Goal: Task Accomplishment & Management: Manage account settings

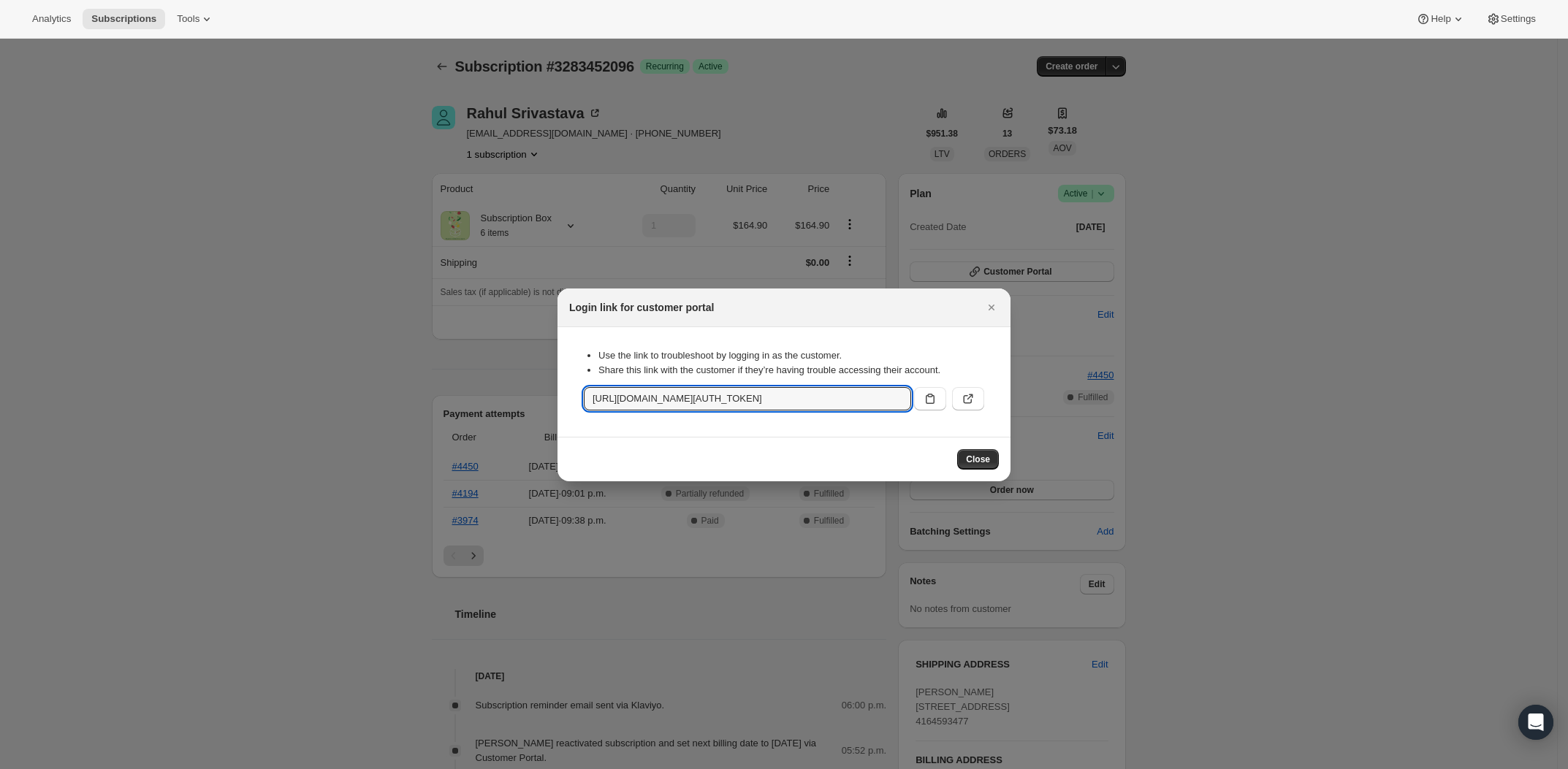
drag, startPoint x: 8, startPoint y: 237, endPoint x: 1, endPoint y: 206, distance: 31.8
click at [9, 237] on div at bounding box center [784, 384] width 1568 height 769
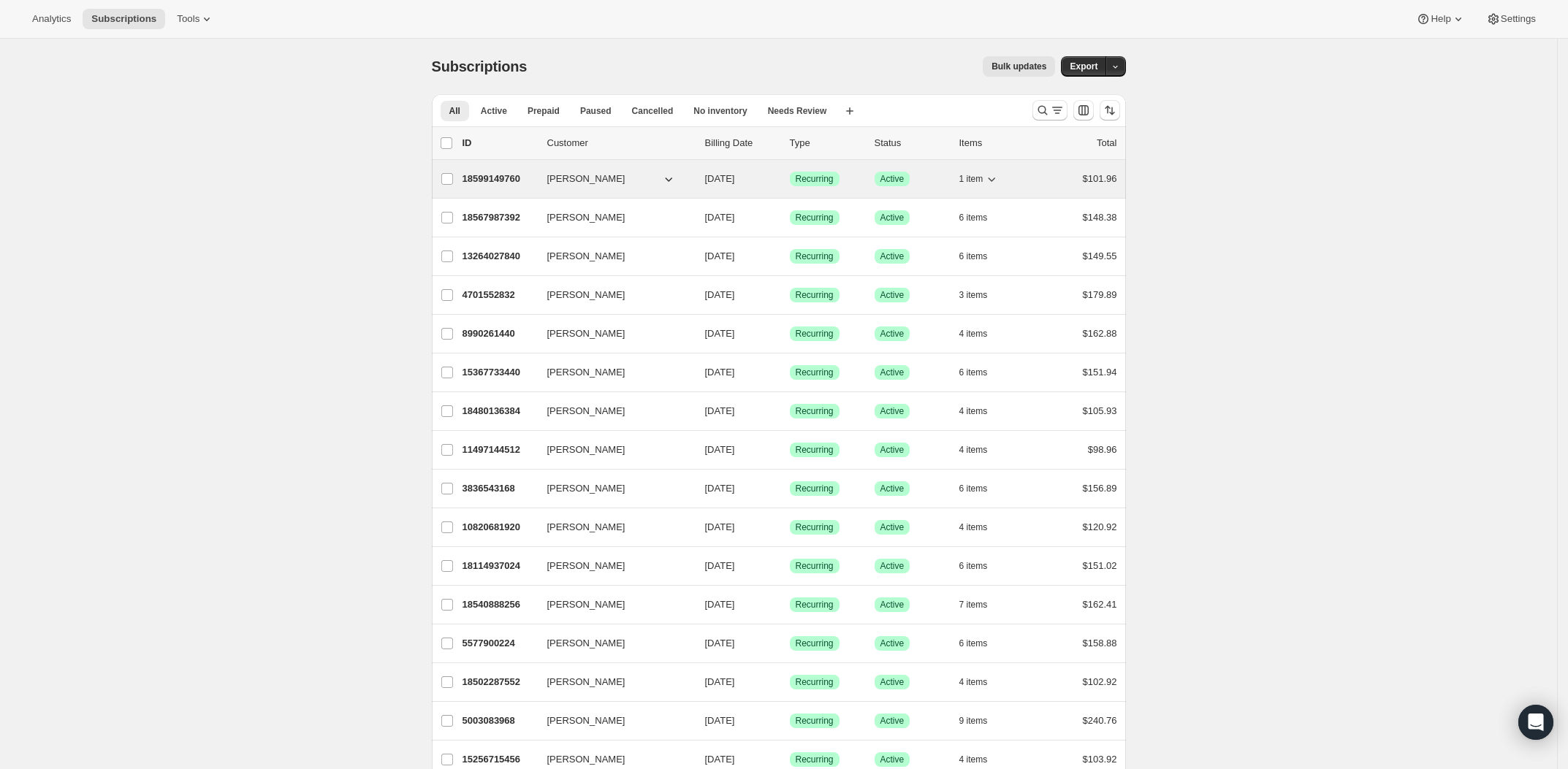
click at [502, 184] on p "18599149760" at bounding box center [498, 178] width 73 height 15
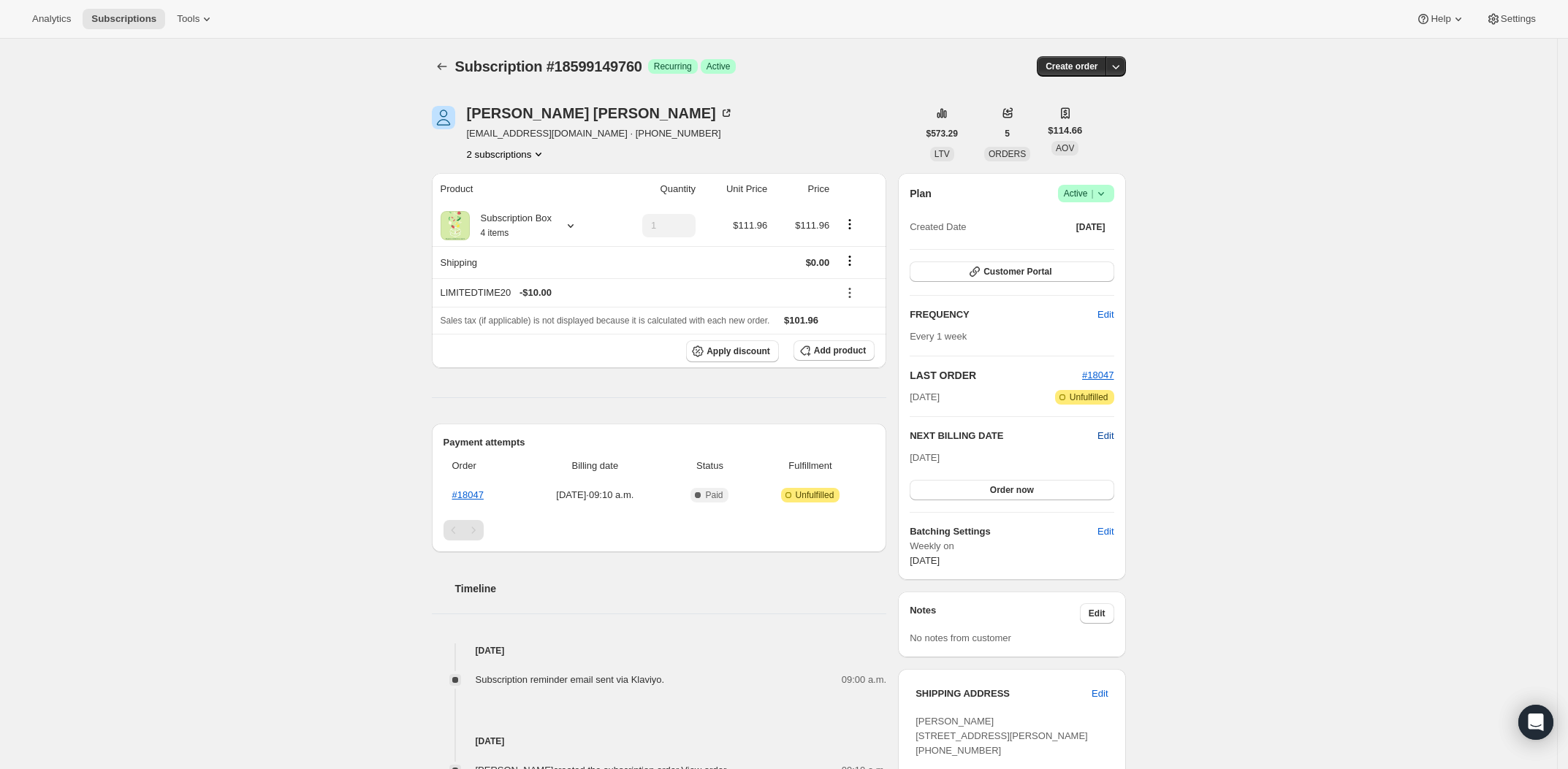
click at [1114, 435] on span "Edit" at bounding box center [1105, 435] width 16 height 15
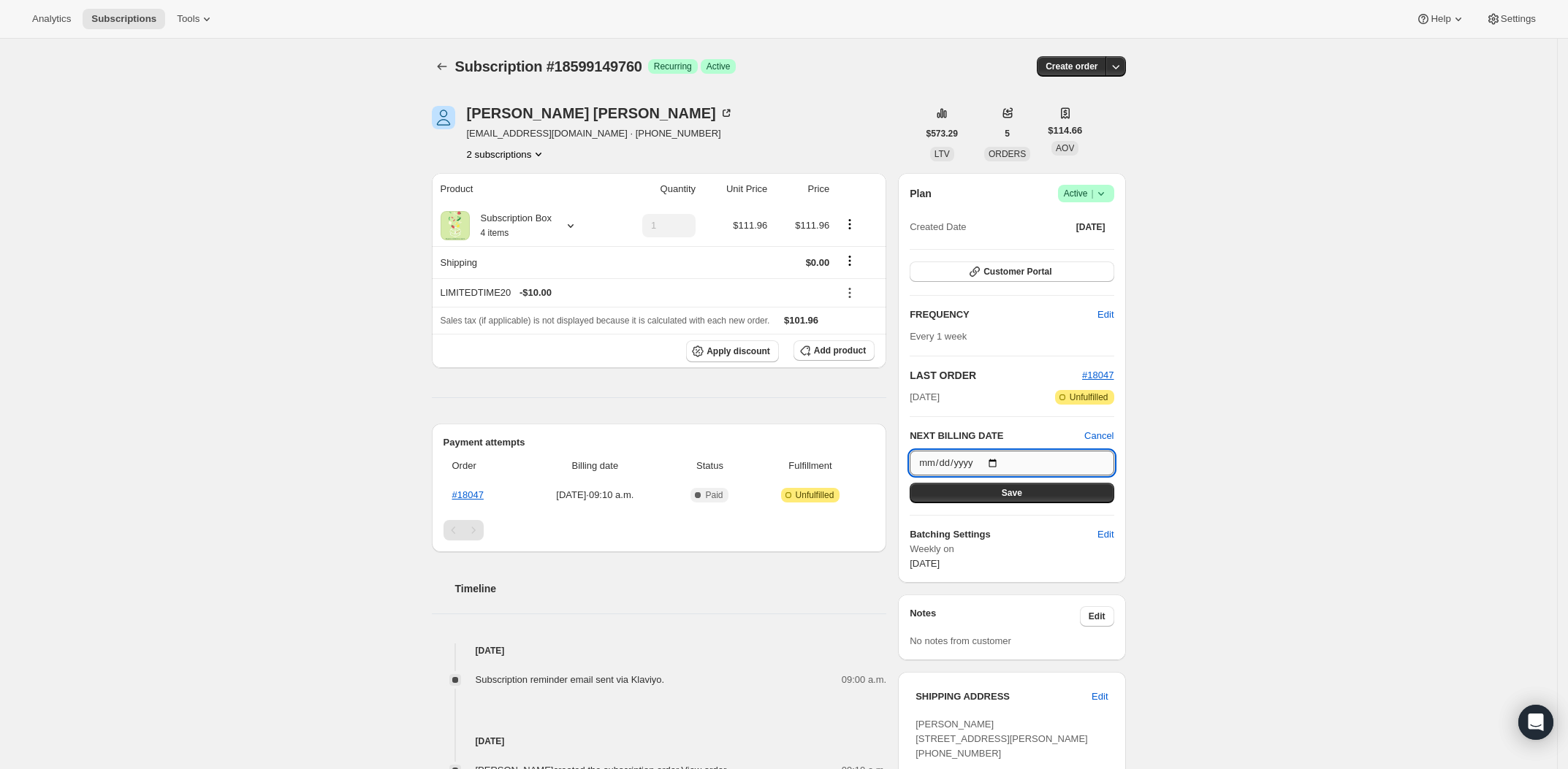
click at [1009, 461] on input "2025-08-17" at bounding box center [1011, 463] width 204 height 25
type input "2025-08-24"
click at [1018, 489] on span "Save" at bounding box center [1012, 493] width 21 height 12
click at [1265, 446] on div "Subscription #18599149760. This page is ready Subscription #18599149760 Success…" at bounding box center [778, 508] width 1557 height 939
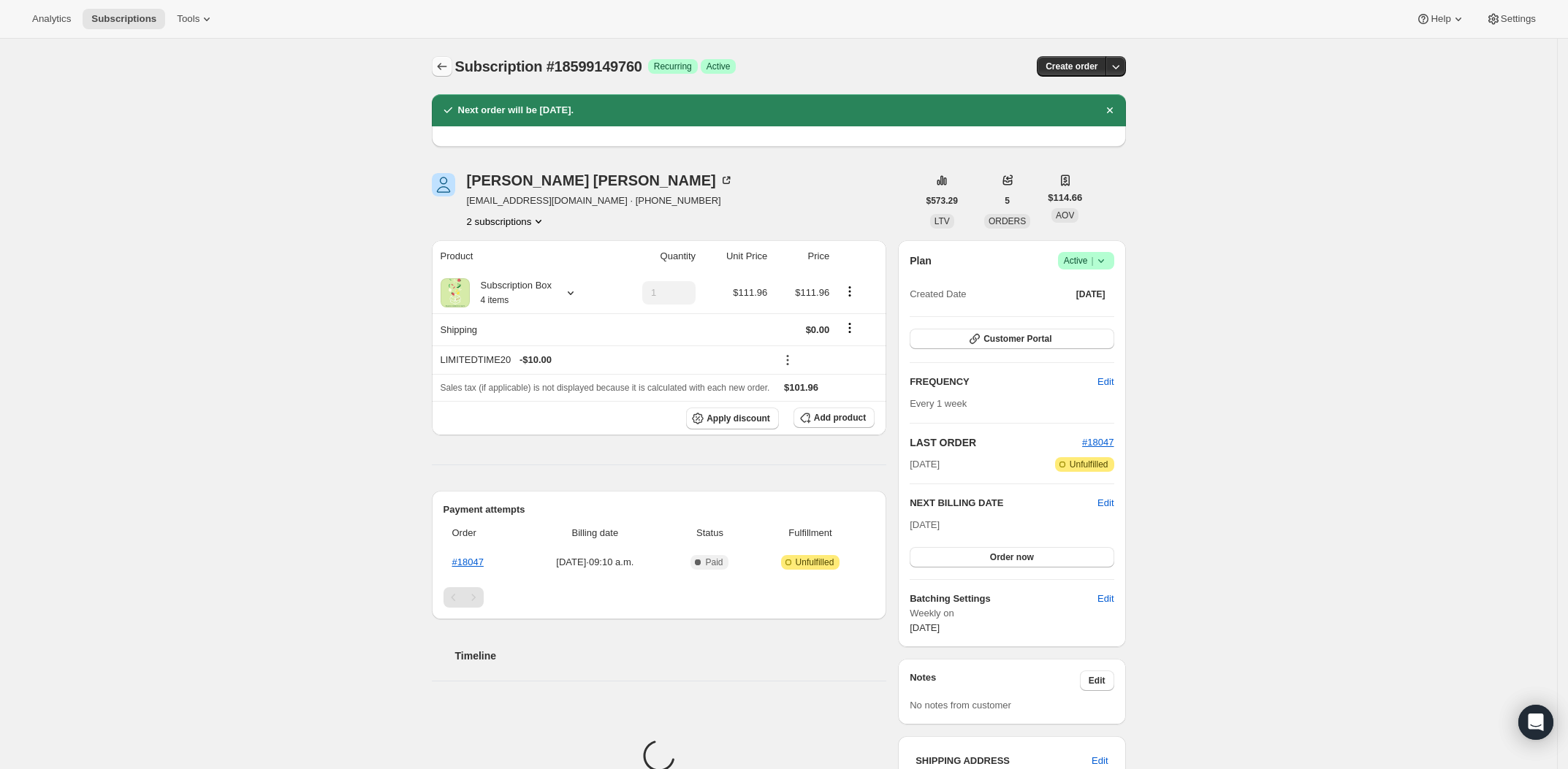
click at [445, 65] on icon "Subscriptions" at bounding box center [441, 66] width 15 height 15
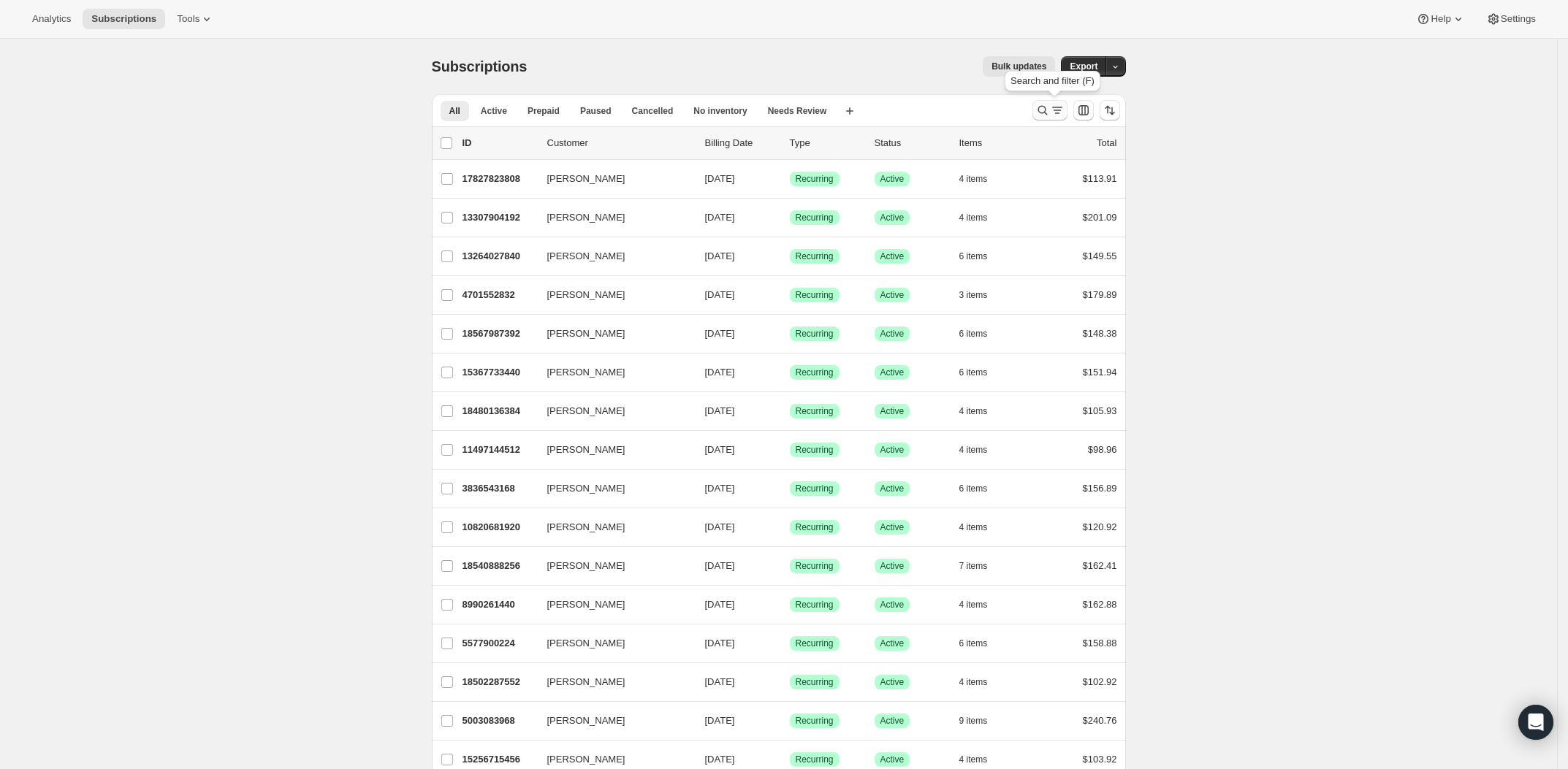
click at [1050, 111] on icon "Search and filter results" at bounding box center [1042, 110] width 15 height 15
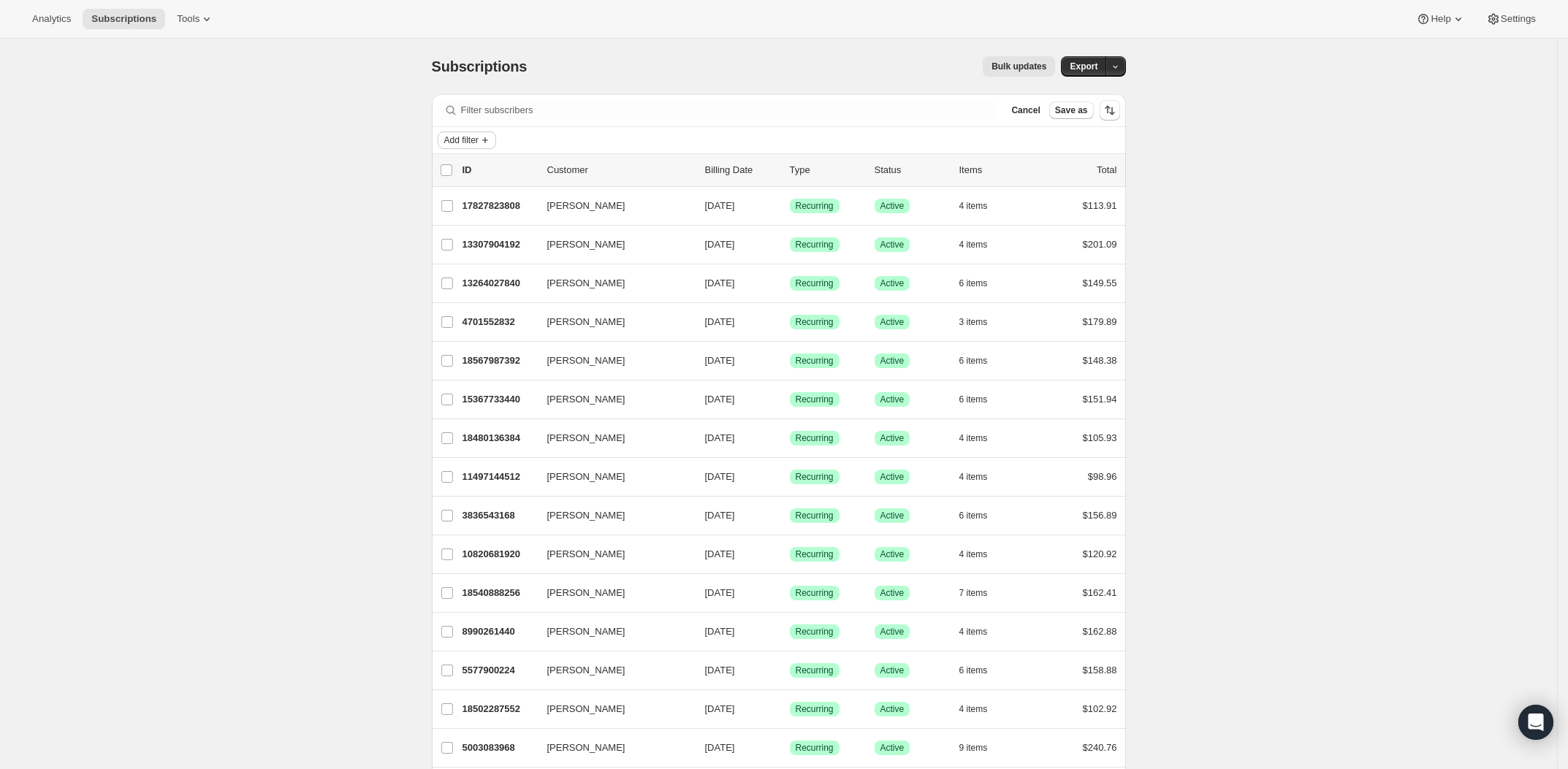
click at [452, 132] on button "Add filter" at bounding box center [466, 140] width 59 height 17
click at [474, 249] on span "Products" at bounding box center [465, 251] width 96 height 15
click at [565, 188] on select "Contains ANY of the selected products Contains ALL of the selected products Con…" at bounding box center [546, 188] width 191 height 23
click at [553, 221] on span "Select products to filter..." at bounding box center [546, 222] width 104 height 12
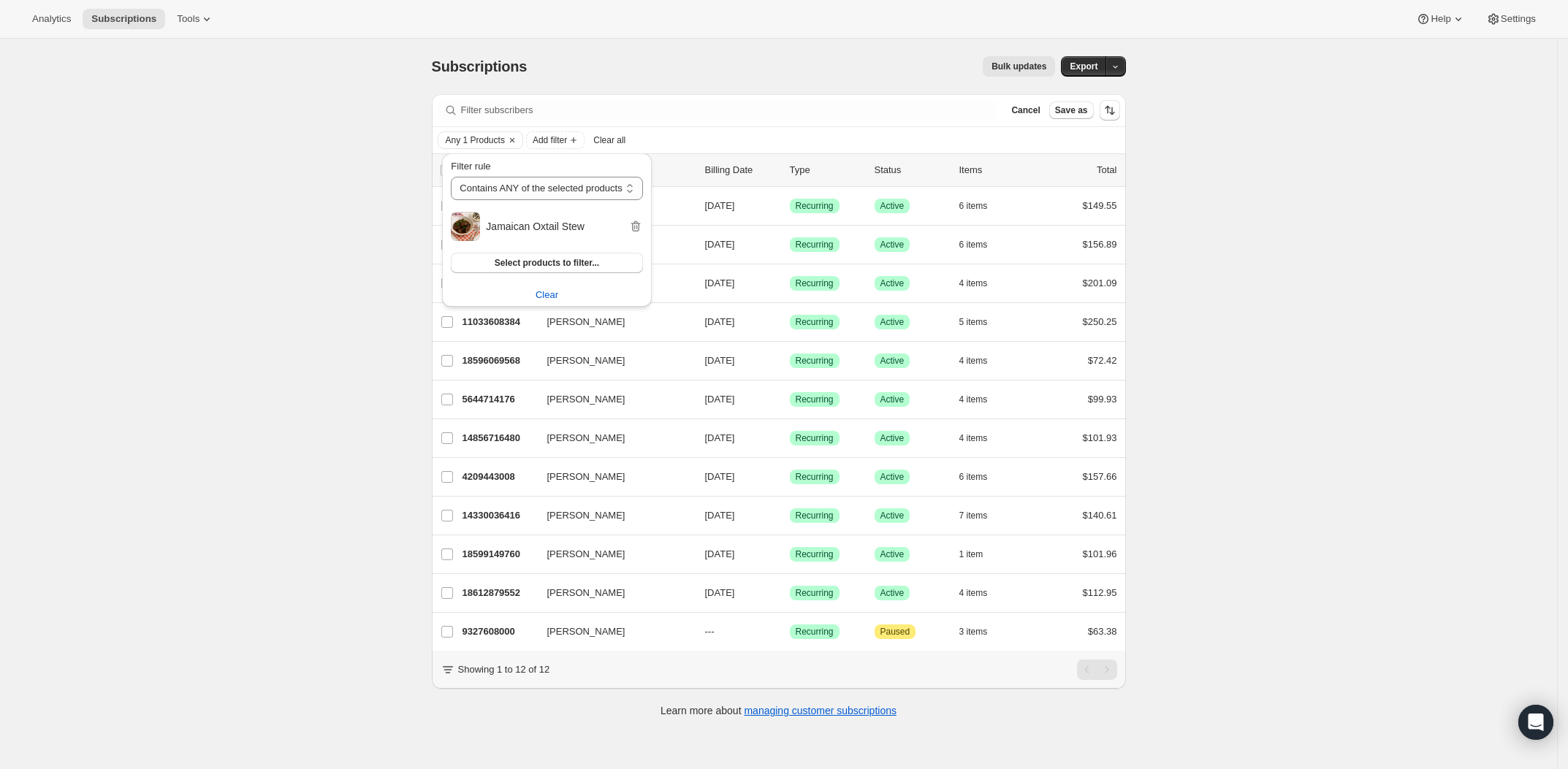
click at [1318, 447] on div "Subscriptions. This page is ready Subscriptions Bulk updates More actions Bulk …" at bounding box center [778, 423] width 1557 height 769
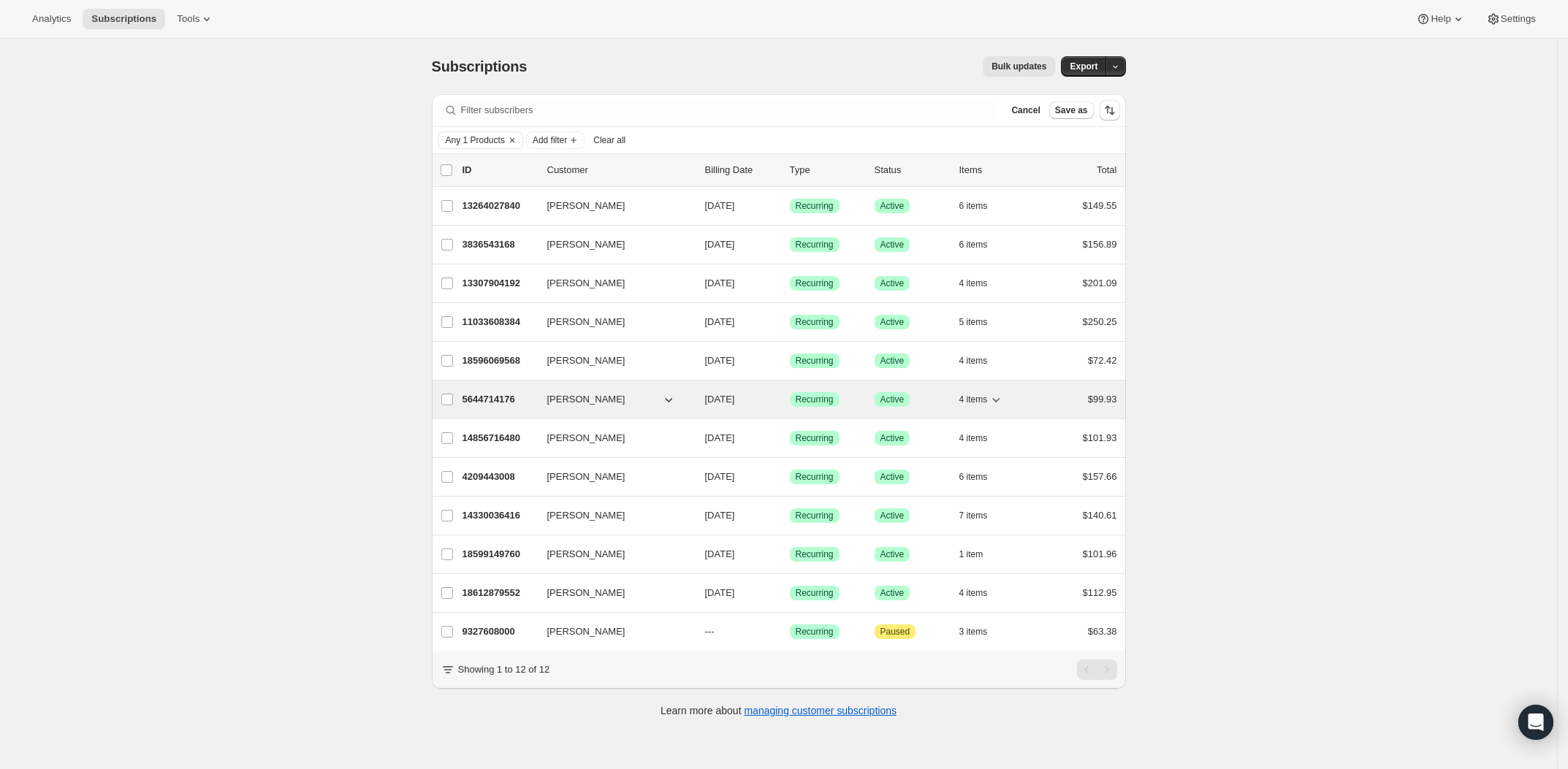
click at [1000, 400] on icon "button" at bounding box center [997, 400] width 7 height 4
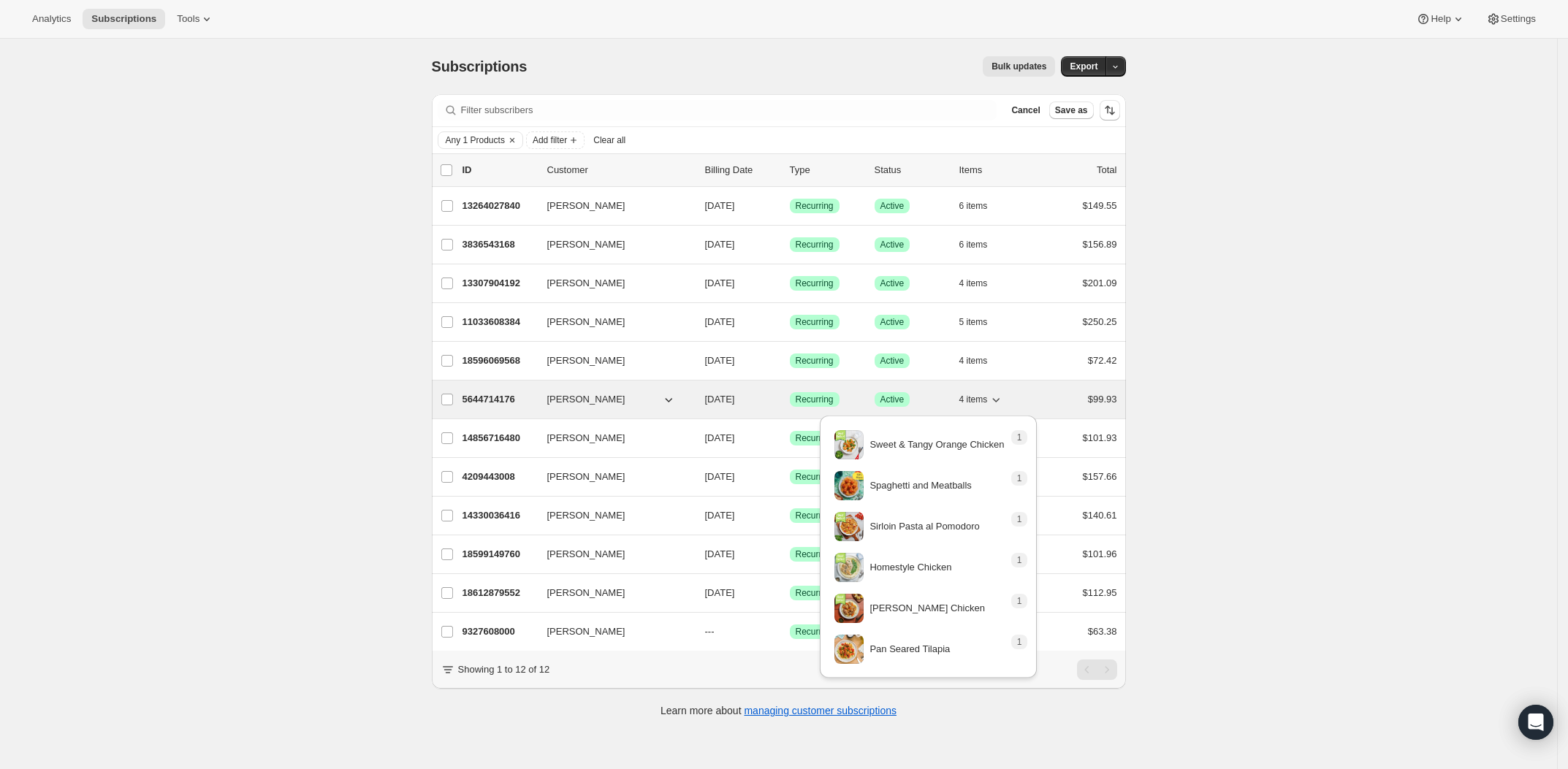
click at [1000, 400] on icon "button" at bounding box center [997, 400] width 7 height 4
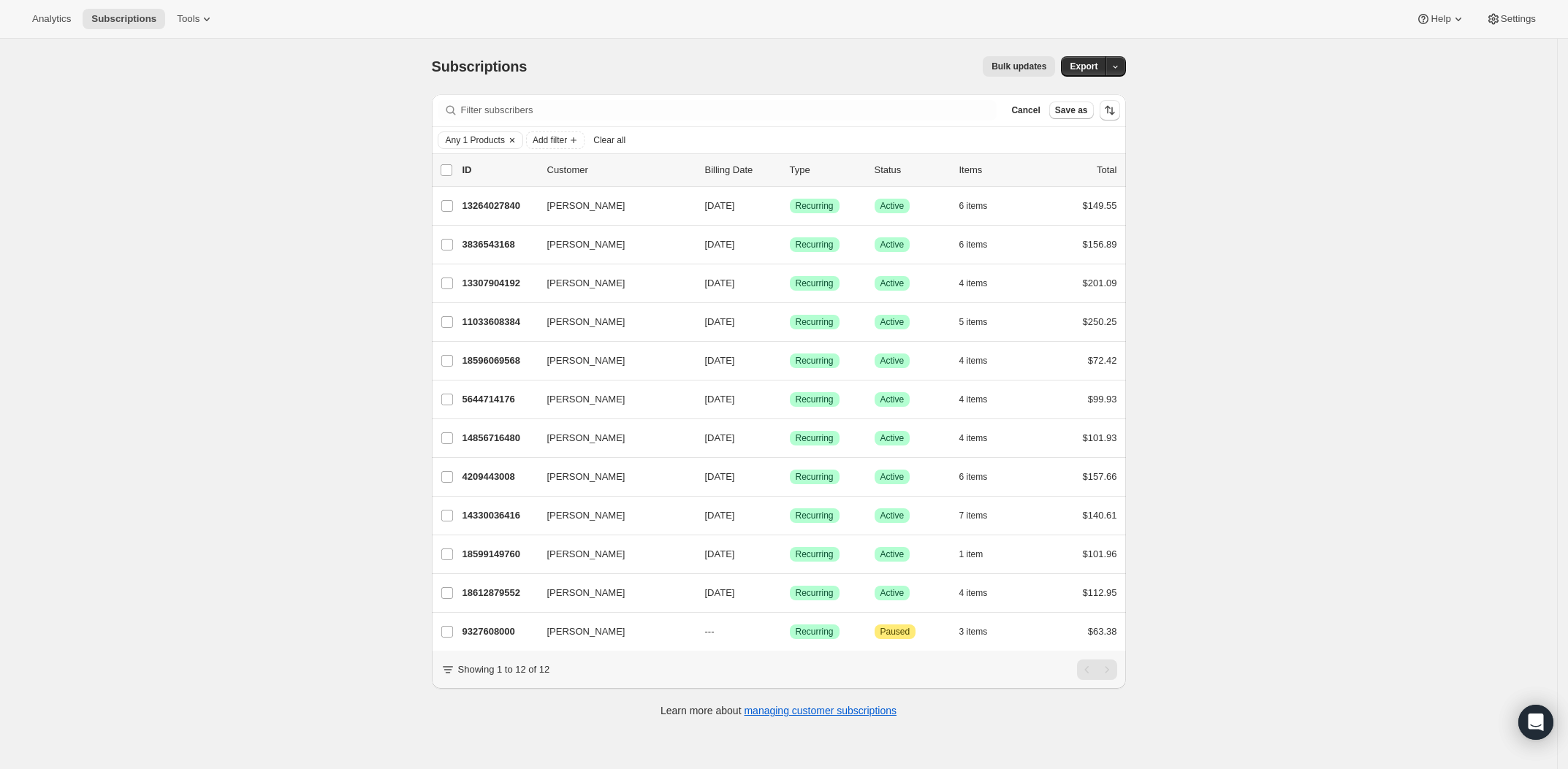
click at [496, 146] on span "Any 1 Products" at bounding box center [475, 140] width 59 height 12
click at [524, 185] on select "Contains ANY of the selected products Contains ALL of the selected products Con…" at bounding box center [546, 188] width 191 height 23
click at [546, 297] on span "Clear" at bounding box center [546, 294] width 22 height 15
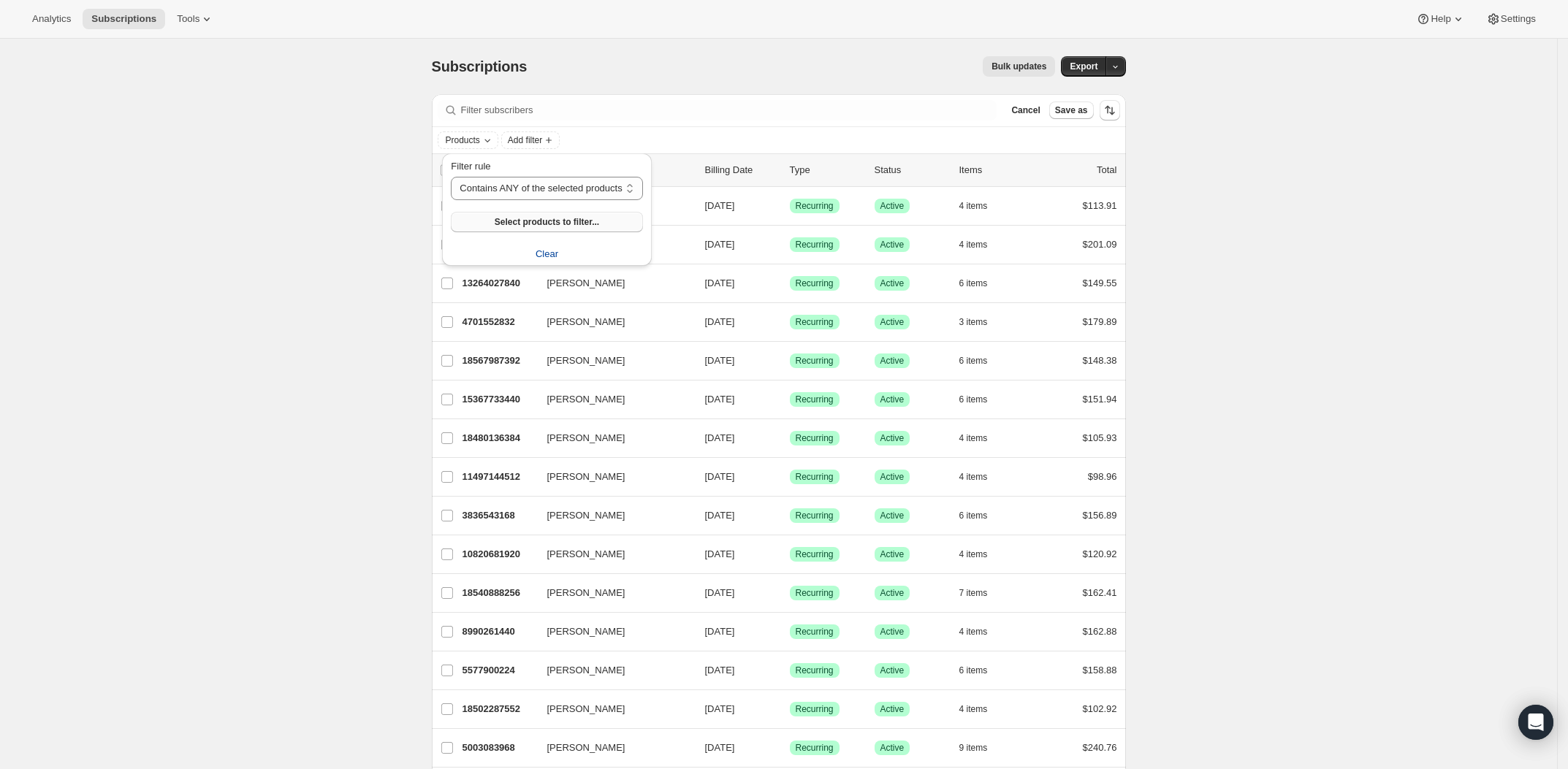
click at [553, 227] on button "Select products to filter..." at bounding box center [546, 222] width 191 height 21
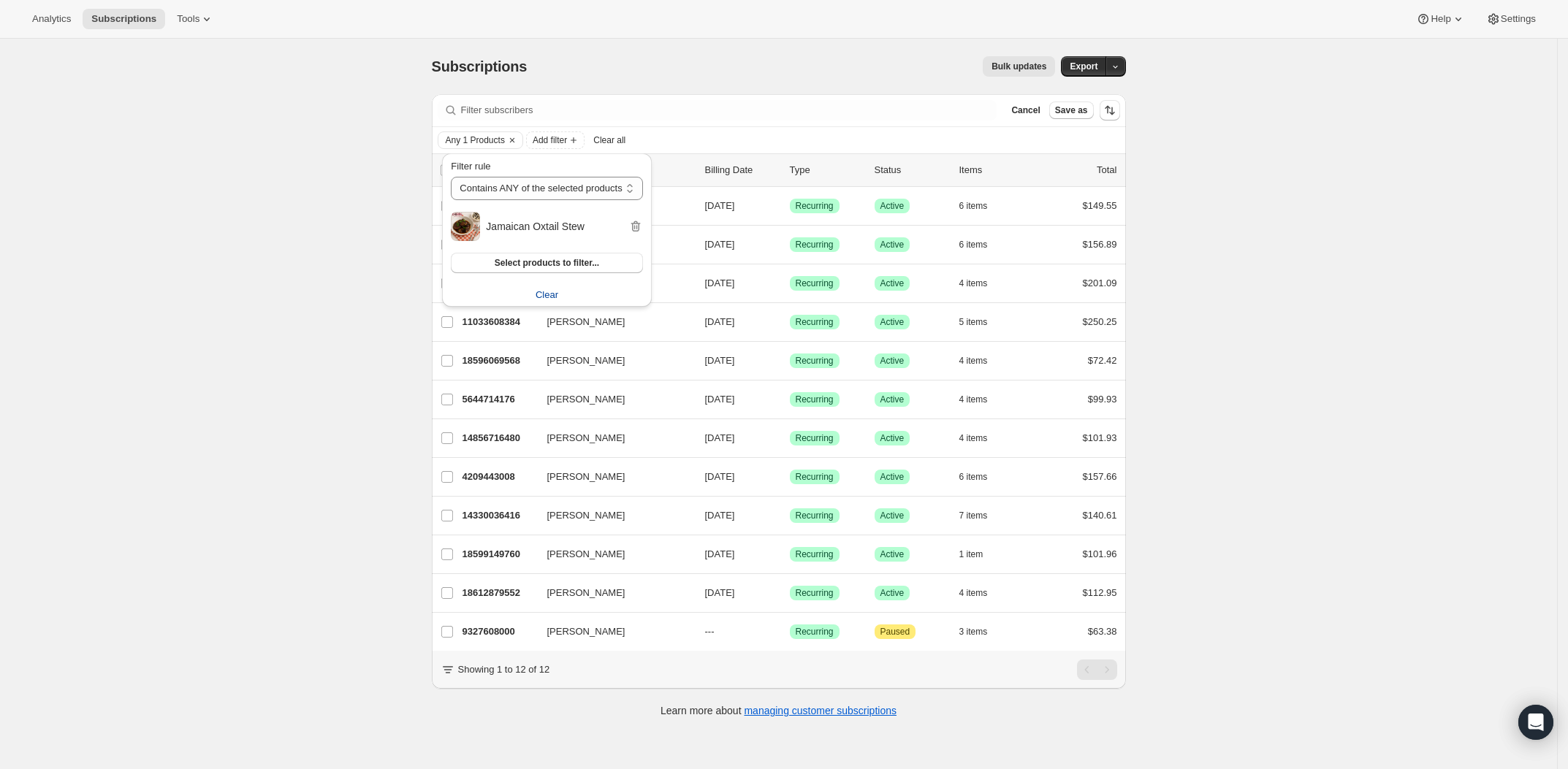
click at [1266, 446] on div "Subscriptions. This page is ready Subscriptions Bulk updates More actions Bulk …" at bounding box center [778, 423] width 1557 height 769
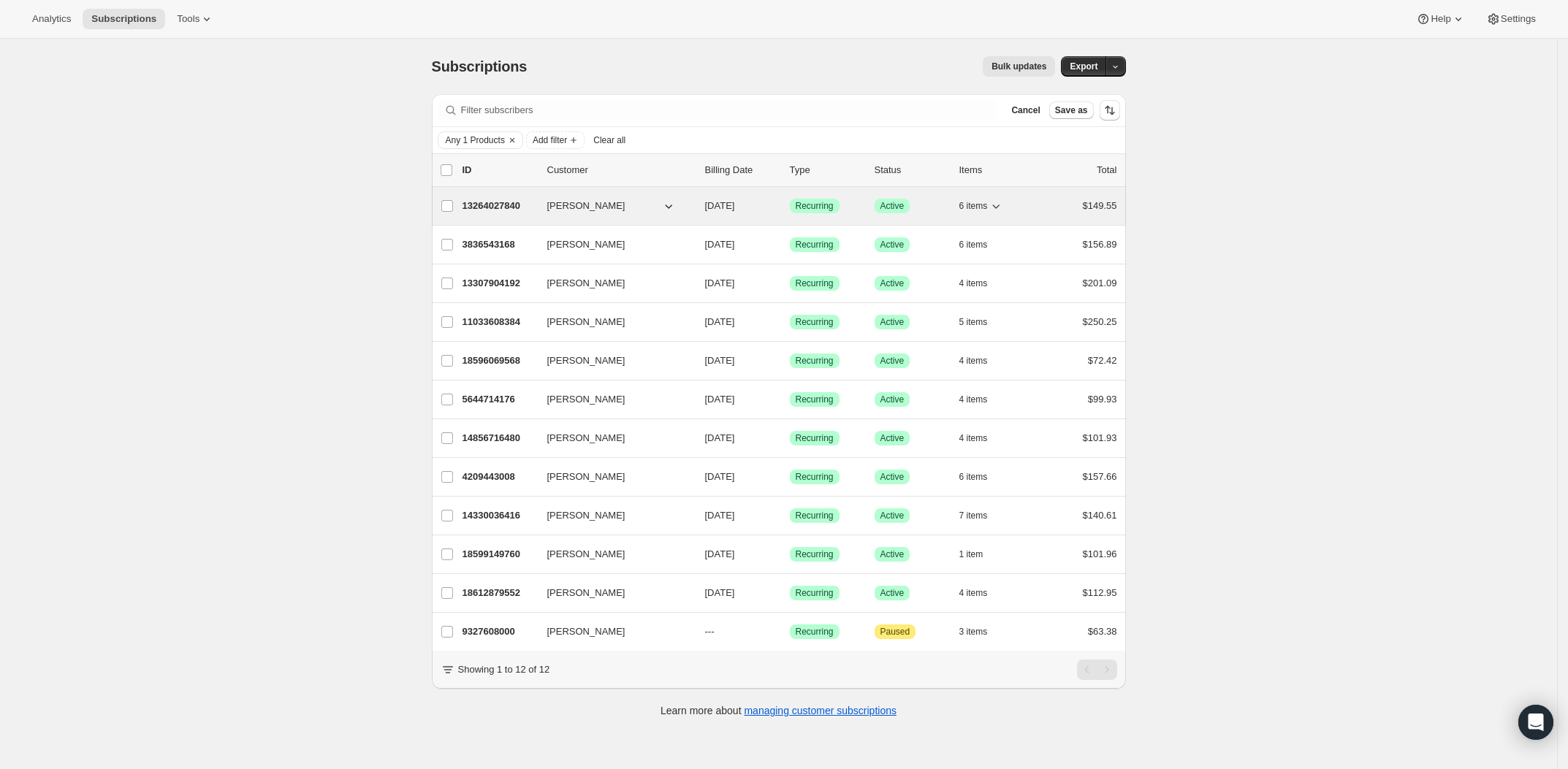
click at [499, 213] on p "13264027840" at bounding box center [498, 206] width 73 height 15
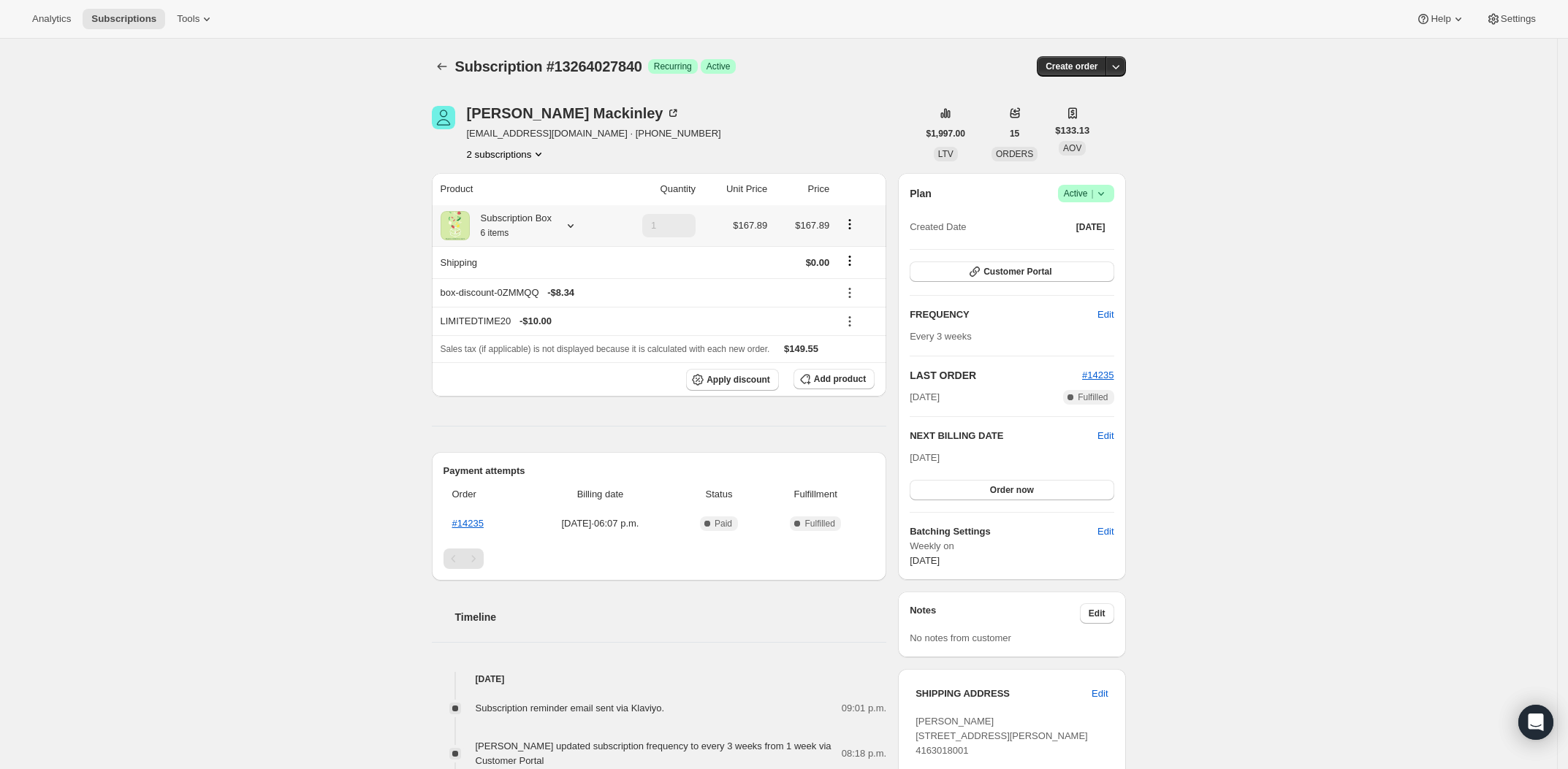
click at [577, 225] on icon at bounding box center [570, 225] width 15 height 15
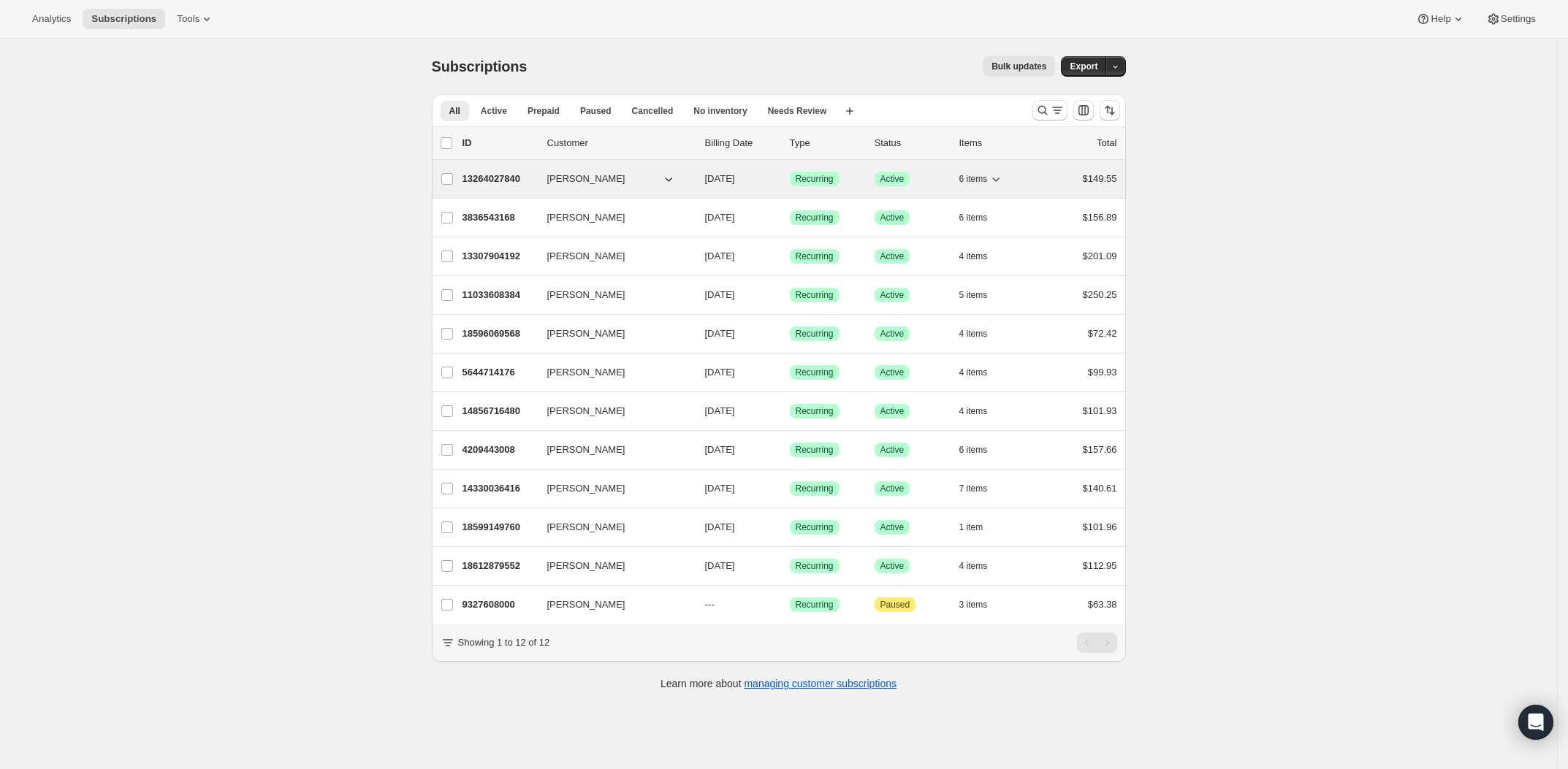
click at [998, 180] on icon "button" at bounding box center [995, 178] width 15 height 15
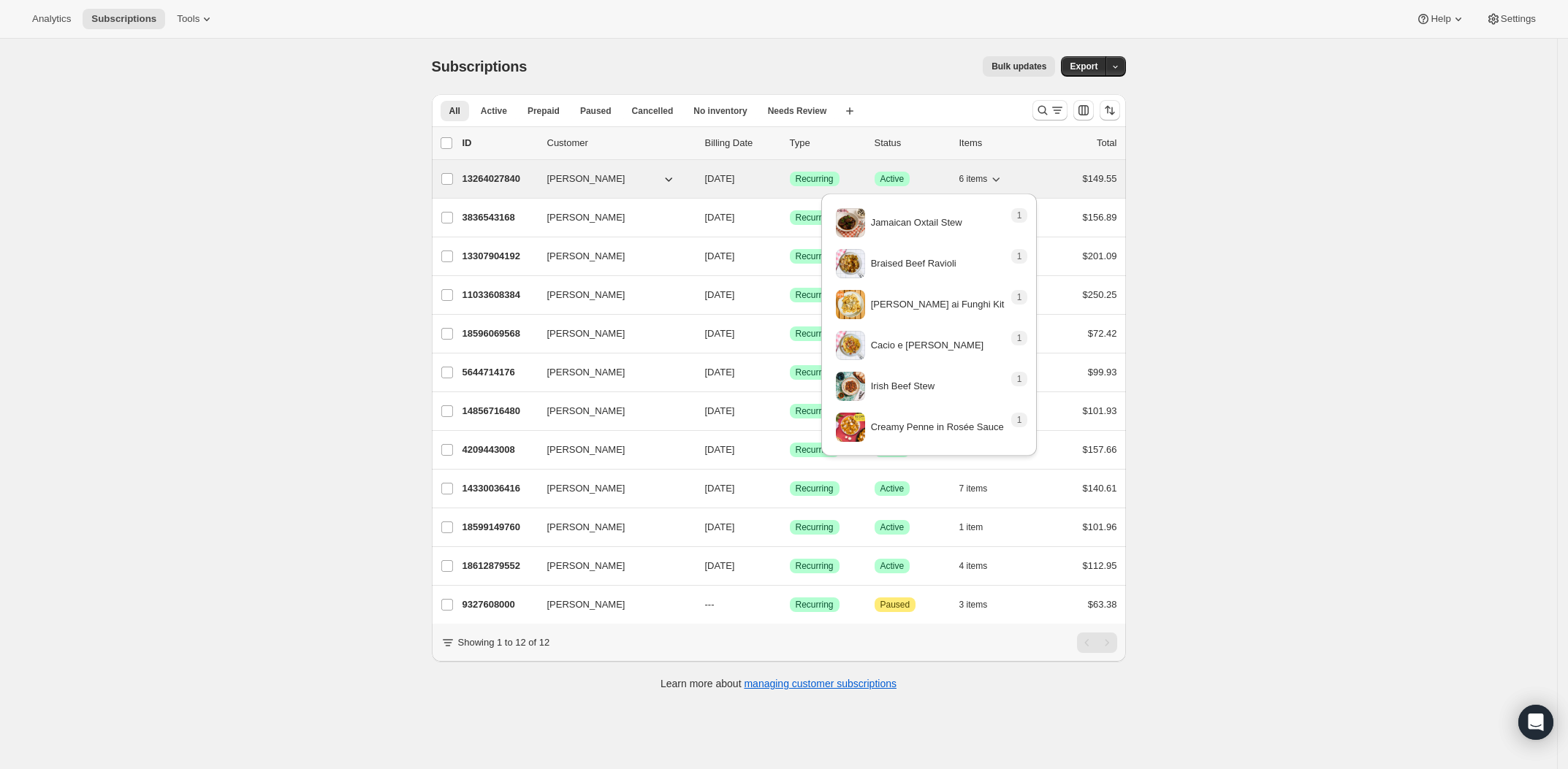
click at [998, 180] on icon "button" at bounding box center [995, 178] width 15 height 15
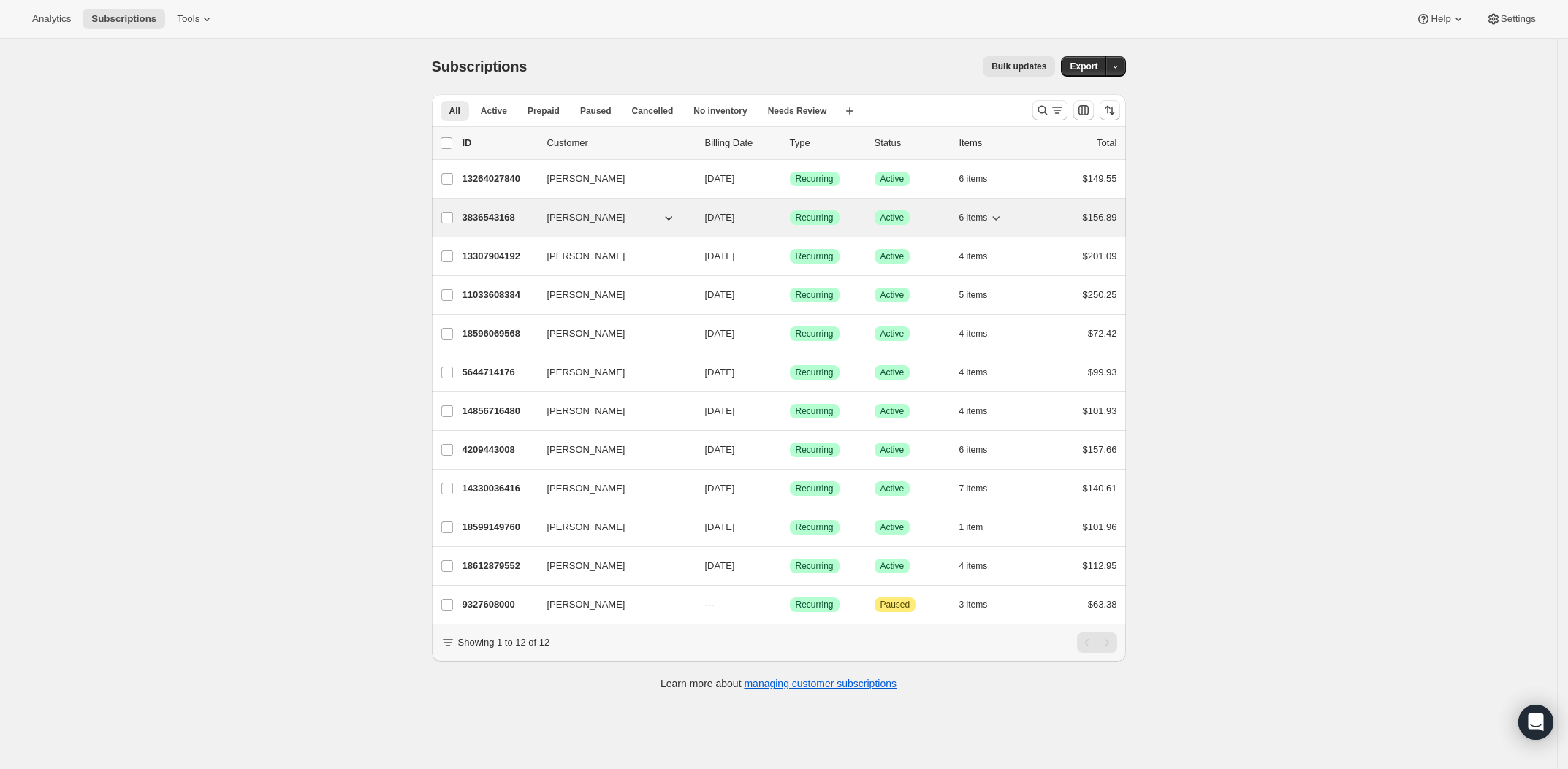
click at [1003, 209] on button "6 items" at bounding box center [982, 218] width 45 height 21
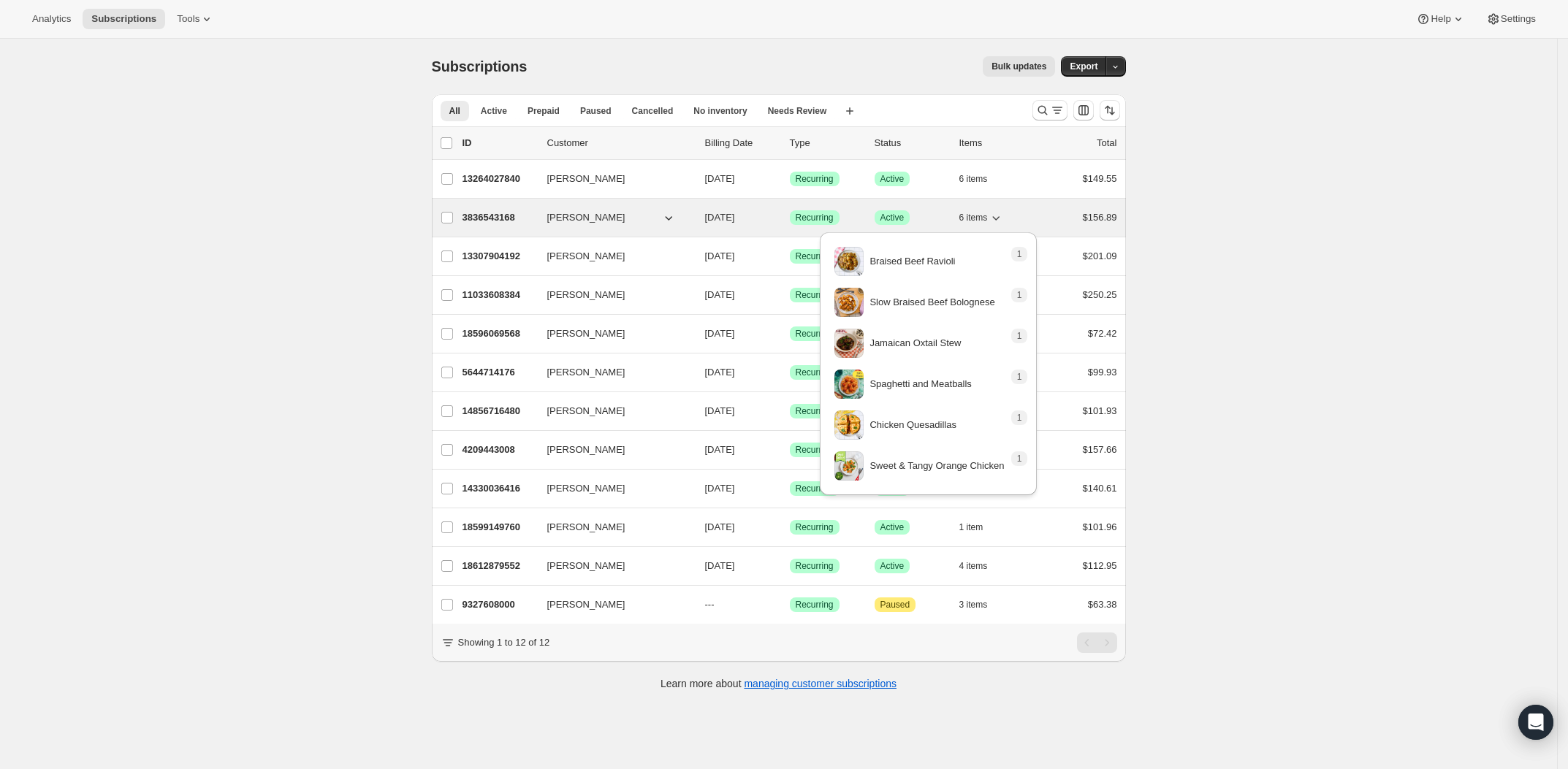
click at [1003, 209] on button "6 items" at bounding box center [982, 218] width 45 height 21
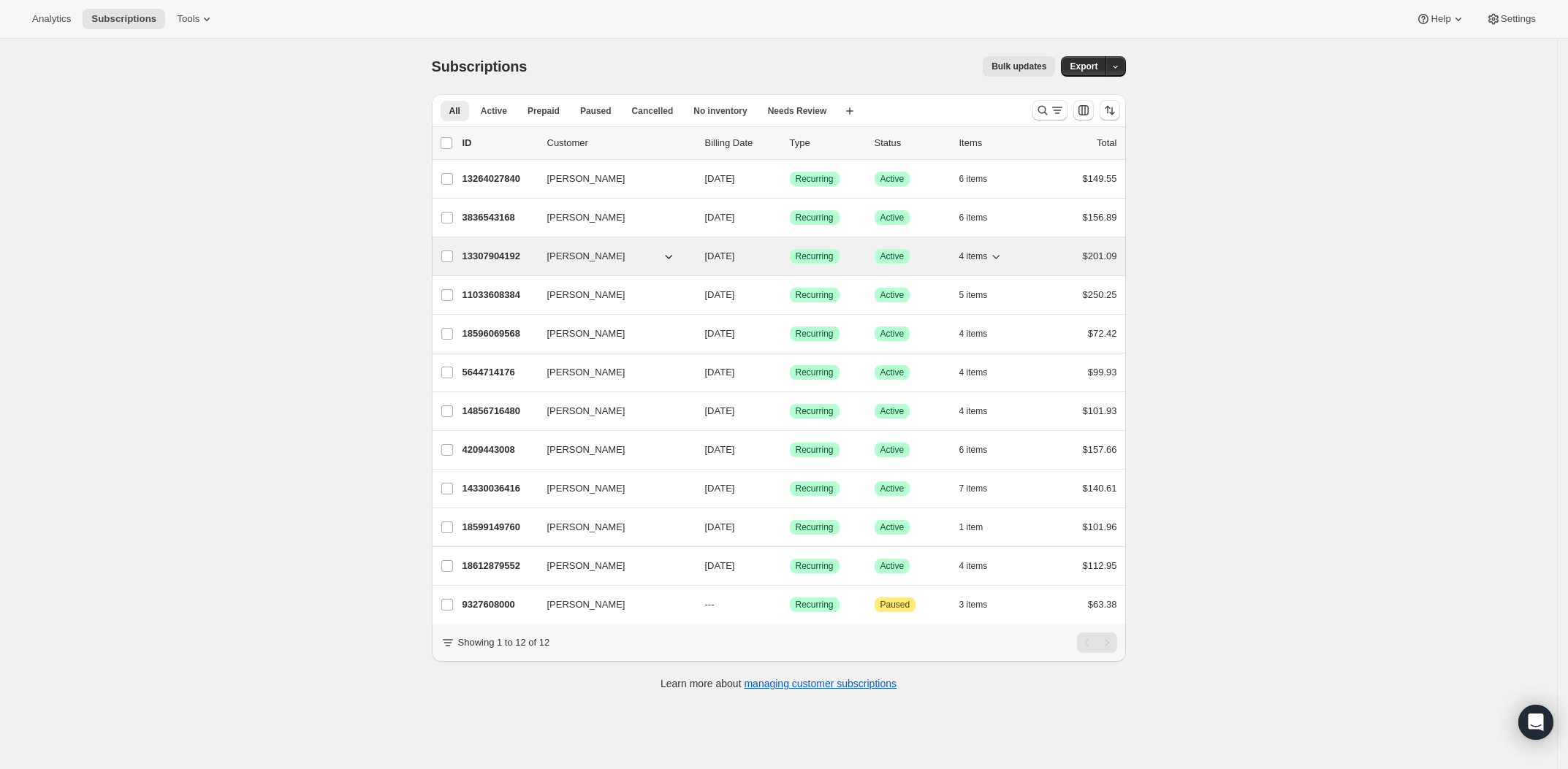
click at [1003, 253] on icon "button" at bounding box center [995, 255] width 15 height 15
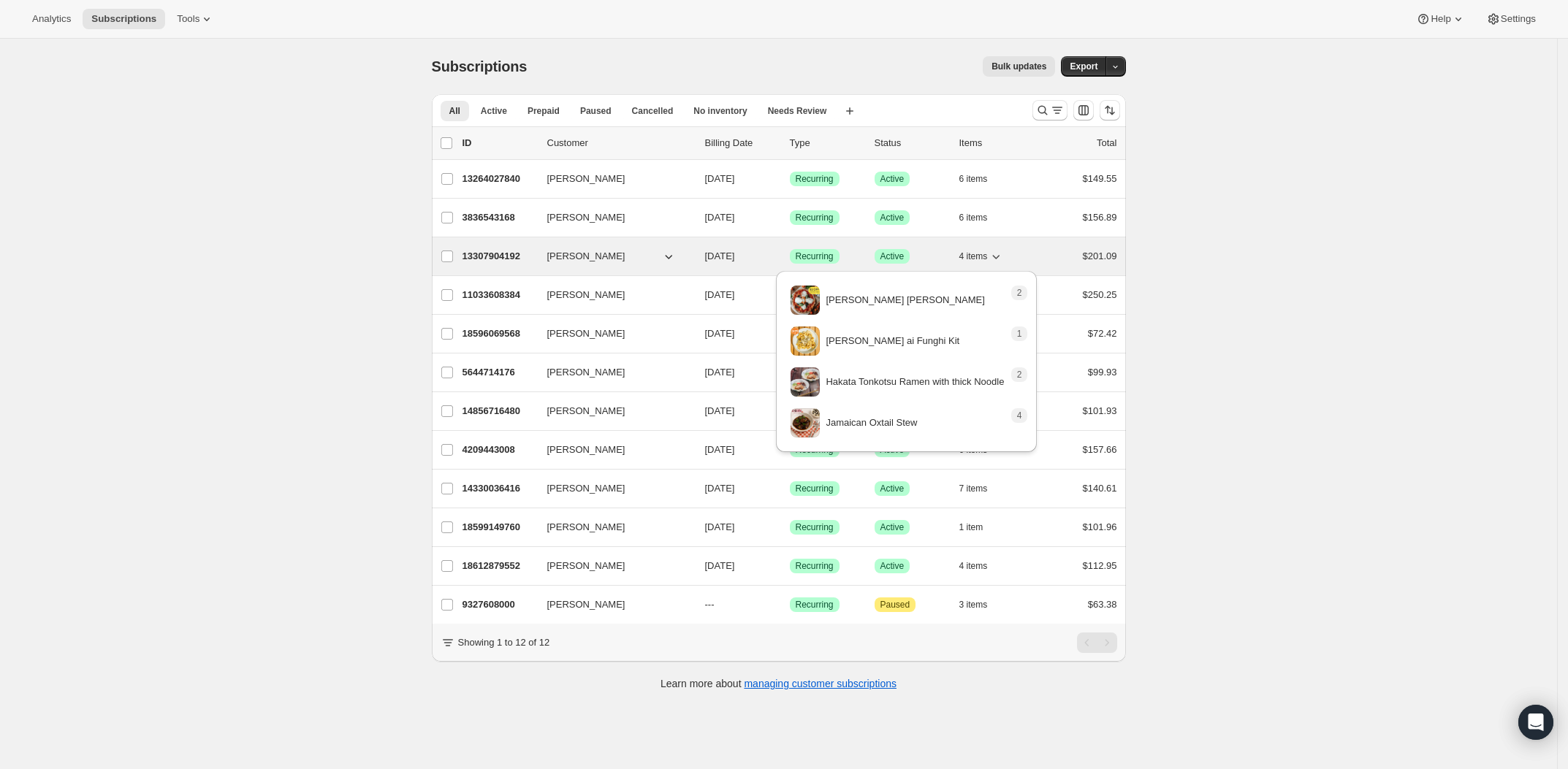
click at [1003, 252] on icon "button" at bounding box center [995, 255] width 15 height 15
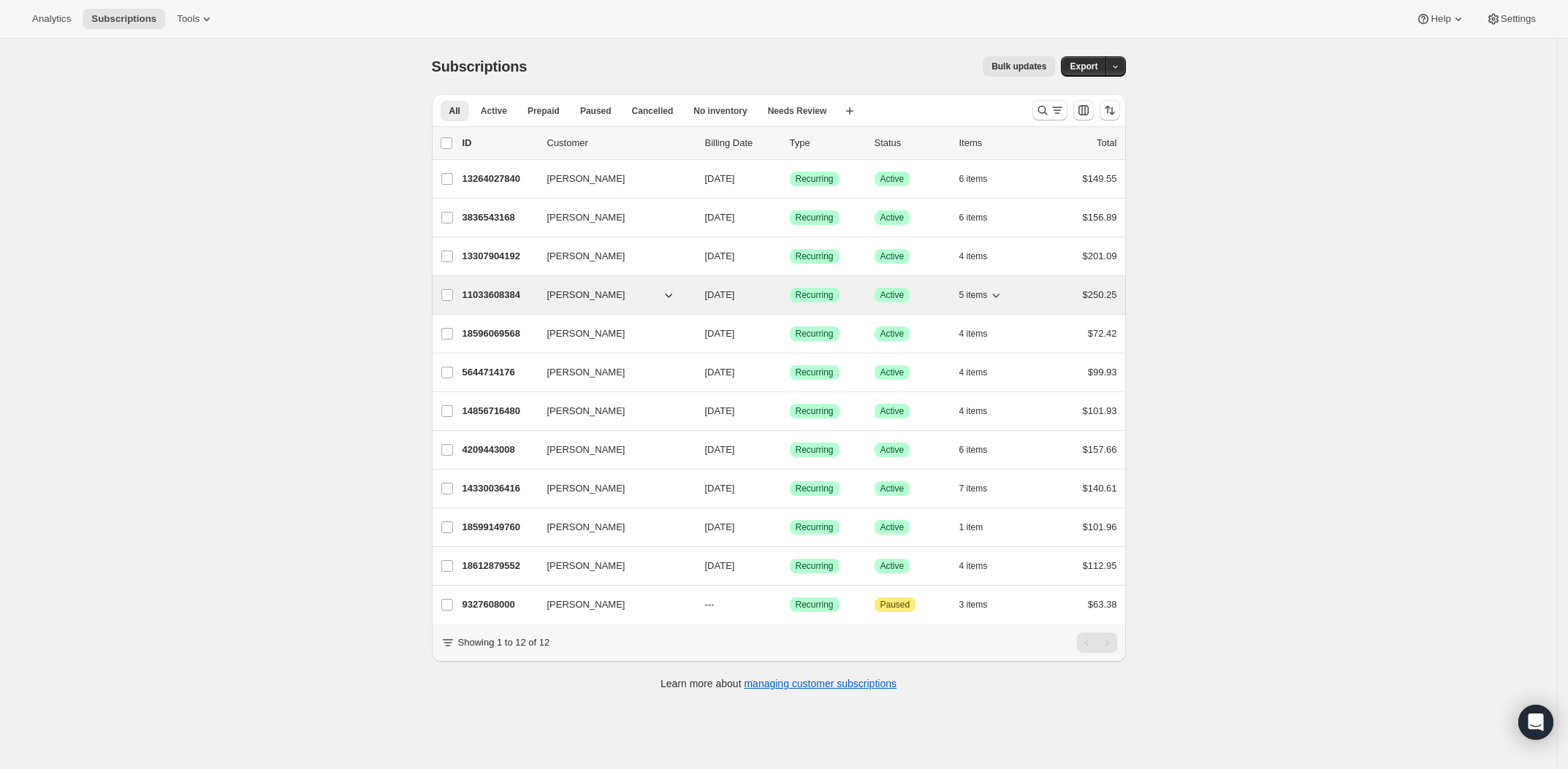
click at [1003, 292] on icon "button" at bounding box center [995, 294] width 15 height 15
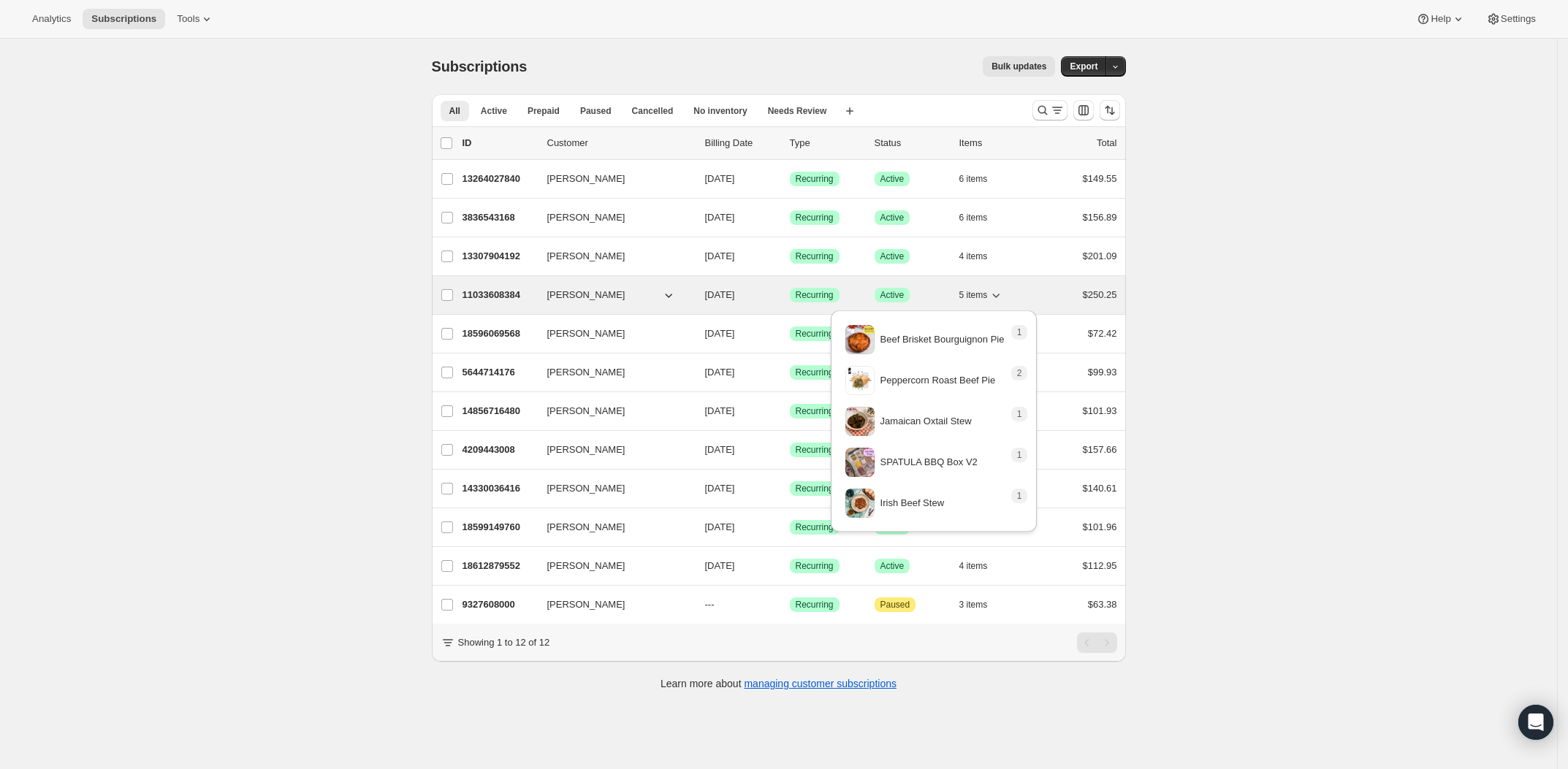
click at [1003, 292] on icon "button" at bounding box center [995, 294] width 15 height 15
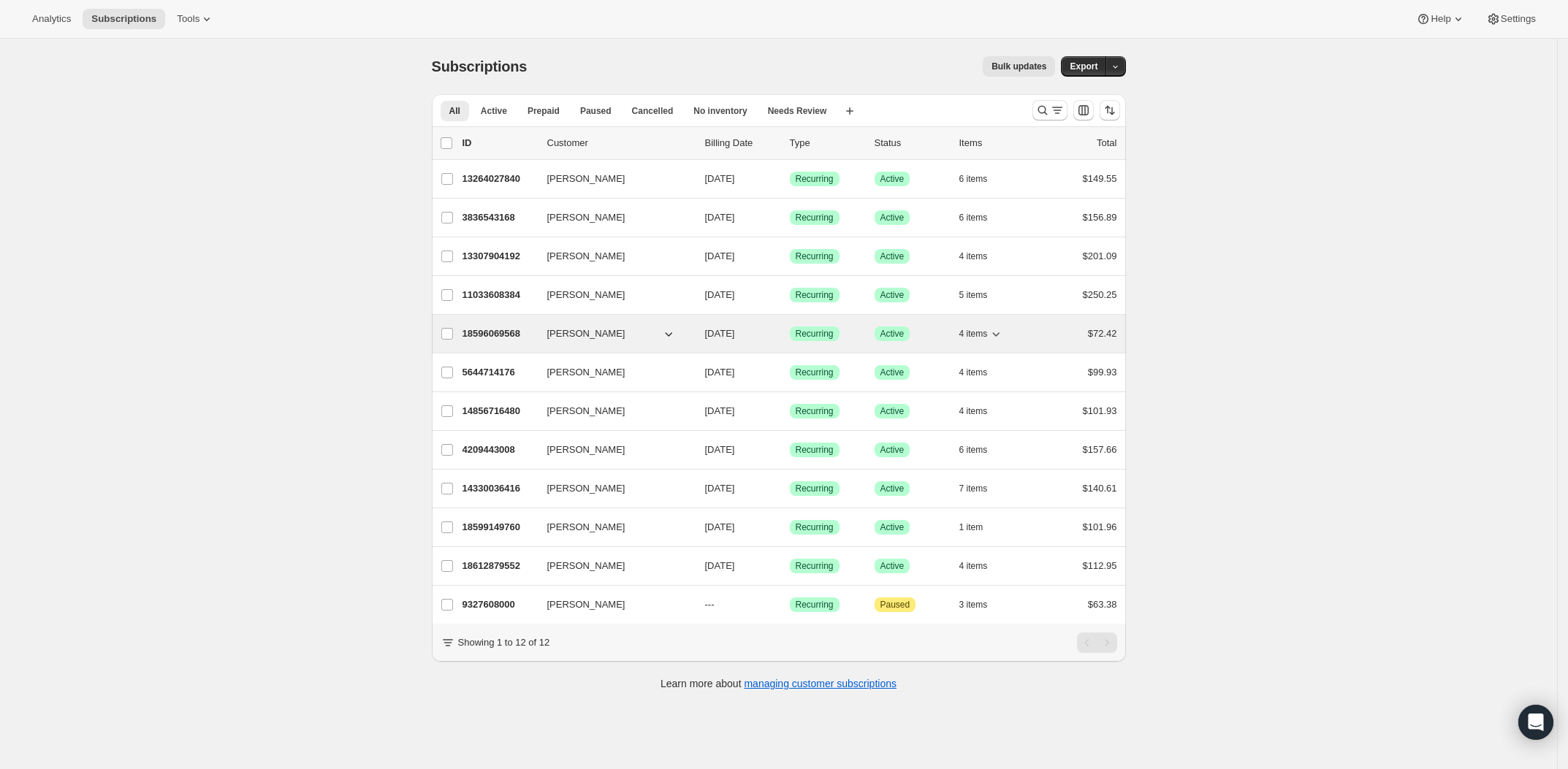
click at [1003, 336] on icon "button" at bounding box center [995, 333] width 15 height 15
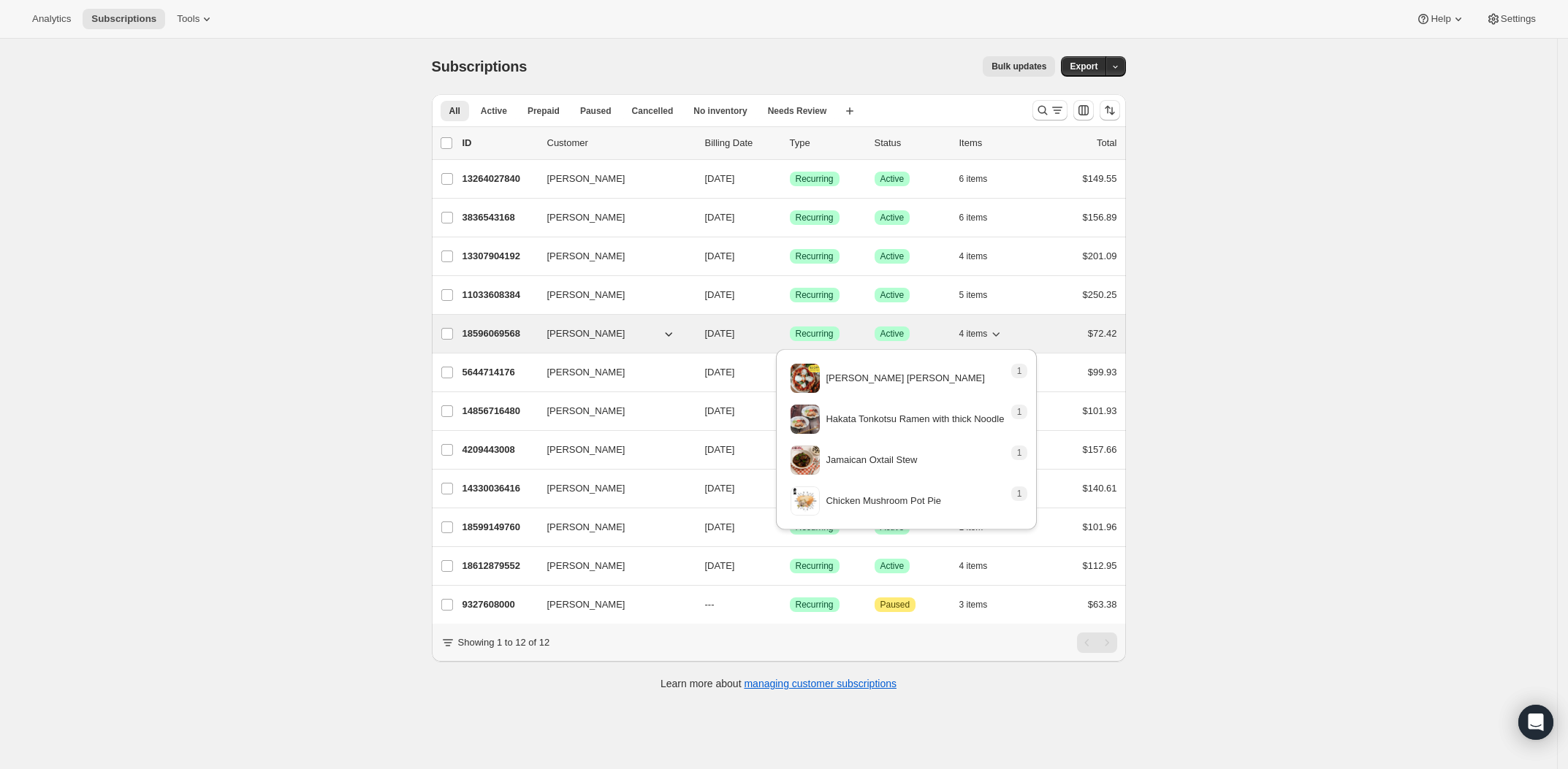
click at [1003, 336] on icon "button" at bounding box center [995, 333] width 15 height 15
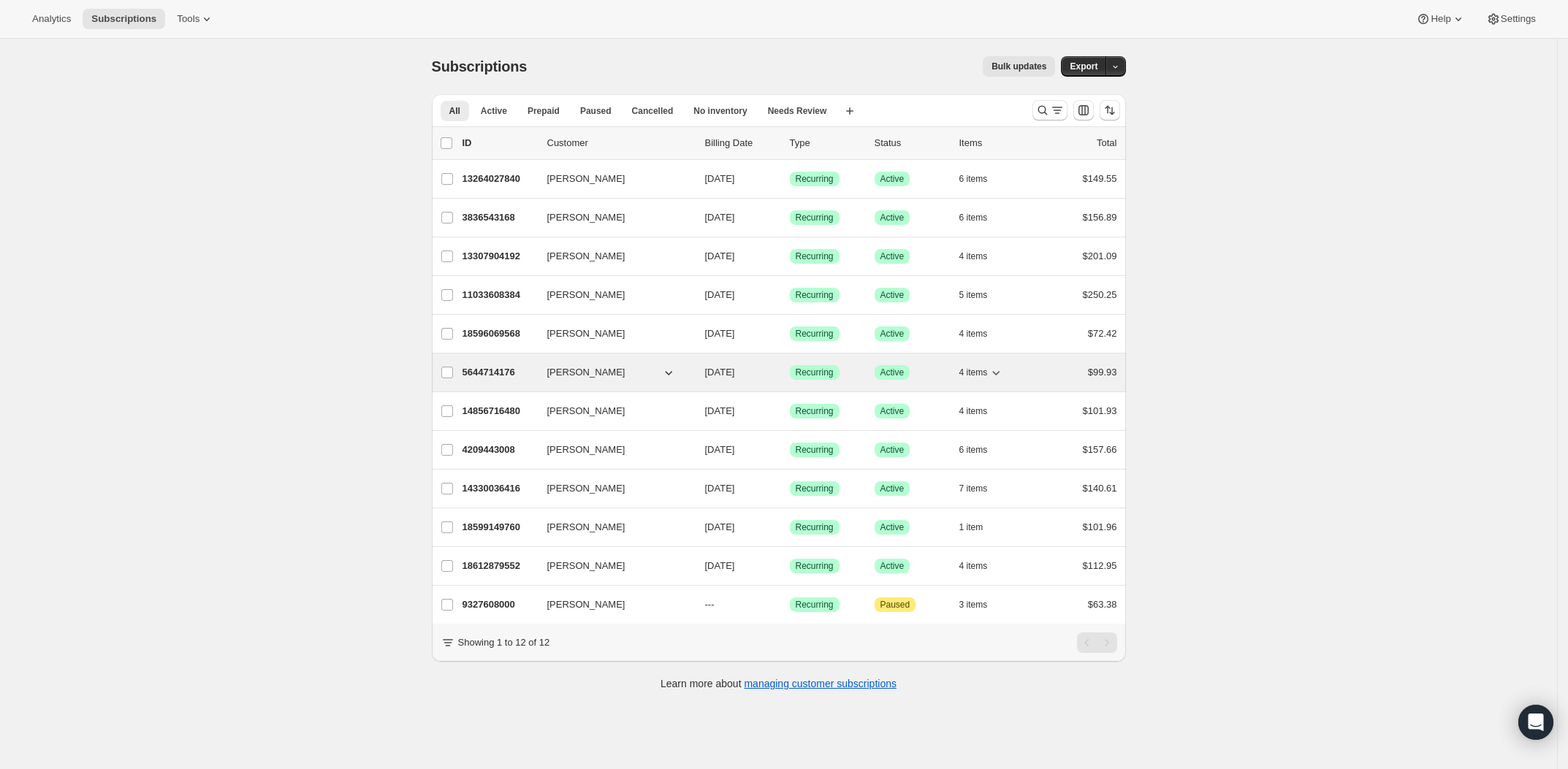
click at [1003, 376] on icon "button" at bounding box center [995, 372] width 15 height 15
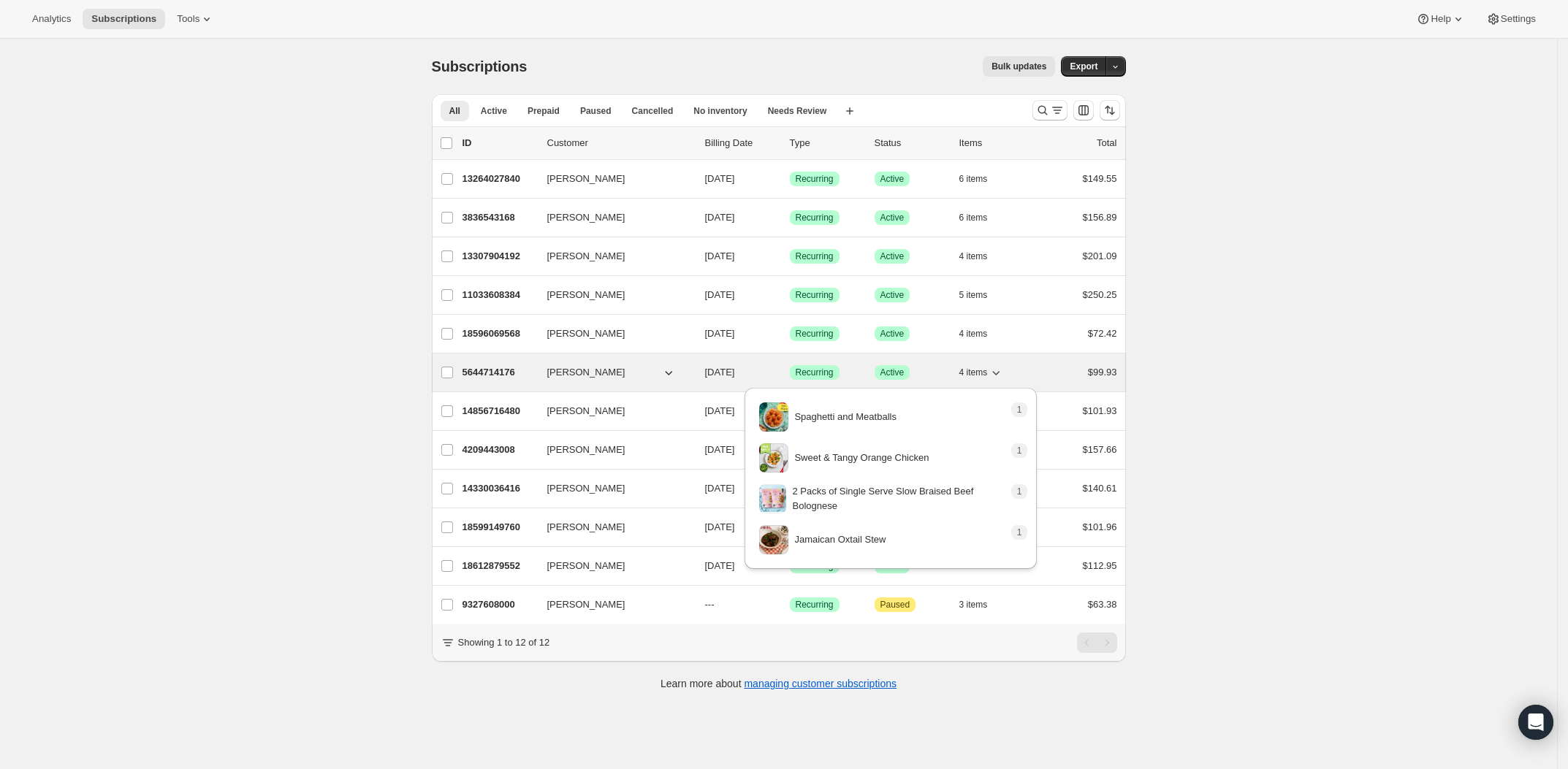
click at [1003, 376] on icon "button" at bounding box center [995, 372] width 15 height 15
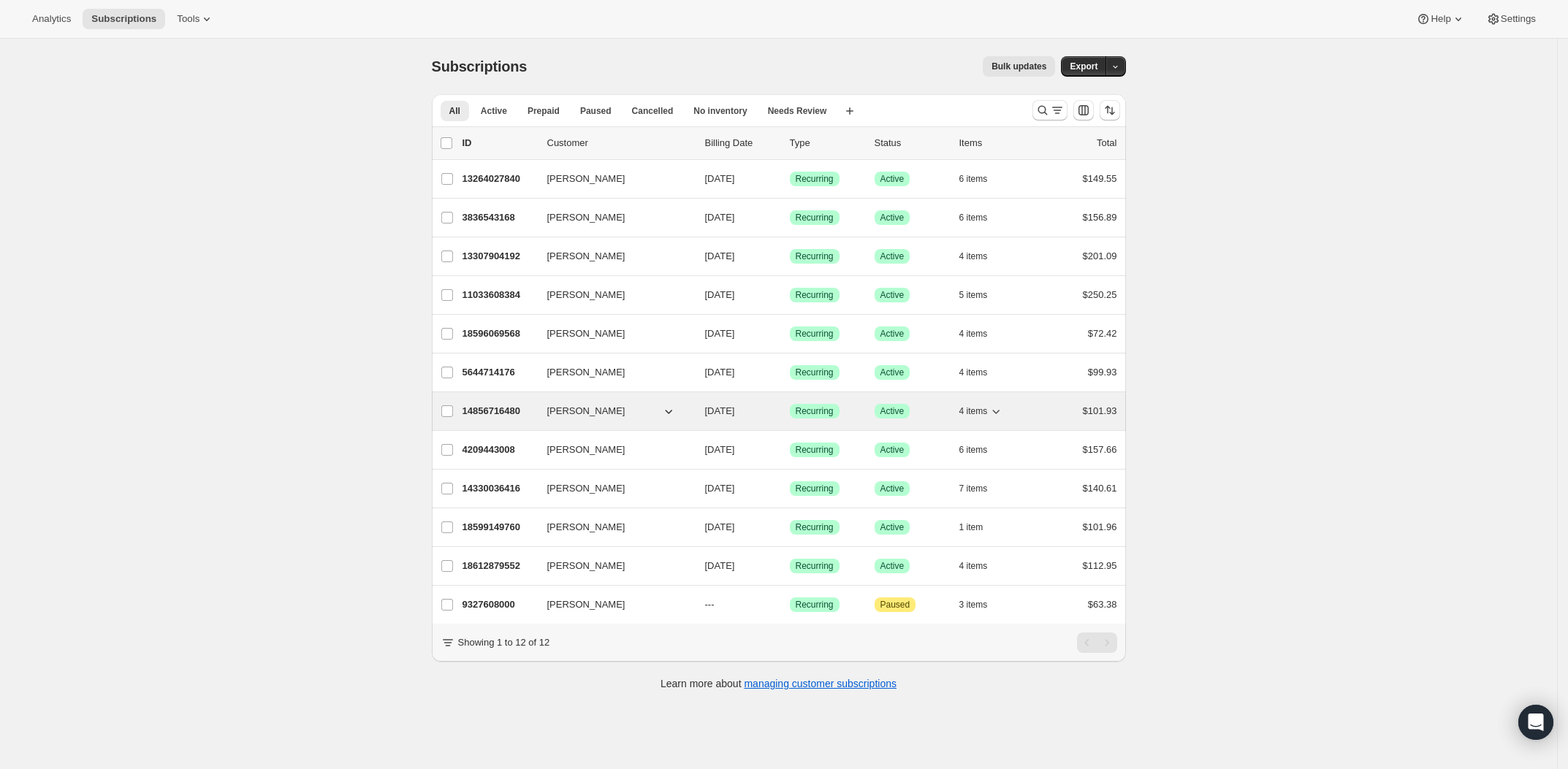
click at [1003, 413] on icon "button" at bounding box center [995, 410] width 15 height 15
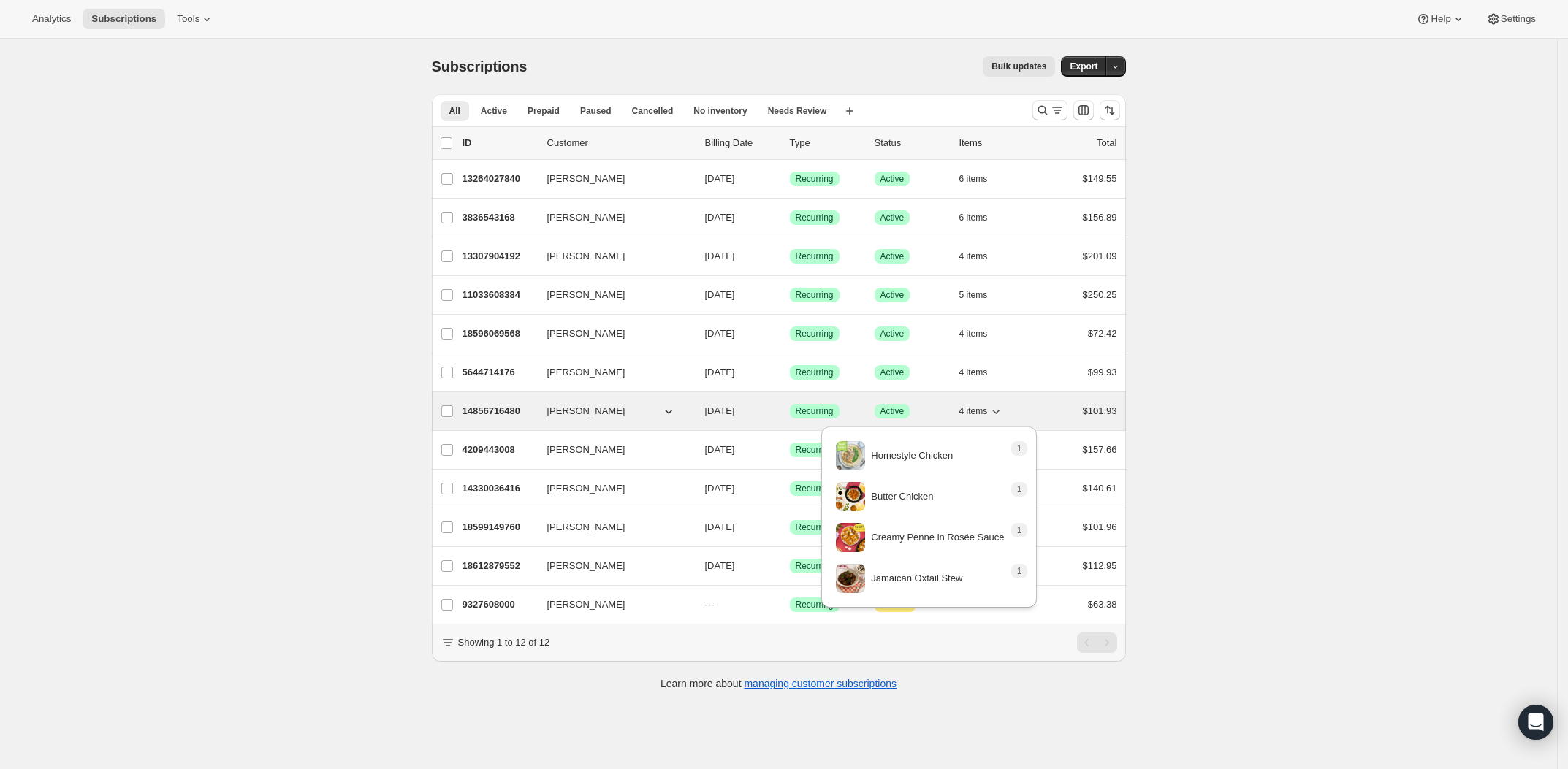
click at [1003, 412] on icon "button" at bounding box center [995, 410] width 15 height 15
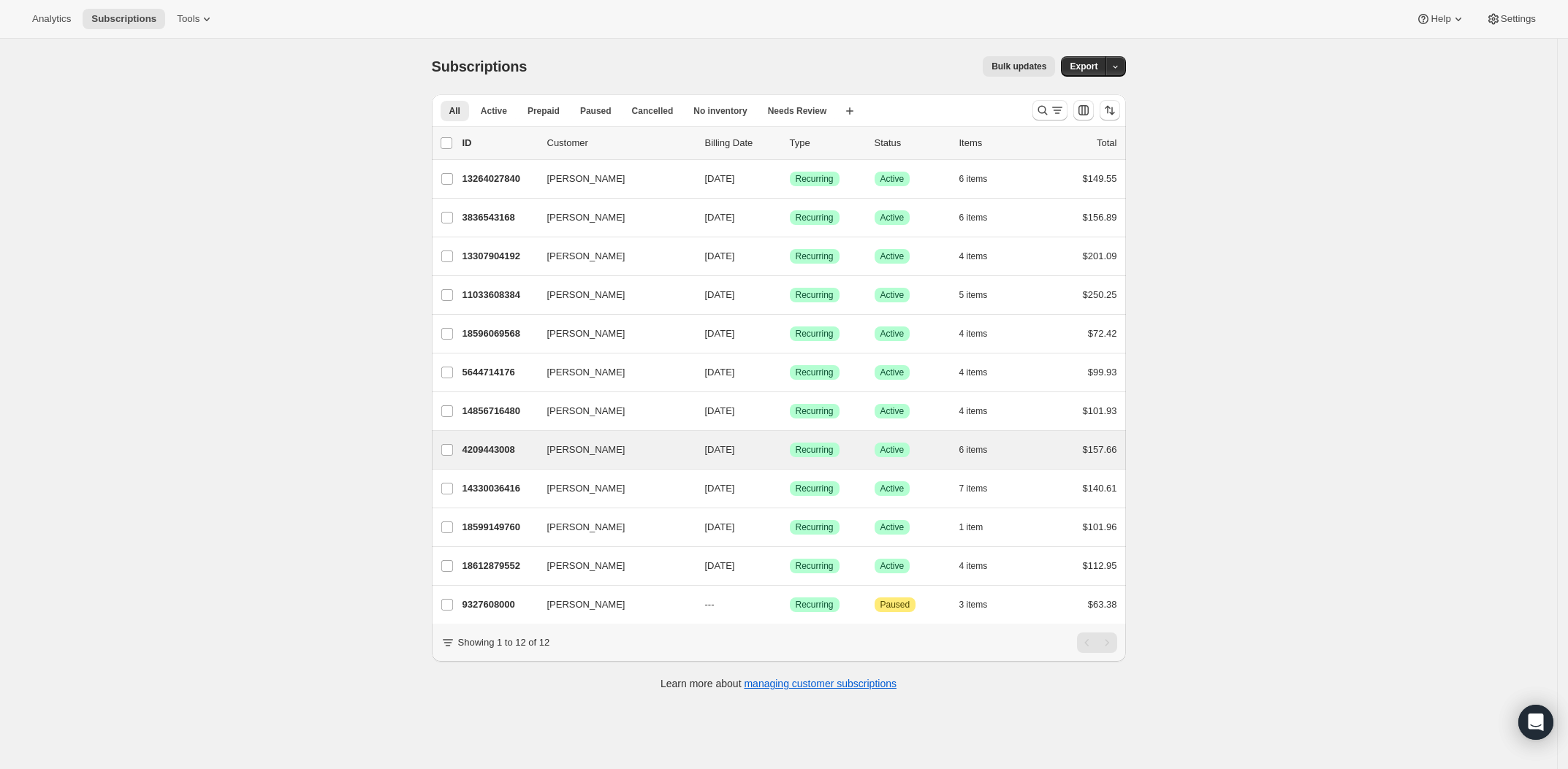
click at [1007, 469] on div "Cherrie Tsang 4209443008 Cherrie Tsang 08/24/2025 Success Recurring Success Act…" at bounding box center [779, 450] width 694 height 38
click at [1003, 456] on icon "button" at bounding box center [995, 449] width 15 height 15
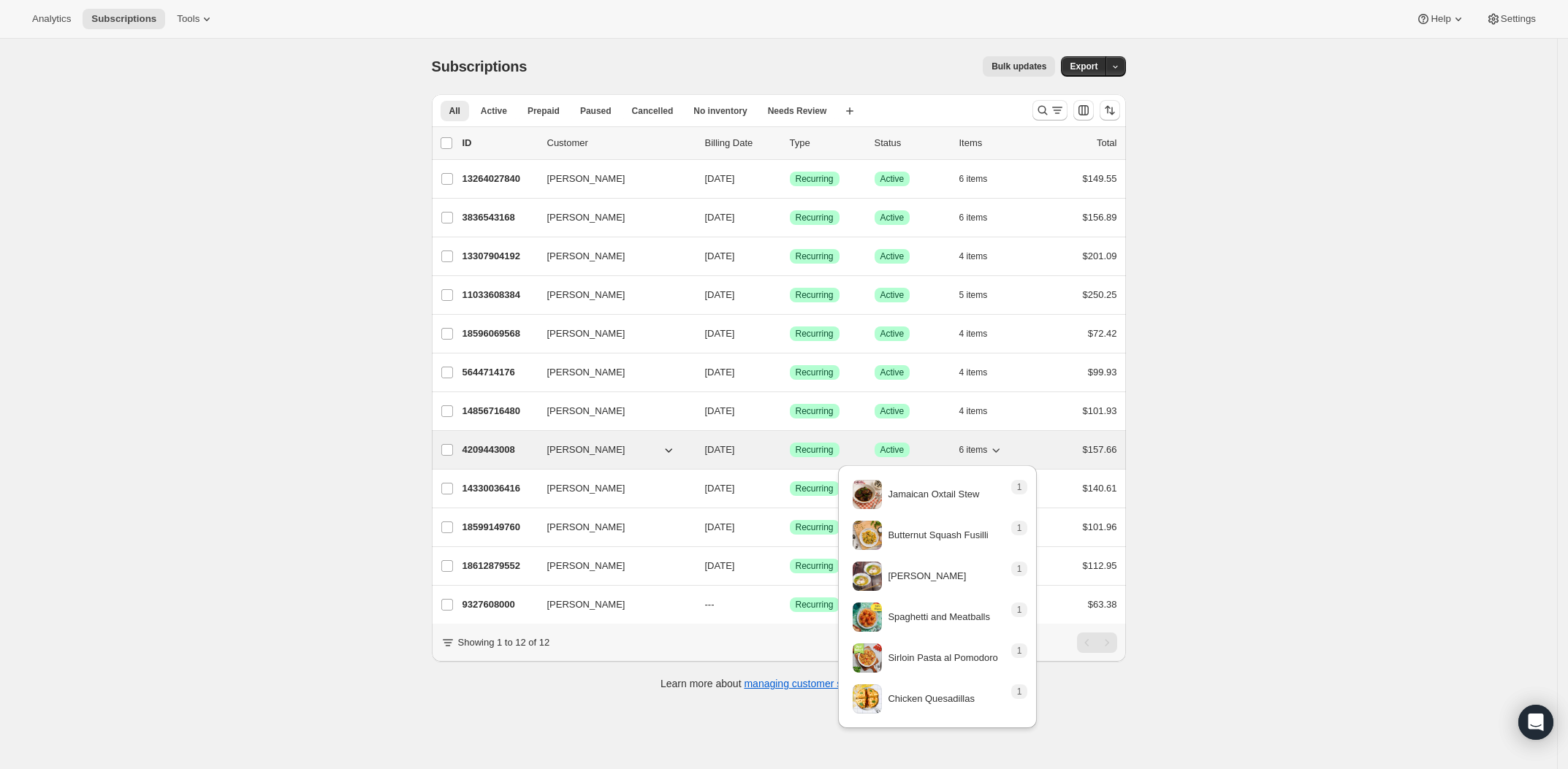
click at [1003, 455] on icon "button" at bounding box center [995, 449] width 15 height 15
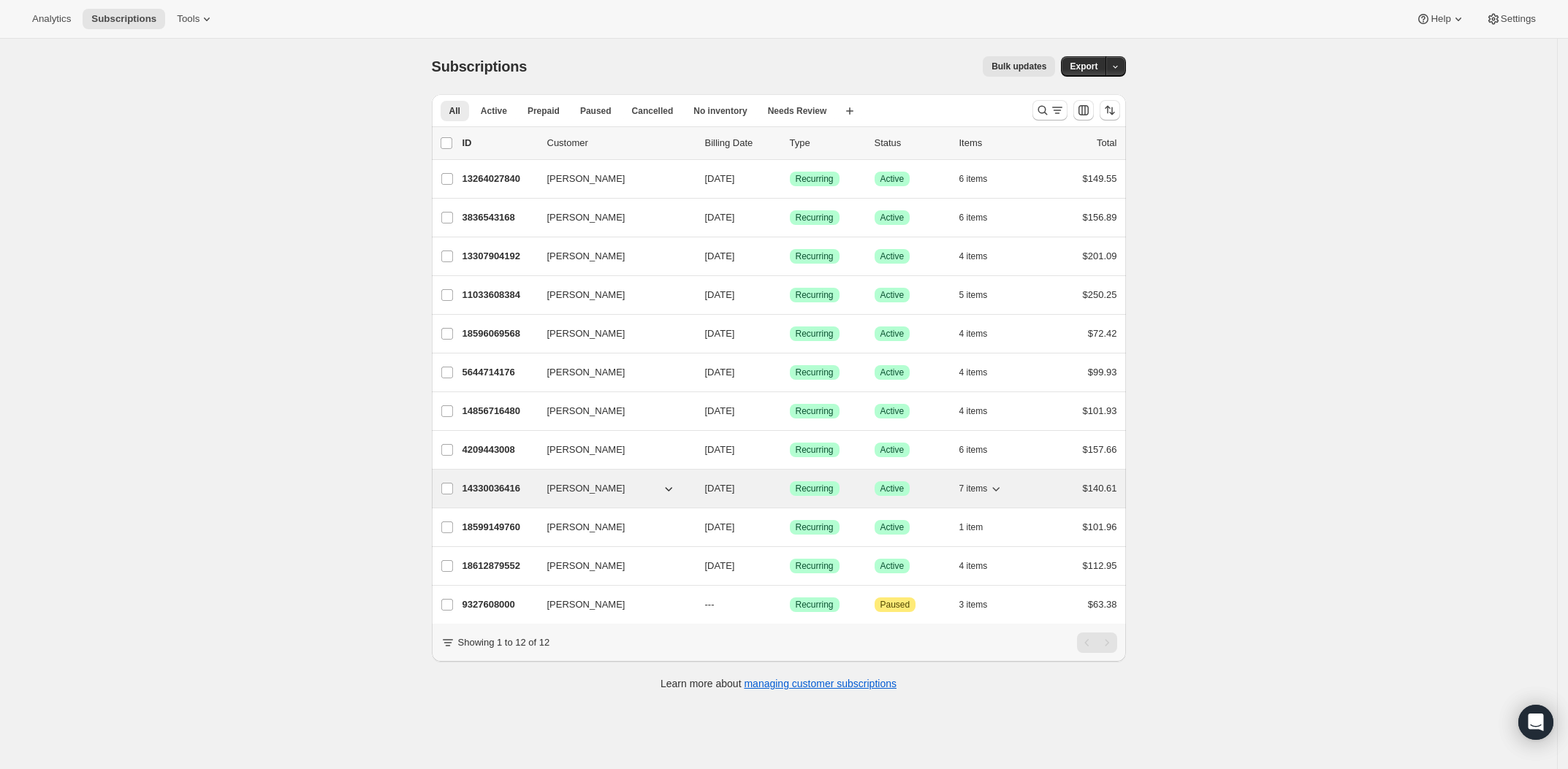
click at [1003, 490] on icon "button" at bounding box center [995, 488] width 15 height 15
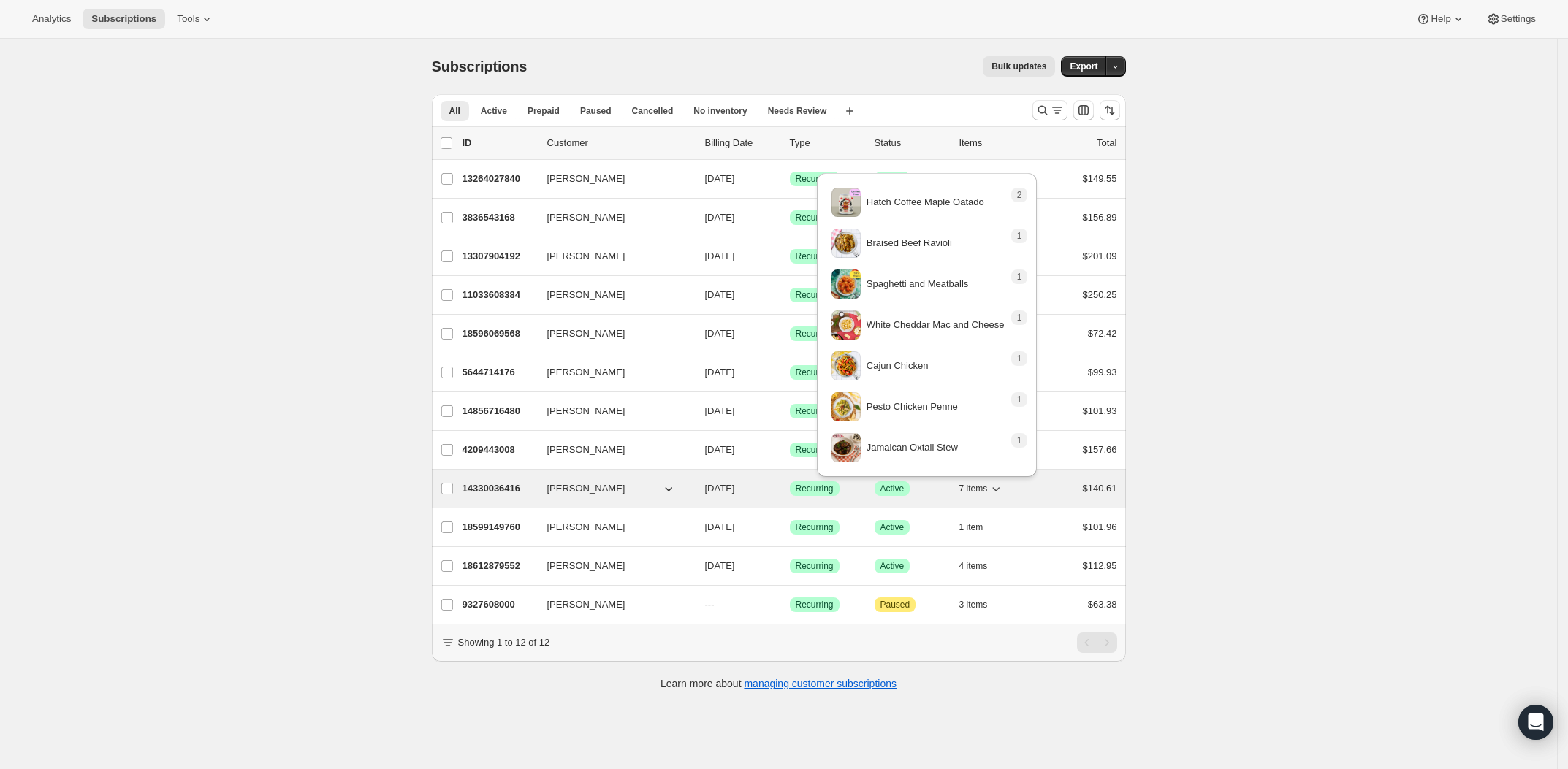
click at [1003, 486] on icon "button" at bounding box center [995, 488] width 15 height 15
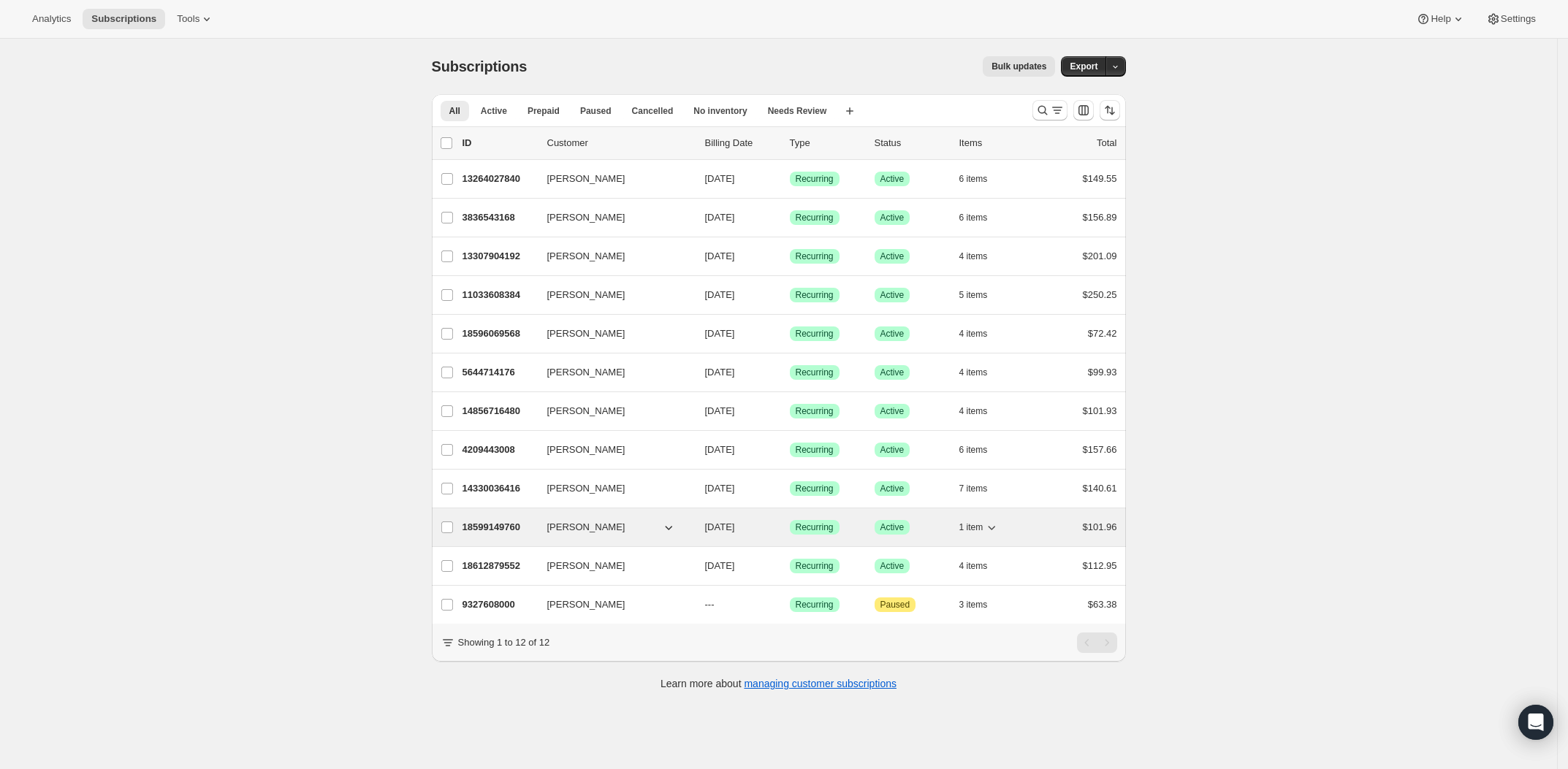
click at [1004, 528] on div "1 item" at bounding box center [996, 527] width 73 height 21
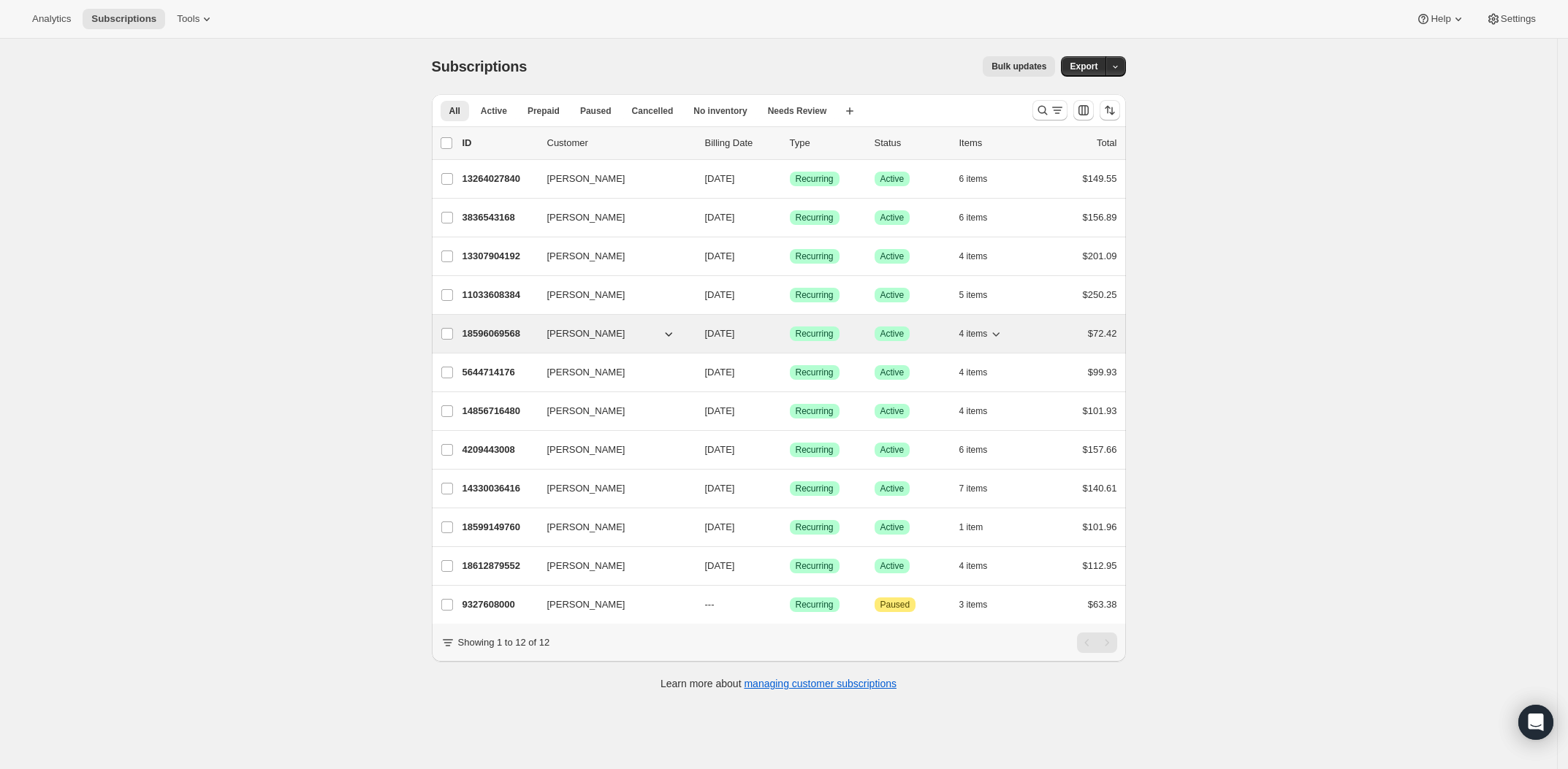
click at [490, 329] on p "18596069568" at bounding box center [498, 333] width 73 height 15
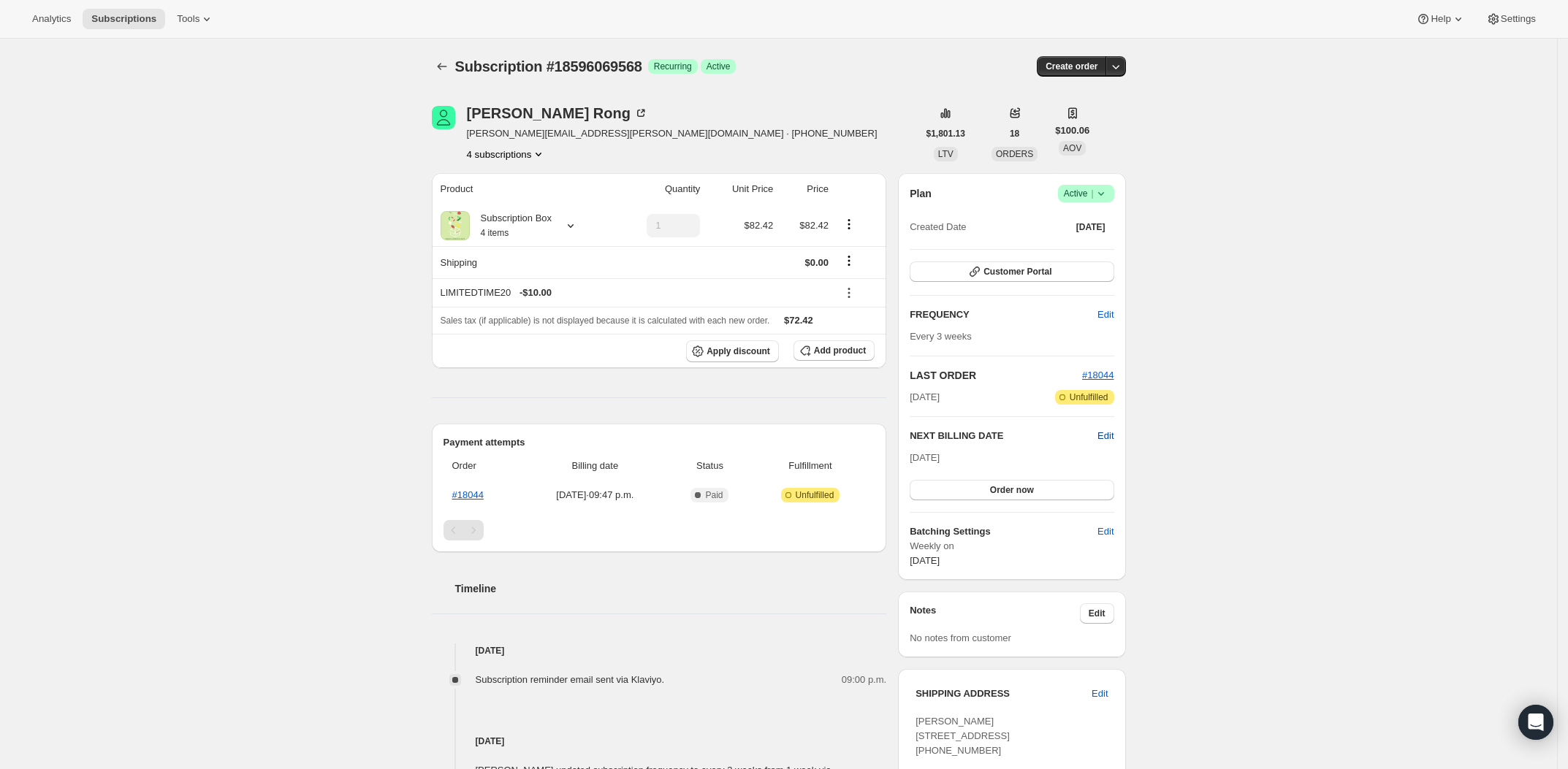
click at [1110, 437] on span "Edit" at bounding box center [1105, 435] width 16 height 15
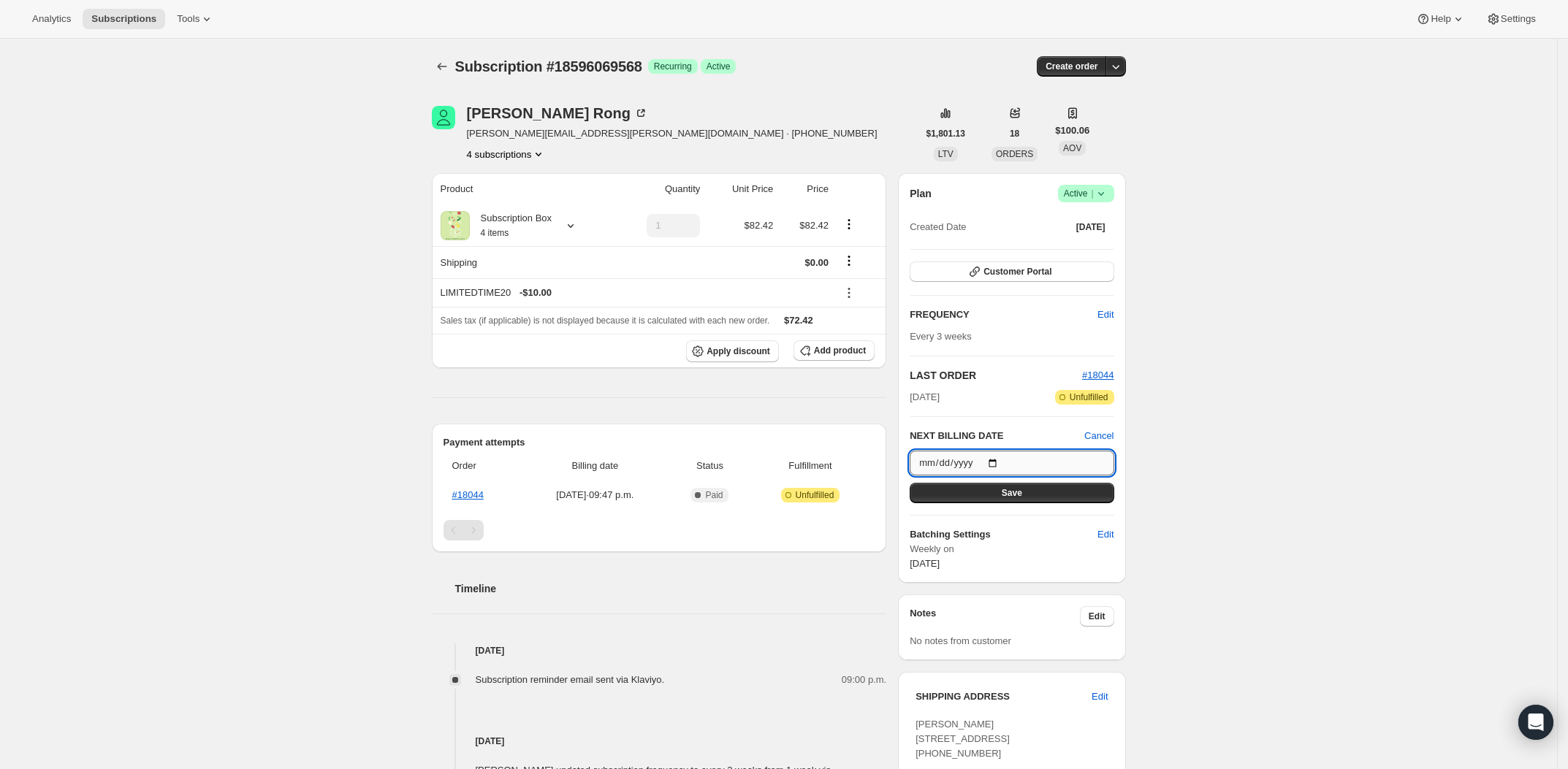
click at [1005, 462] on input "2025-08-17" at bounding box center [1011, 463] width 204 height 25
click at [674, 637] on div "Timeline Aug 14, 2025 Subscription reminder email sent via Klaviyo. 09:00 p.m. …" at bounding box center [659, 717] width 455 height 331
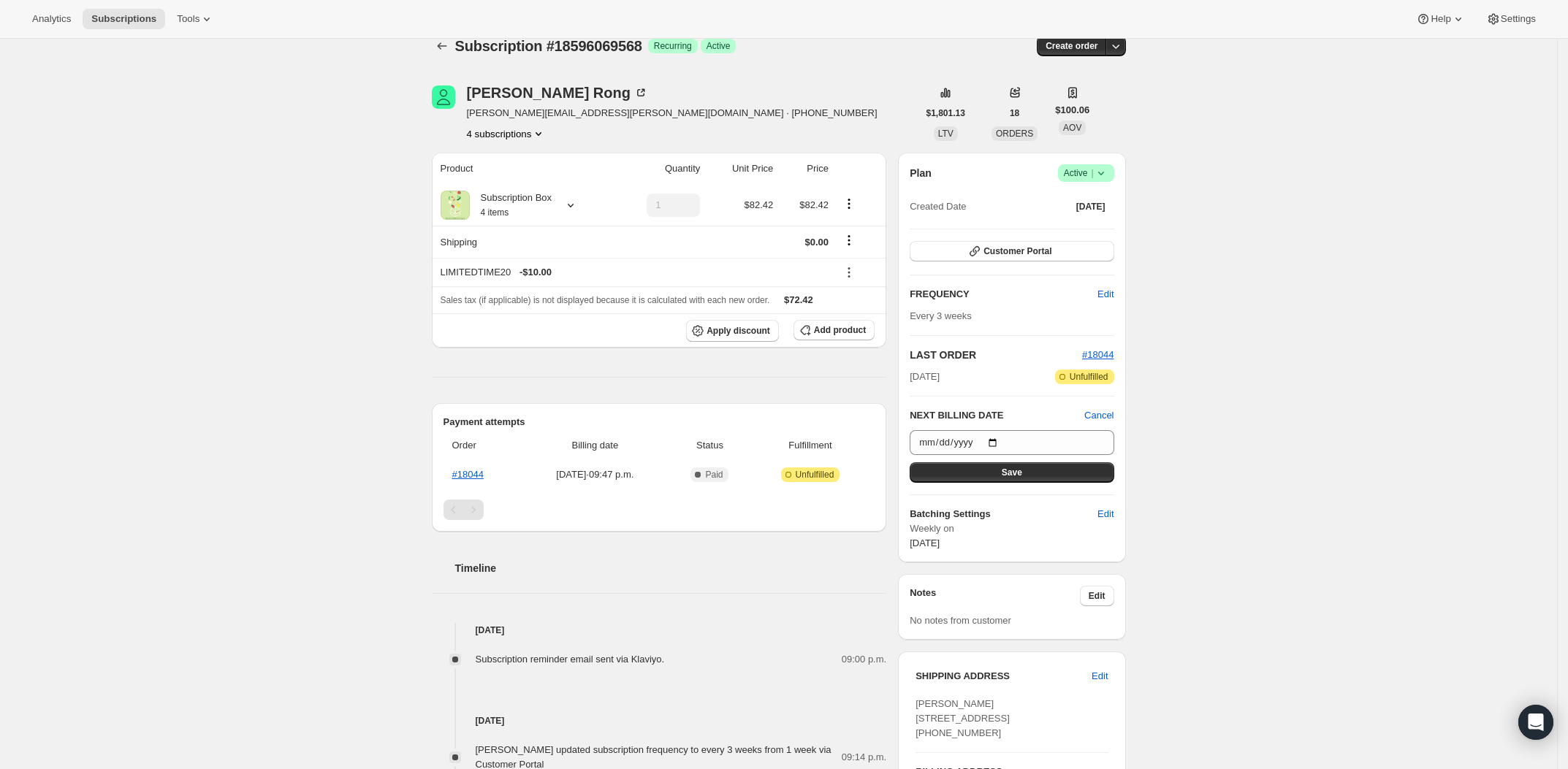
scroll to position [136, 0]
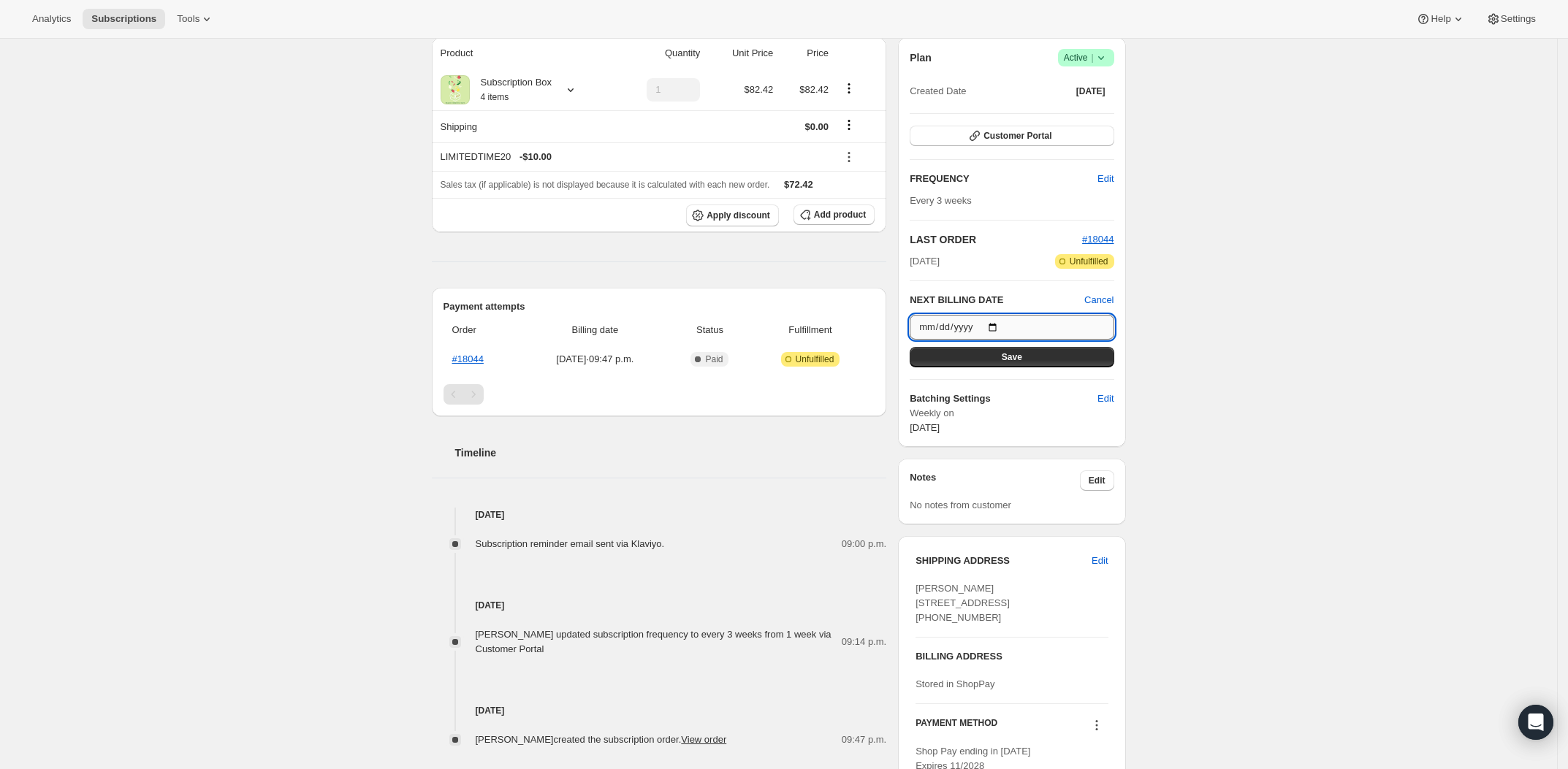
click at [1005, 326] on input "2025-08-17" at bounding box center [1011, 327] width 204 height 25
type input "2025-08-31"
click at [1055, 360] on button "Save" at bounding box center [1011, 357] width 204 height 21
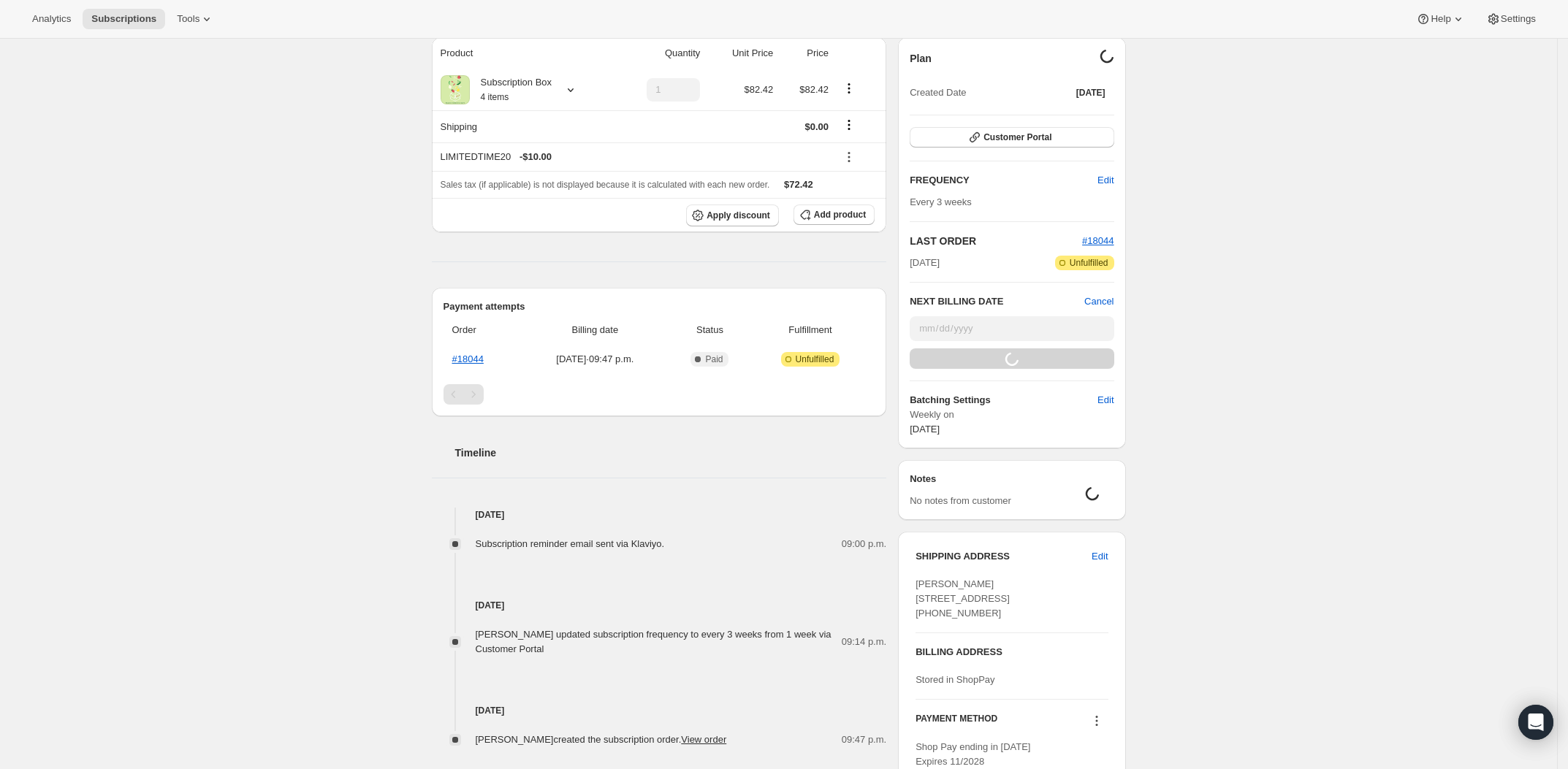
click at [1166, 345] on div "Subscription #18596069568. This page is ready Subscription #18596069568 Success…" at bounding box center [778, 372] width 1557 height 939
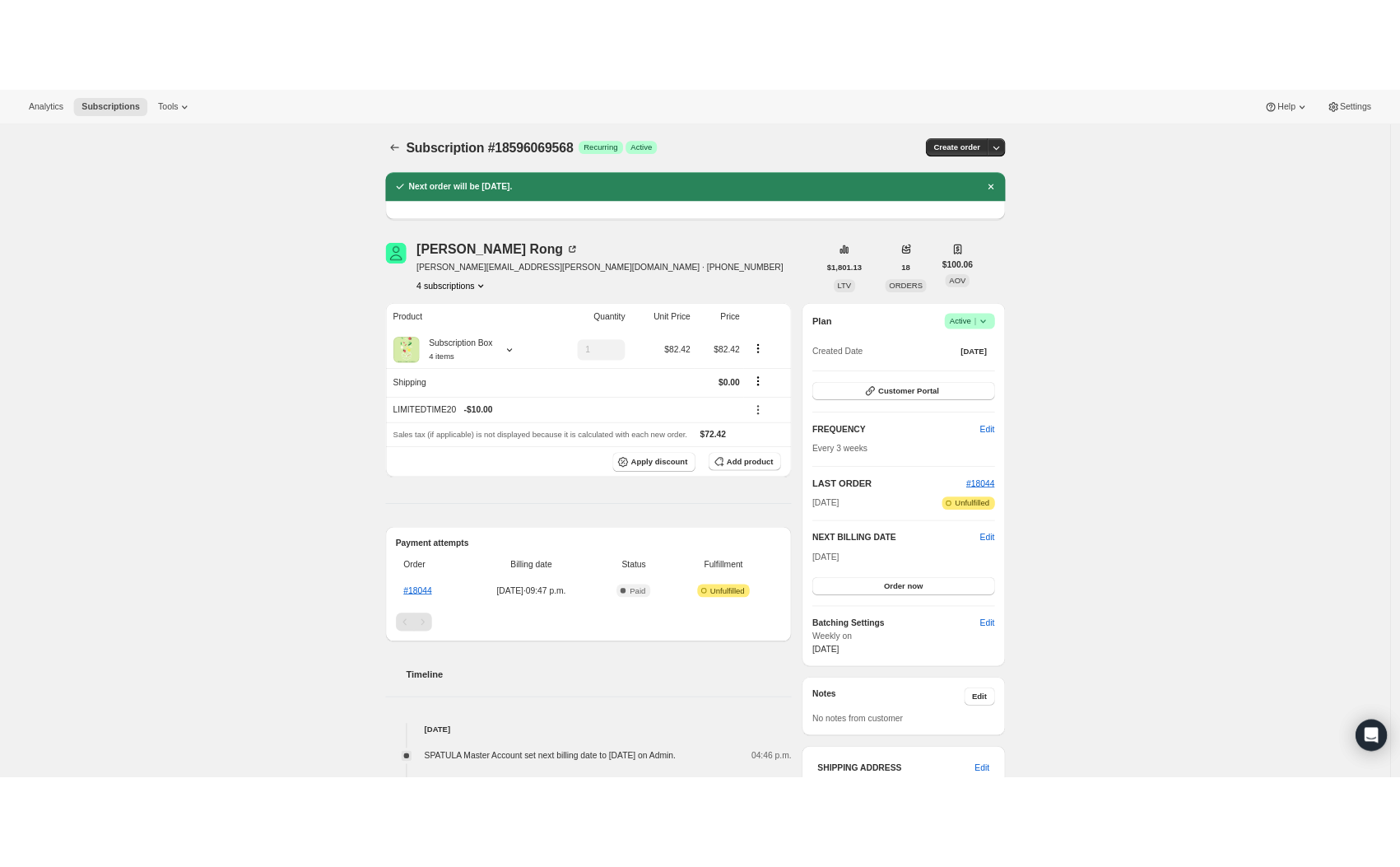
scroll to position [0, 0]
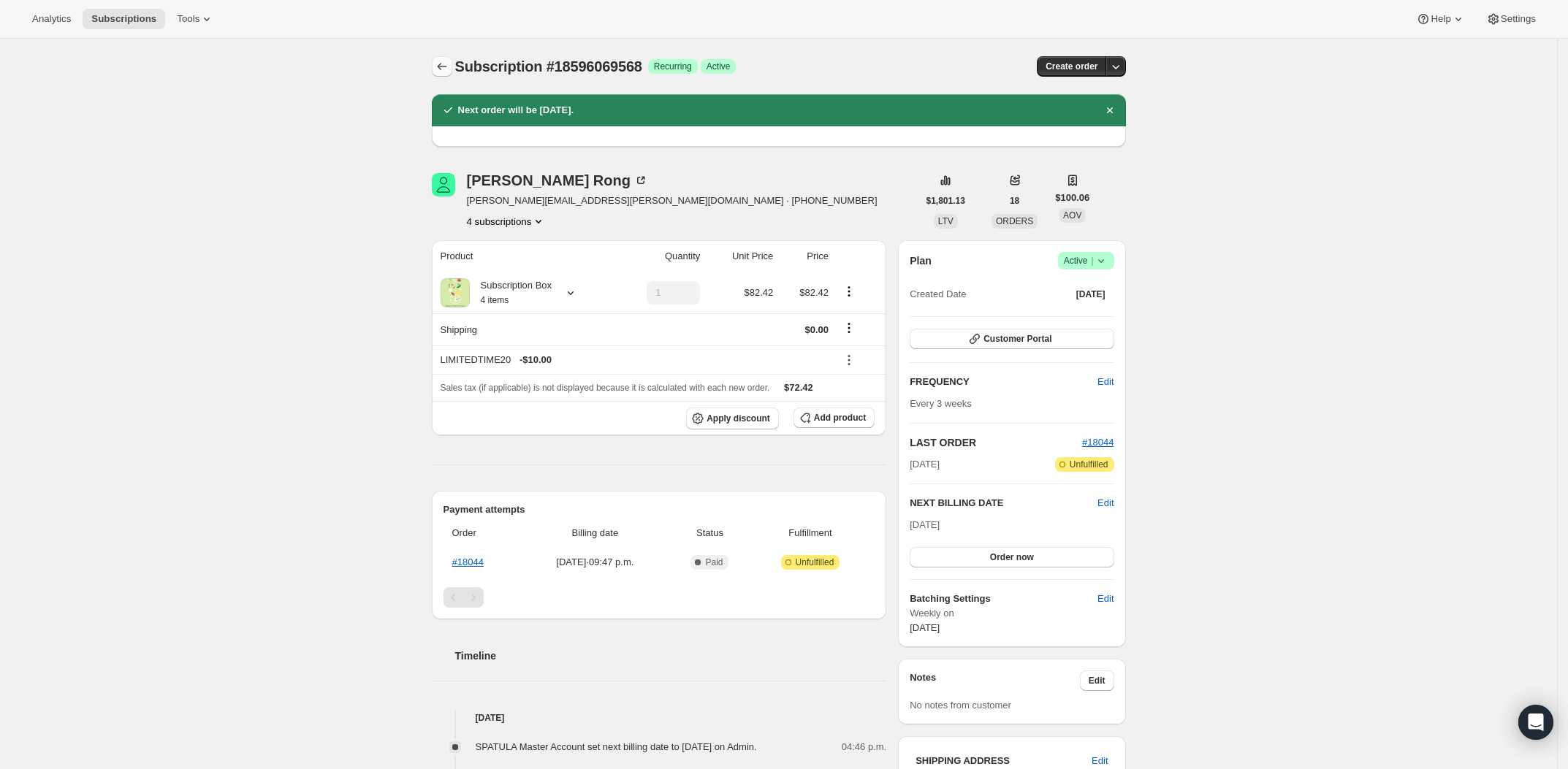
click at [449, 62] on icon "Subscriptions" at bounding box center [441, 66] width 15 height 15
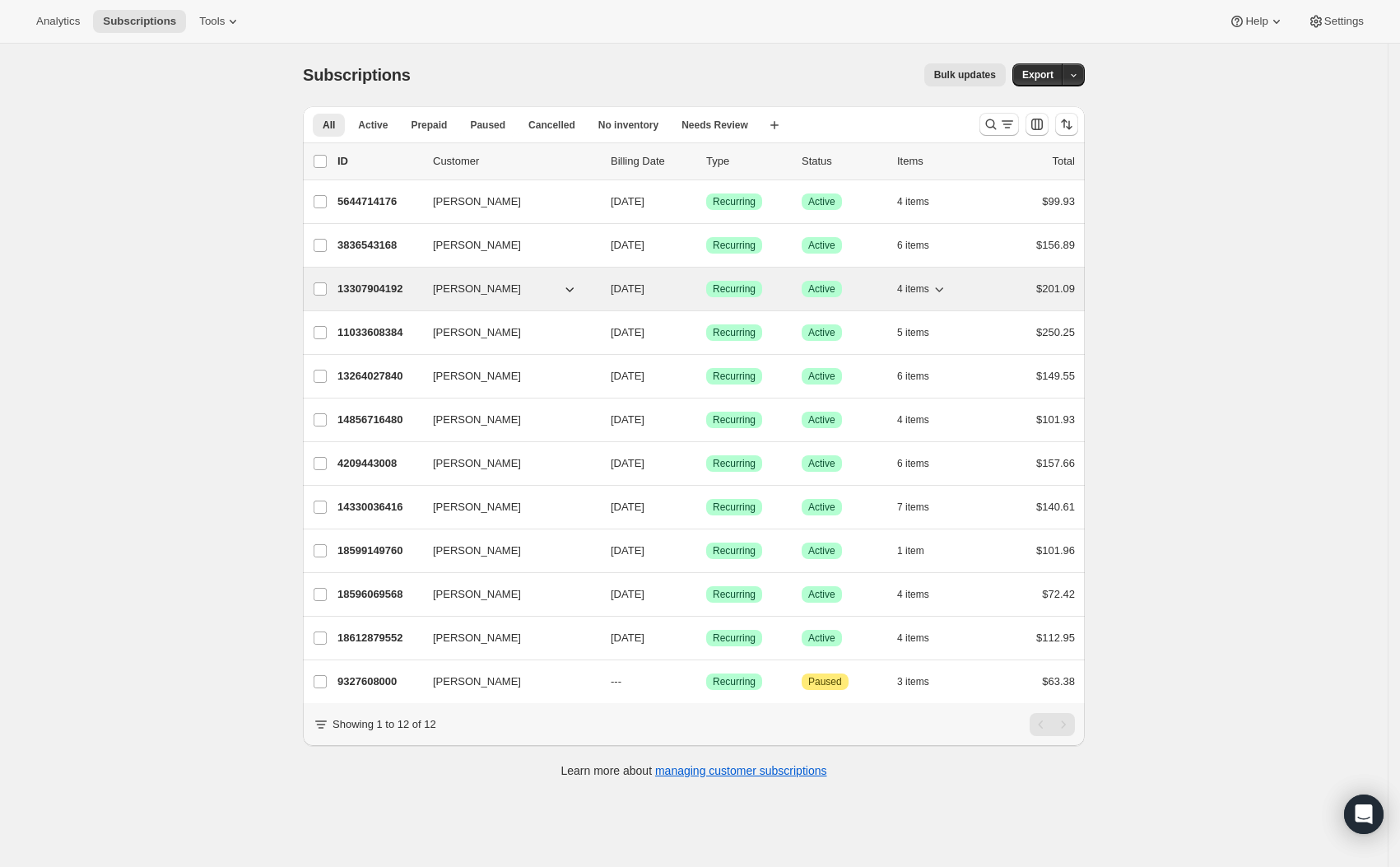
click at [943, 289] on icon "button" at bounding box center [939, 289] width 8 height 5
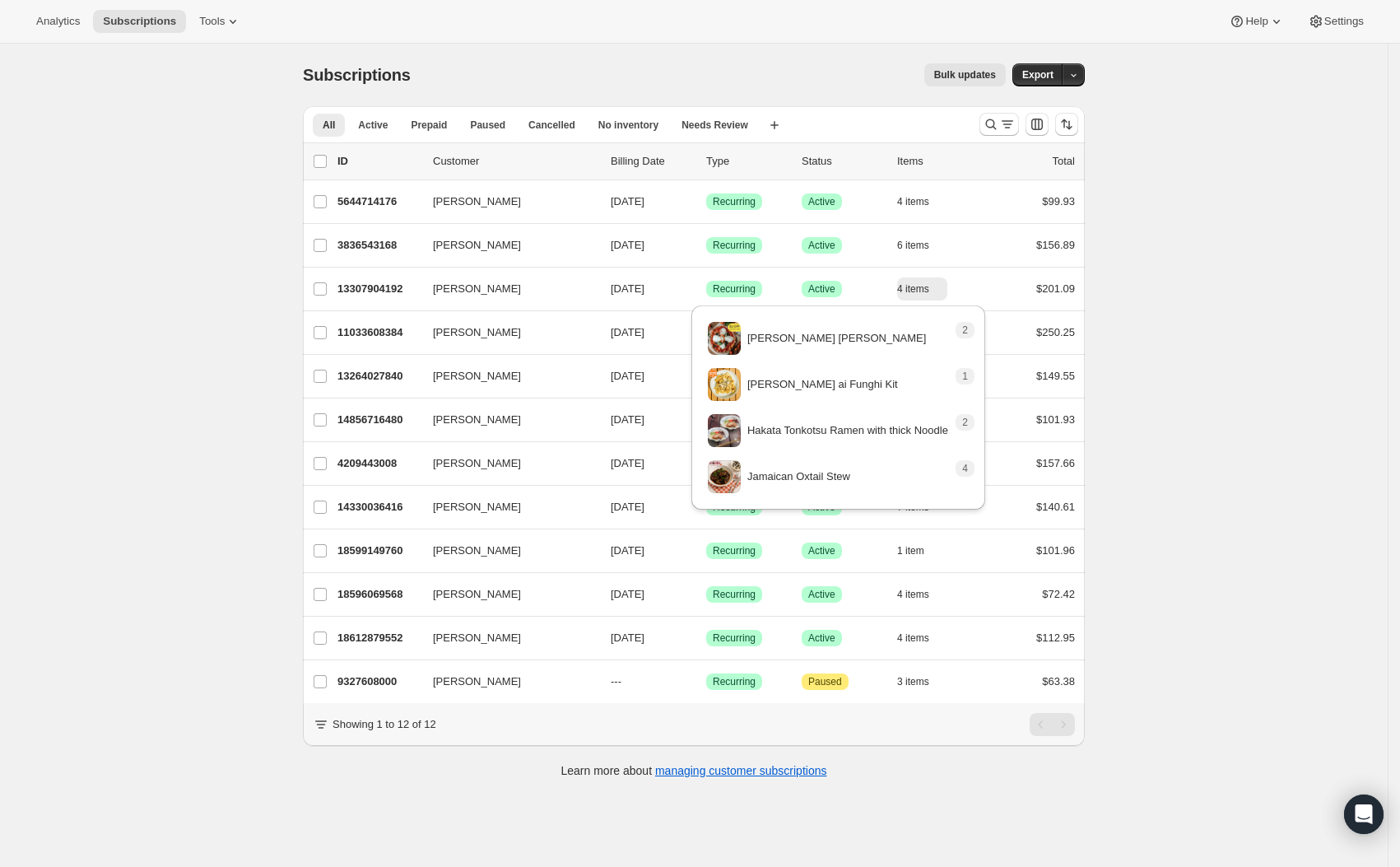
click at [1199, 416] on div "Subscriptions. This page is ready Subscriptions Bulk updates More actions Bulk …" at bounding box center [693, 477] width 1387 height 867
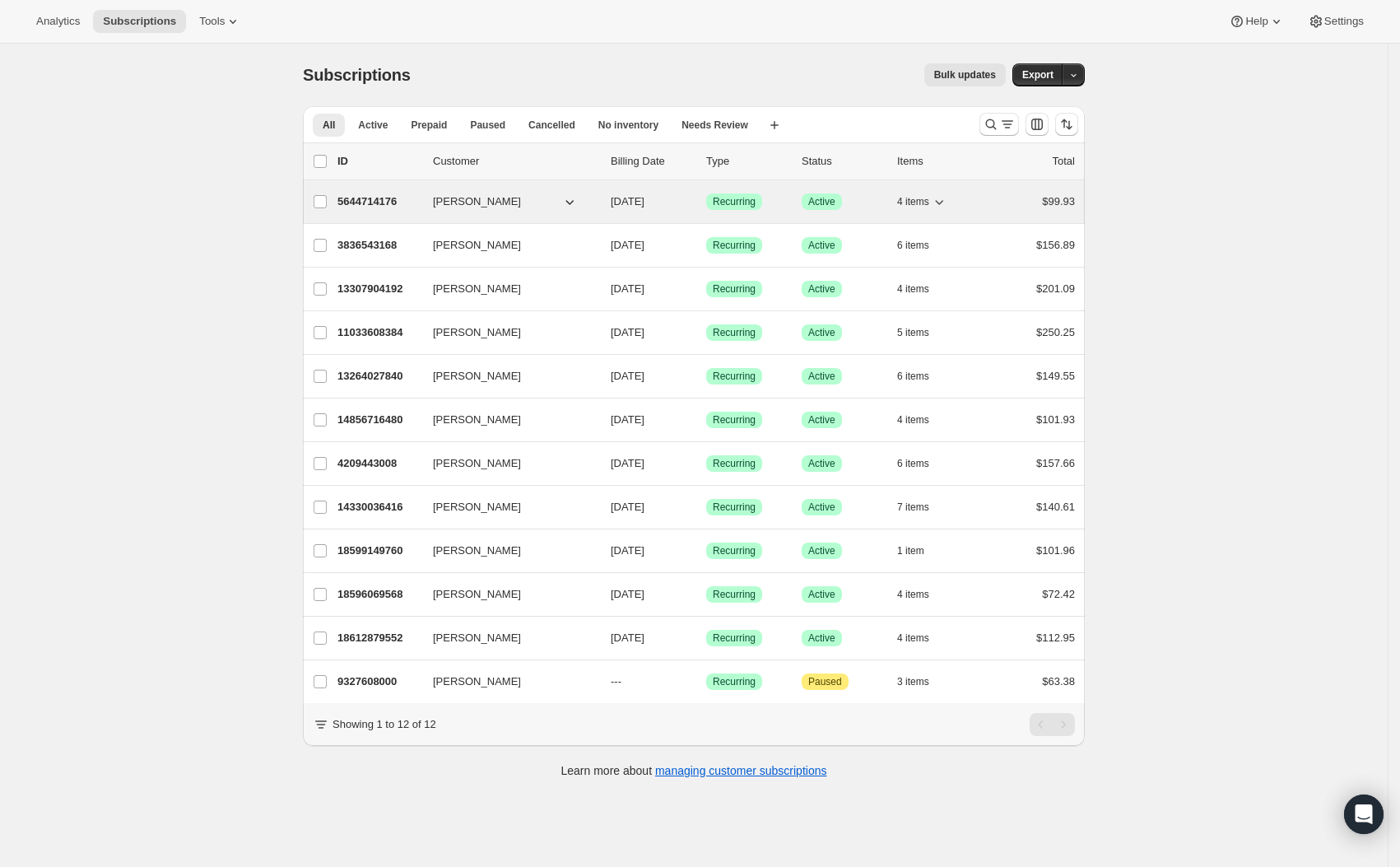
click at [929, 202] on span "4 items" at bounding box center [912, 202] width 32 height 14
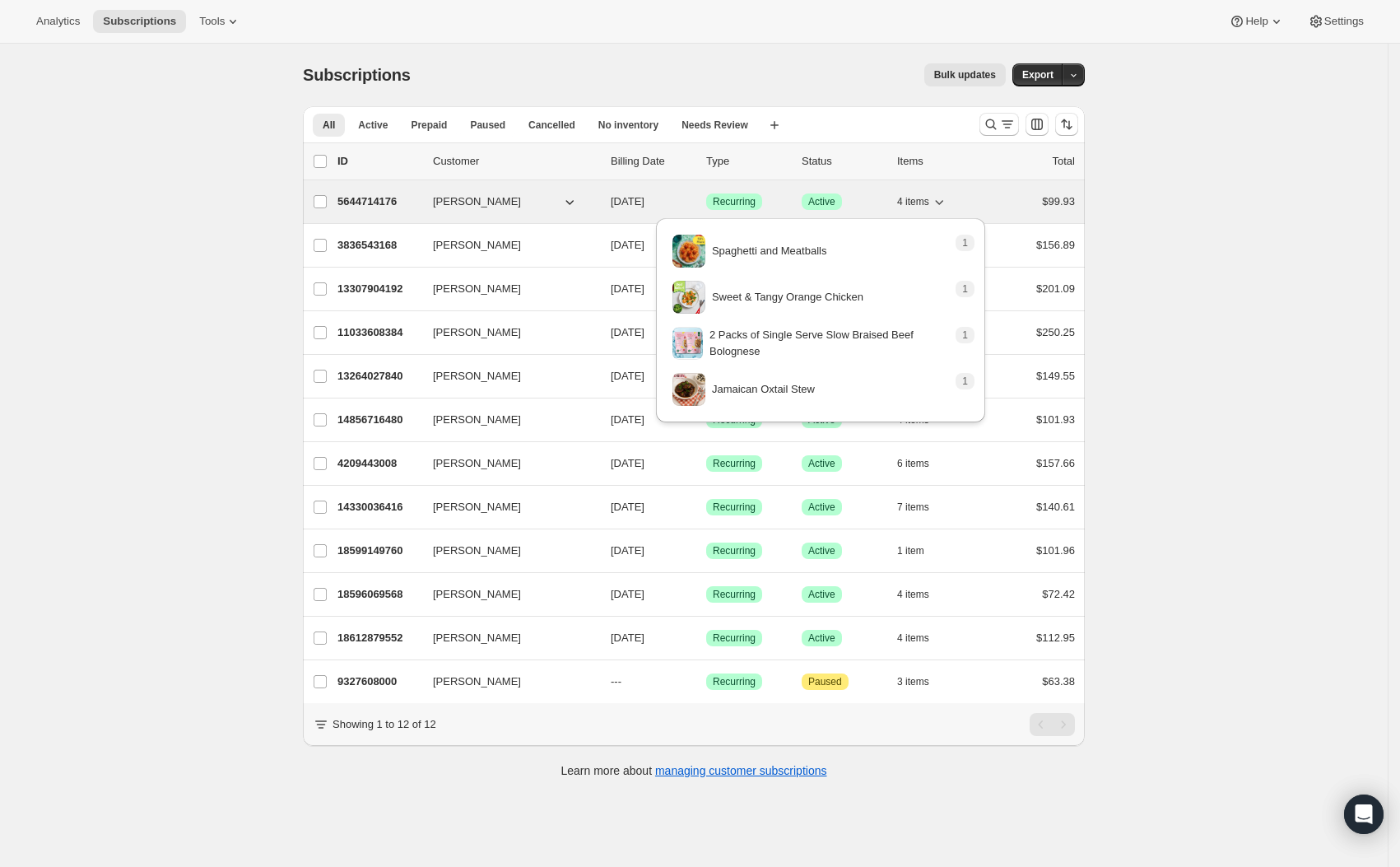
click at [929, 201] on span "4 items" at bounding box center [912, 202] width 32 height 14
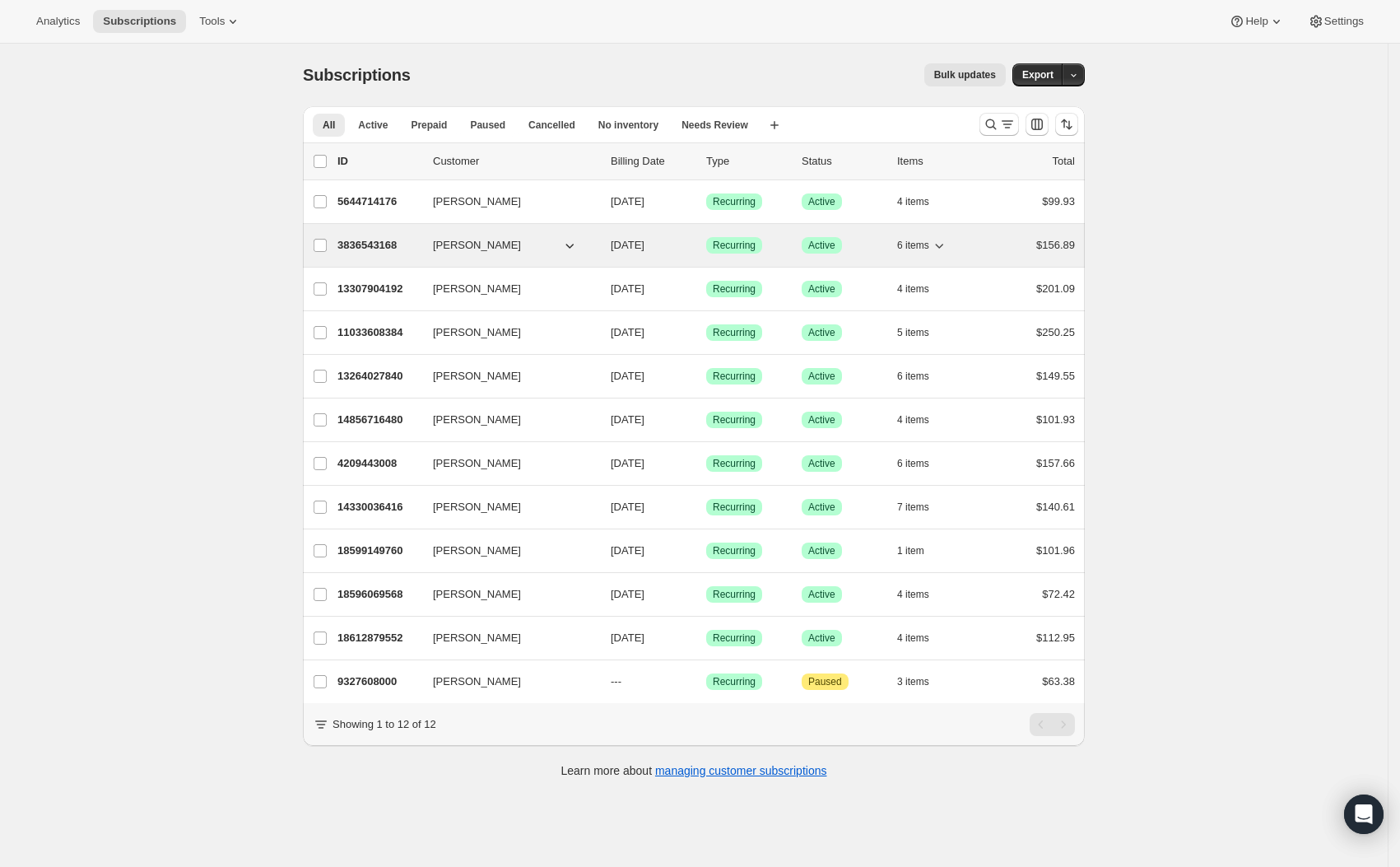
click at [943, 238] on icon "button" at bounding box center [939, 244] width 16 height 16
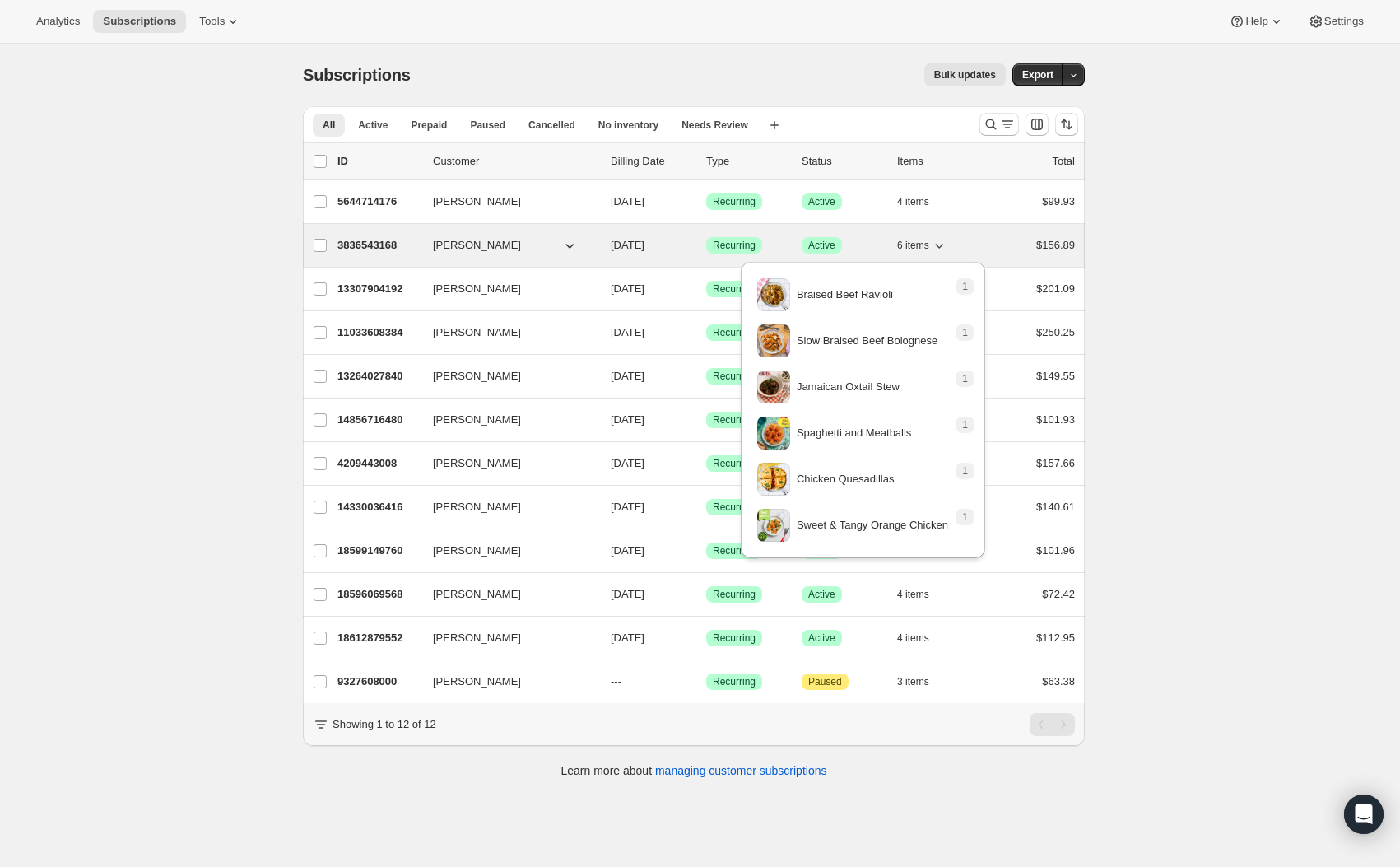
click at [943, 238] on icon "button" at bounding box center [939, 244] width 16 height 16
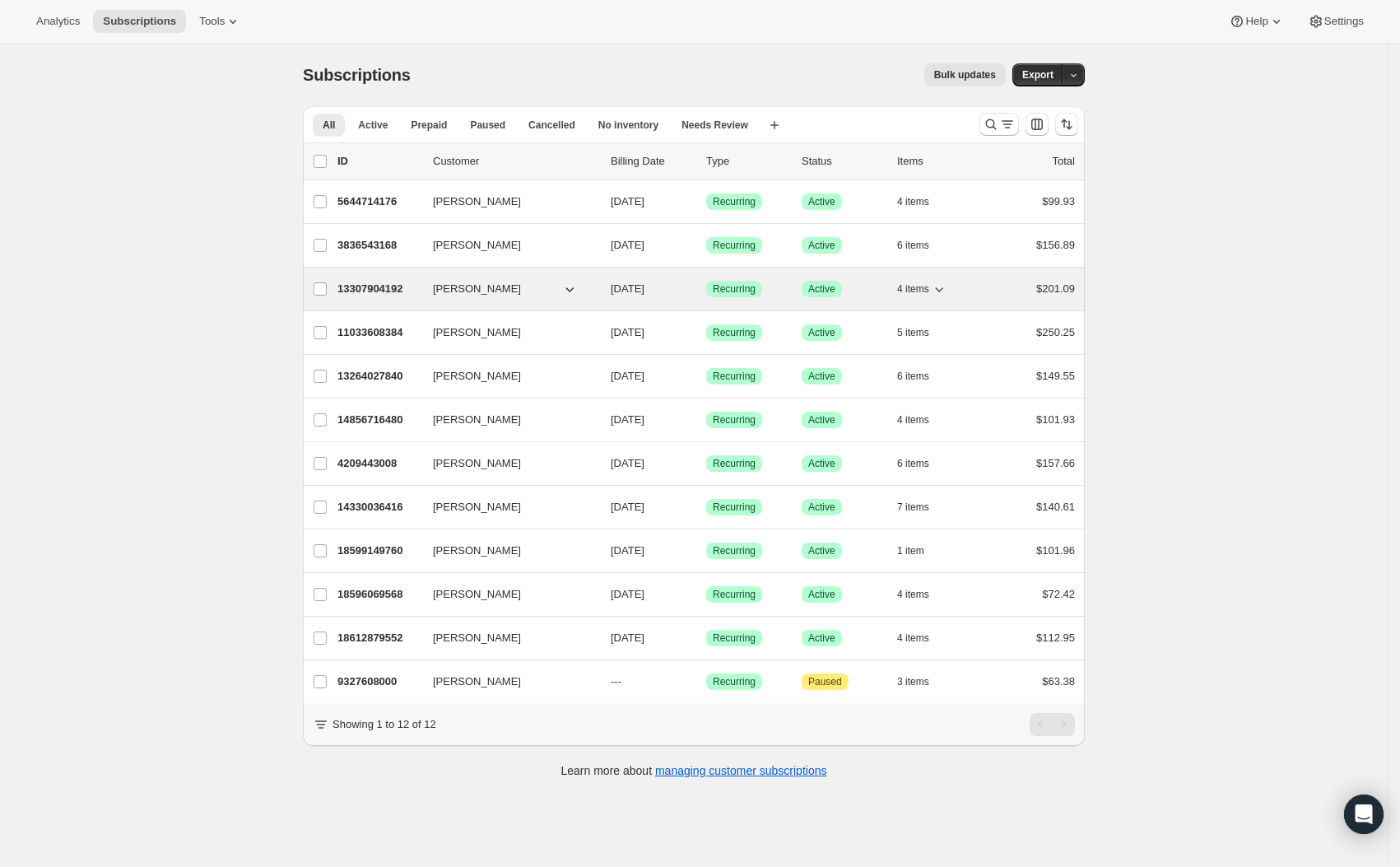
click at [946, 280] on button "4 items" at bounding box center [922, 289] width 50 height 23
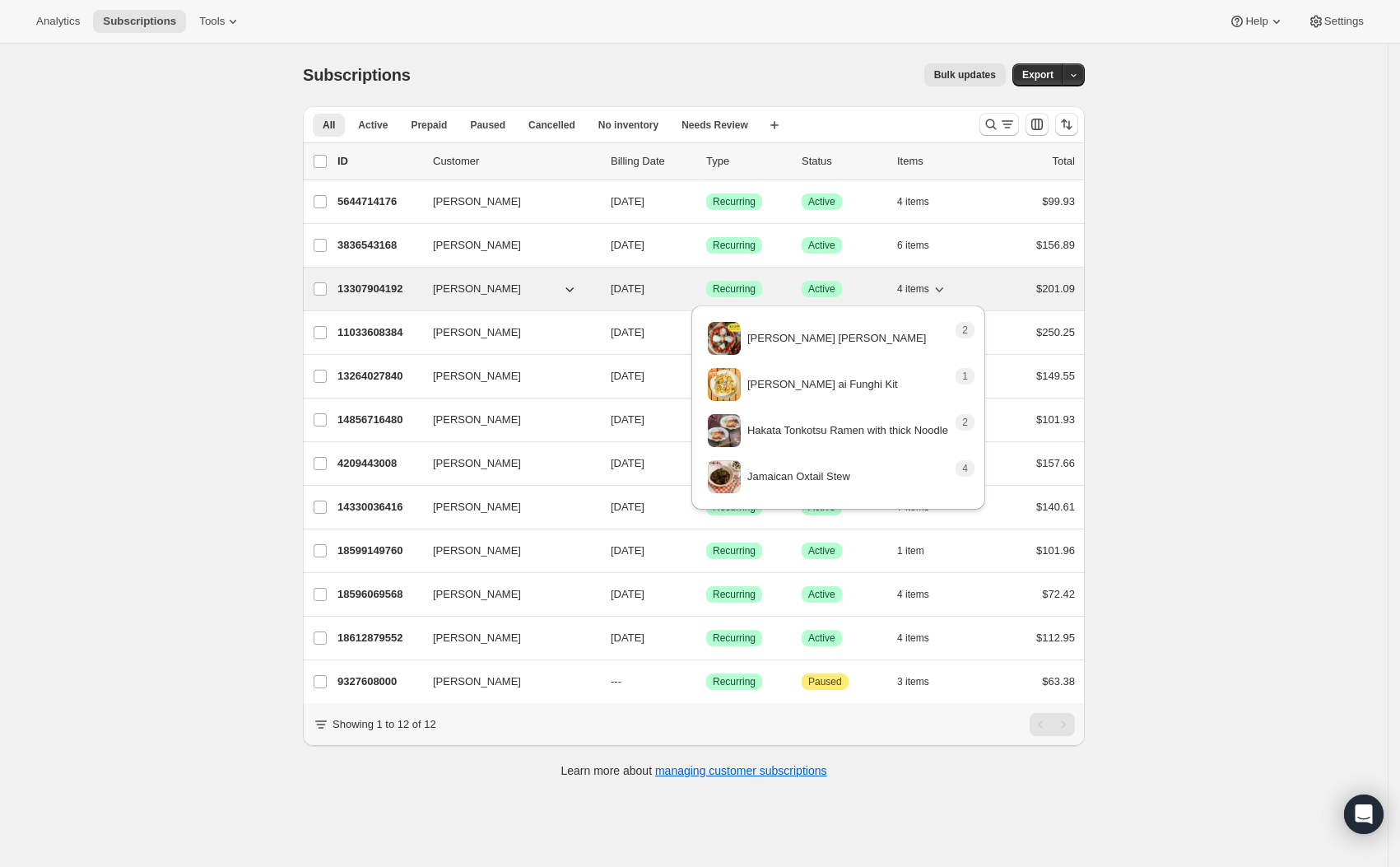
click at [946, 280] on button "4 items" at bounding box center [922, 289] width 50 height 23
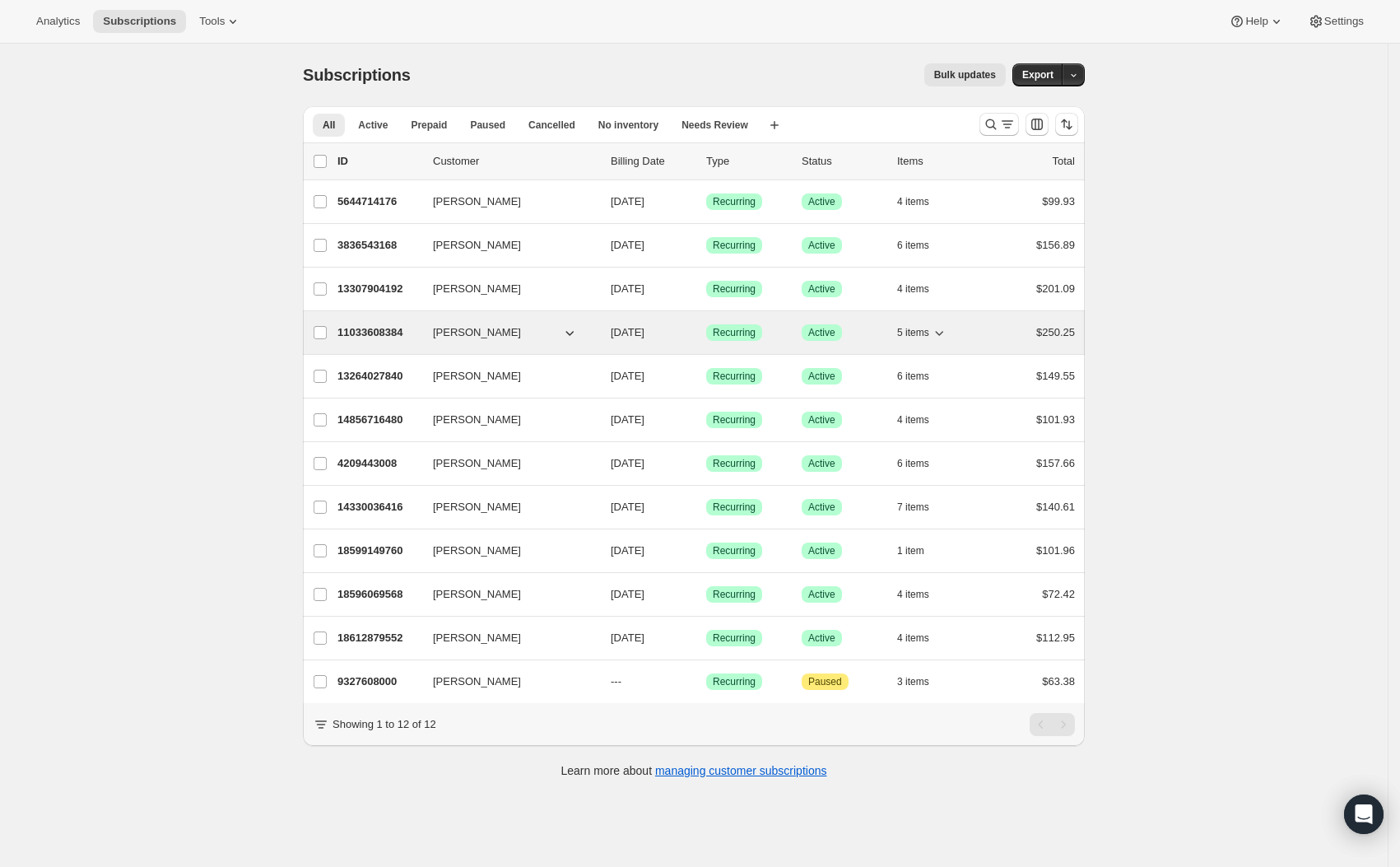
click at [954, 321] on div "5 items" at bounding box center [938, 333] width 82 height 23
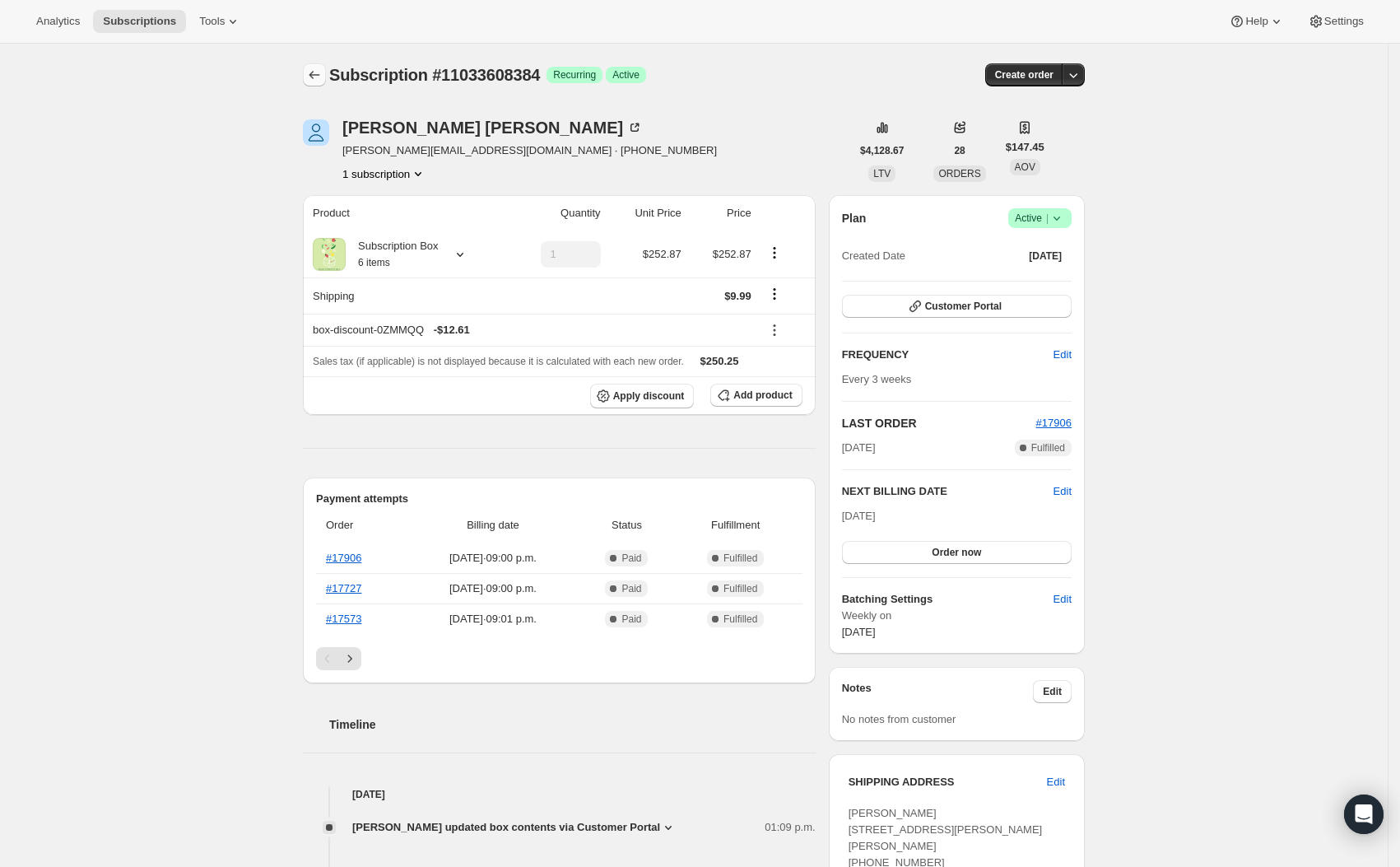
click at [321, 81] on icon "Subscriptions" at bounding box center [314, 75] width 16 height 16
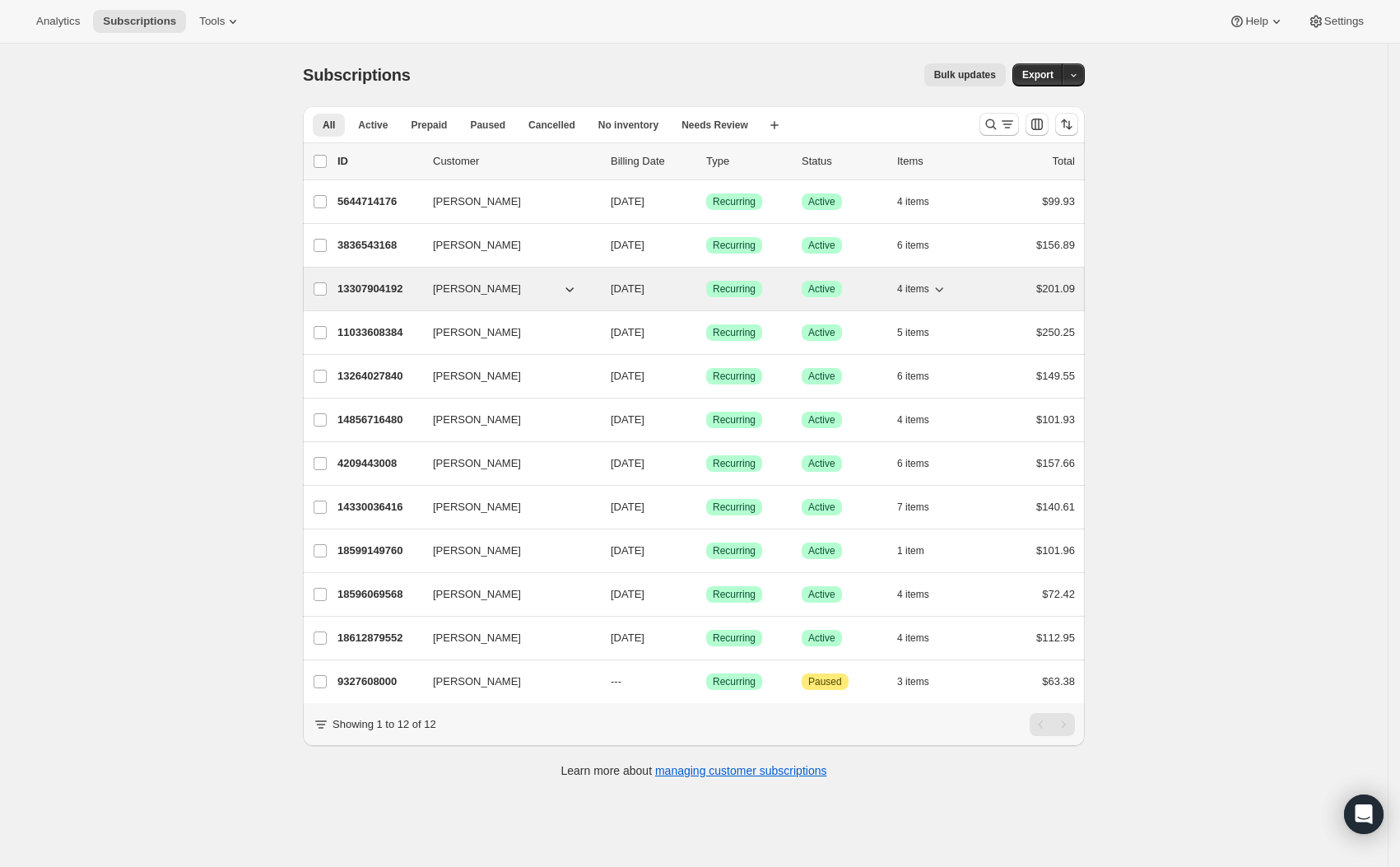
click at [943, 286] on icon "button" at bounding box center [939, 288] width 16 height 16
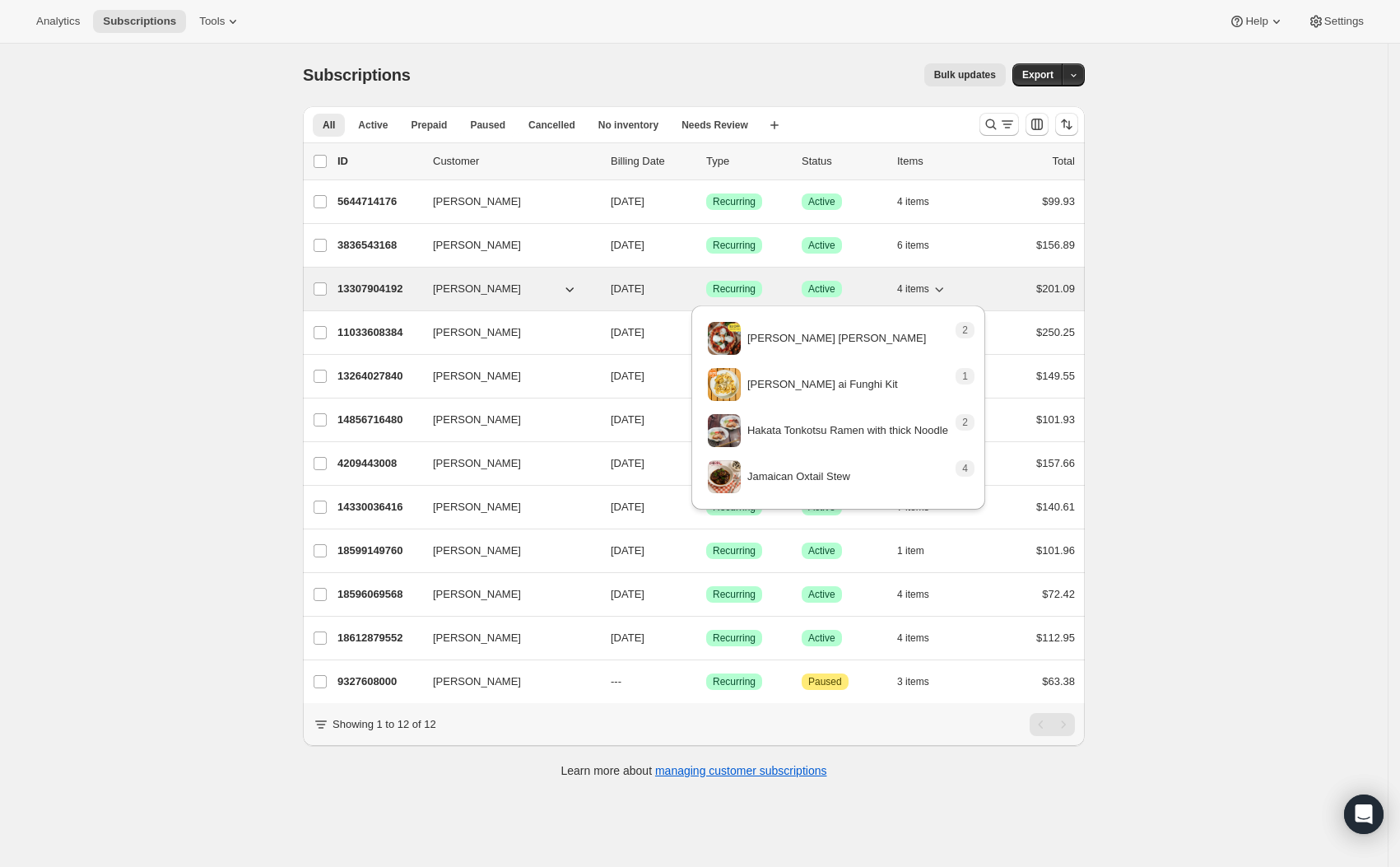
click at [945, 286] on icon "button" at bounding box center [939, 288] width 16 height 16
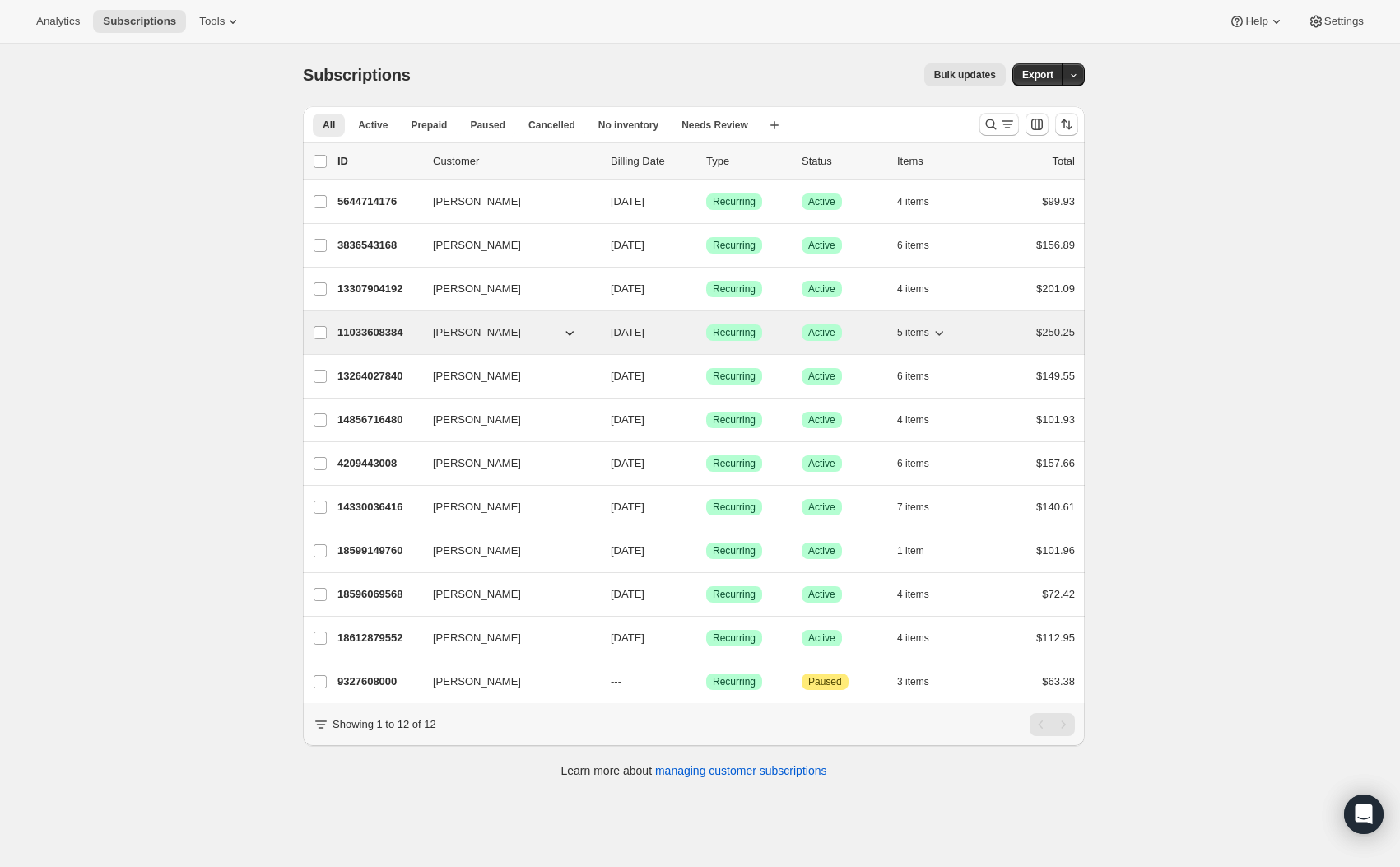
click at [947, 333] on icon "button" at bounding box center [939, 332] width 16 height 16
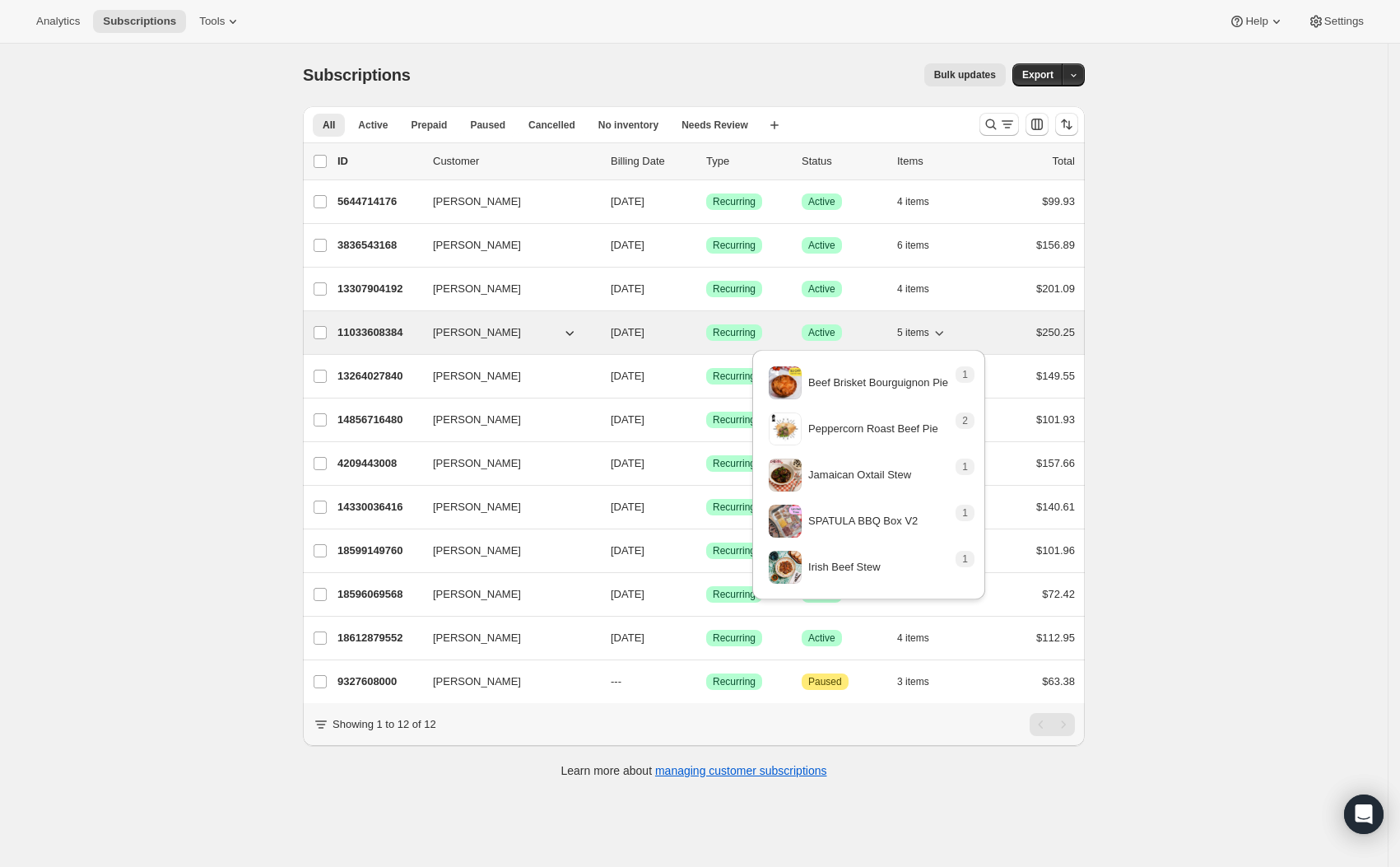
click at [947, 333] on icon "button" at bounding box center [939, 332] width 16 height 16
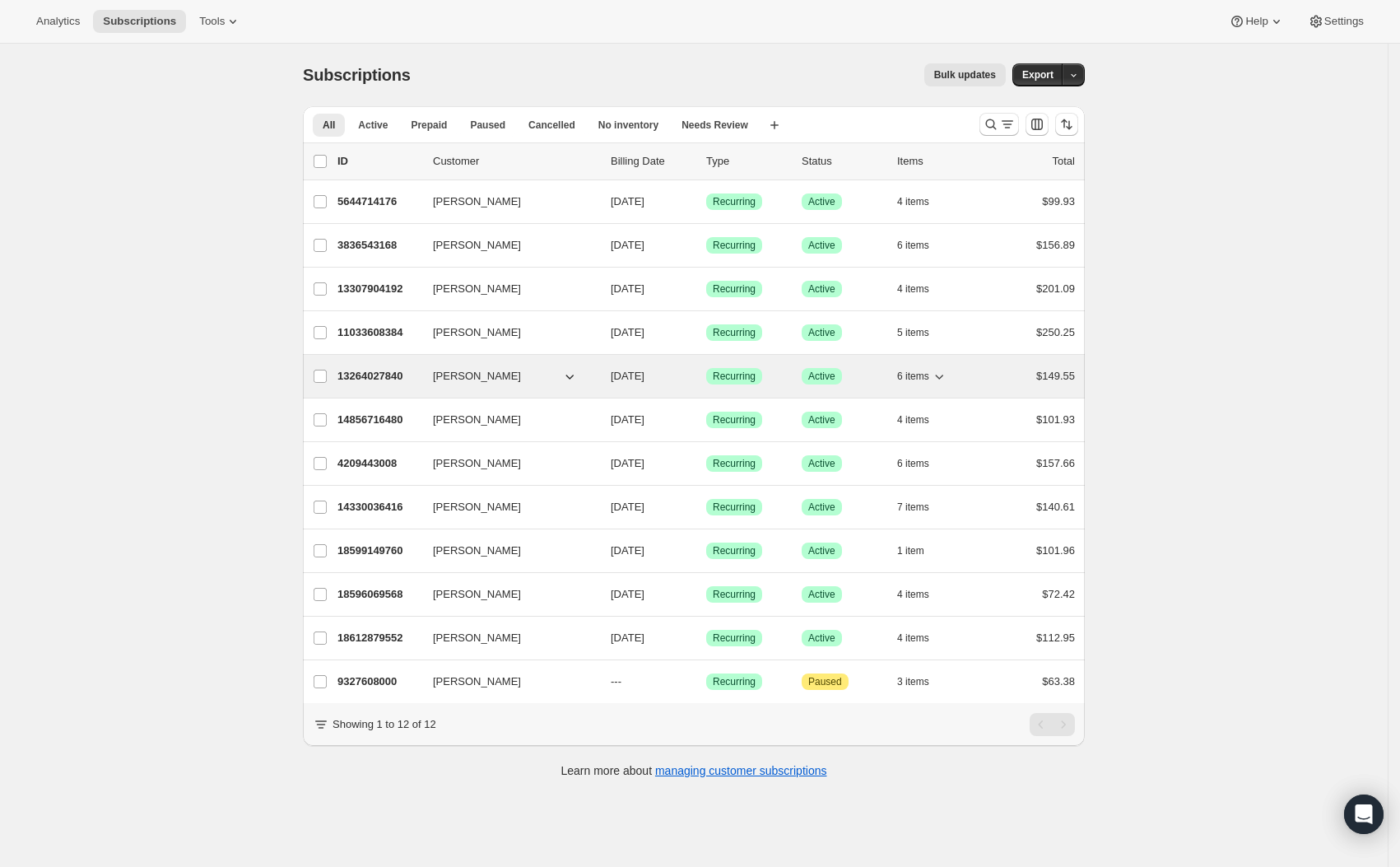
click at [947, 374] on icon "button" at bounding box center [939, 375] width 16 height 16
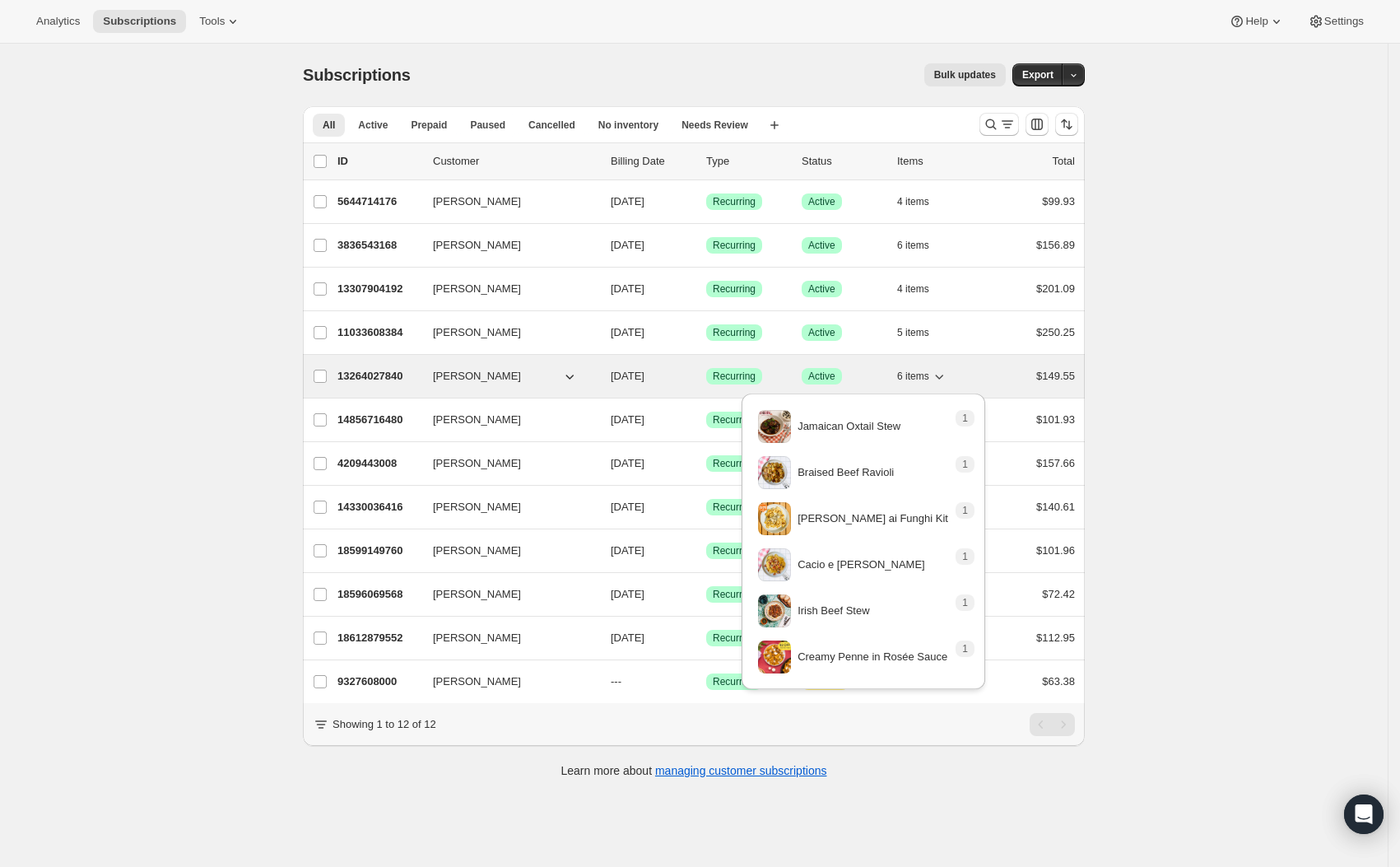
click at [947, 374] on icon "button" at bounding box center [939, 375] width 16 height 16
